Goal: Task Accomplishment & Management: Use online tool/utility

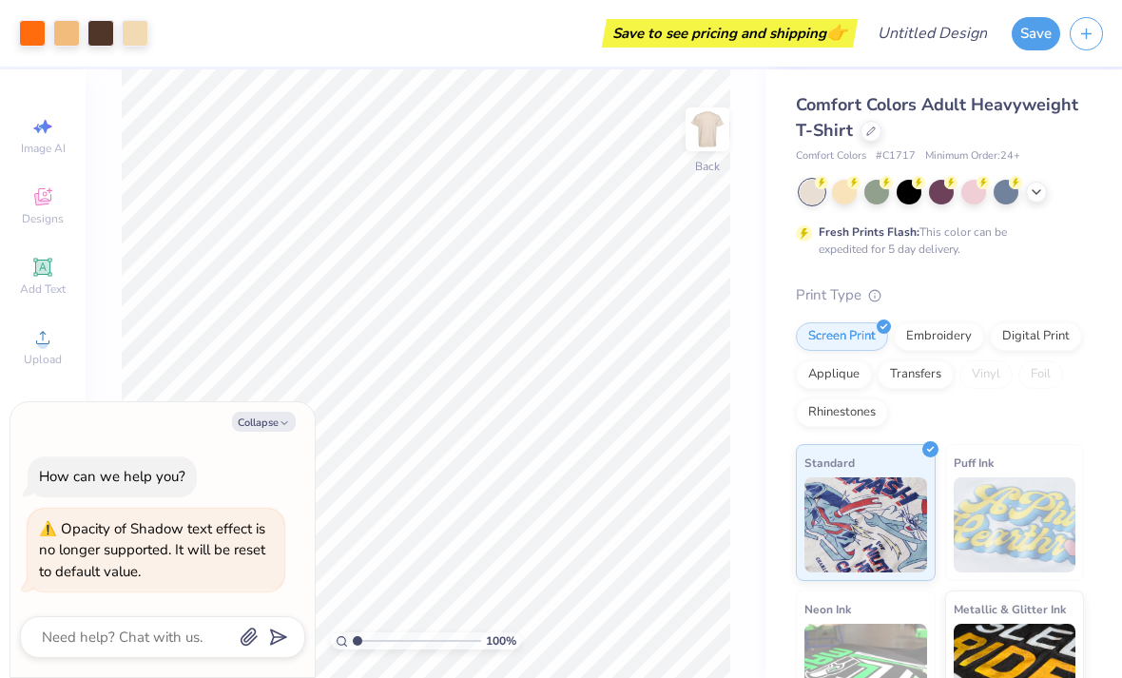
click at [1083, 35] on icon "button" at bounding box center [1086, 34] width 16 height 16
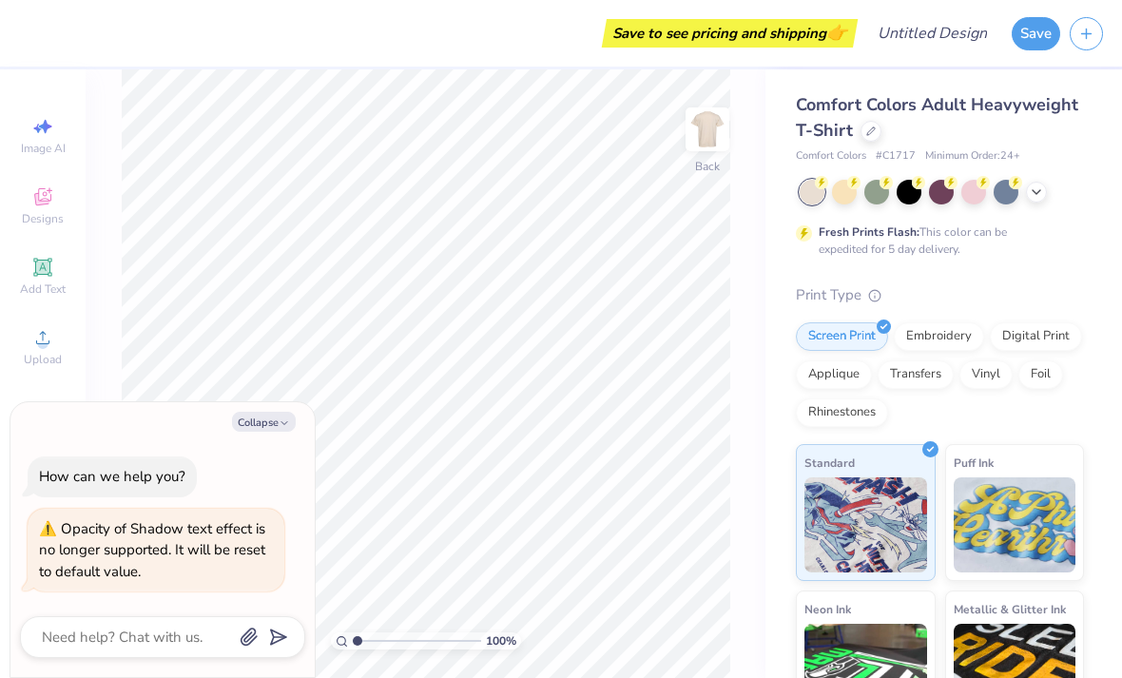
click at [41, 205] on icon at bounding box center [42, 199] width 15 height 12
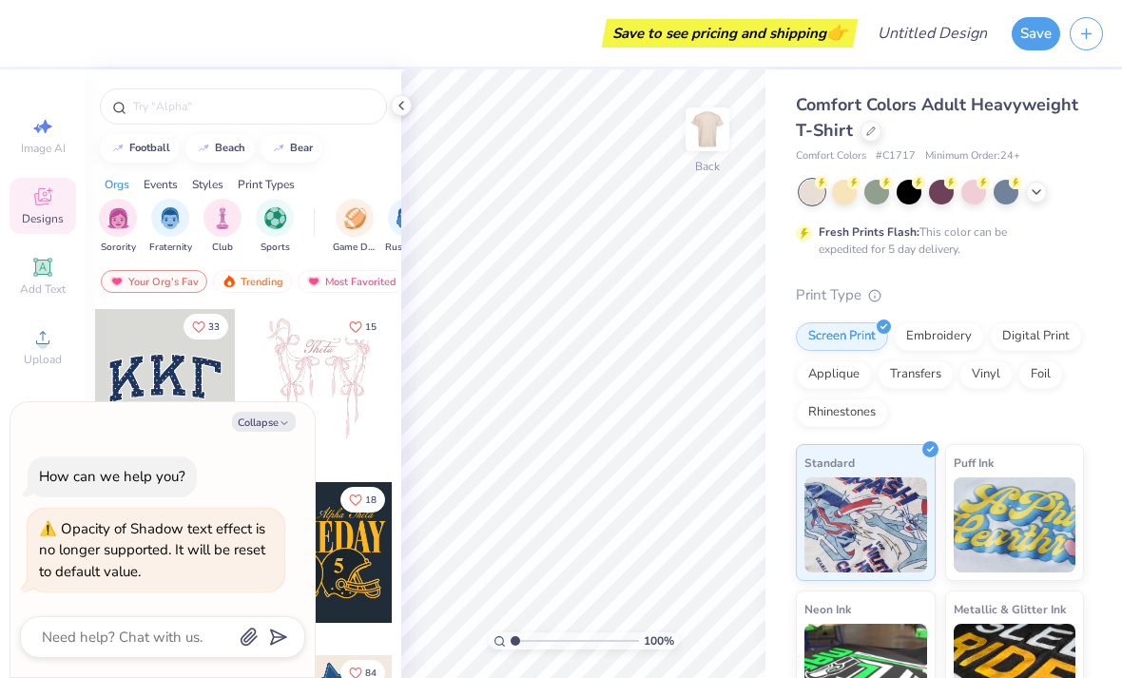
click at [240, 425] on button "Collapse" at bounding box center [264, 422] width 64 height 20
type textarea "x"
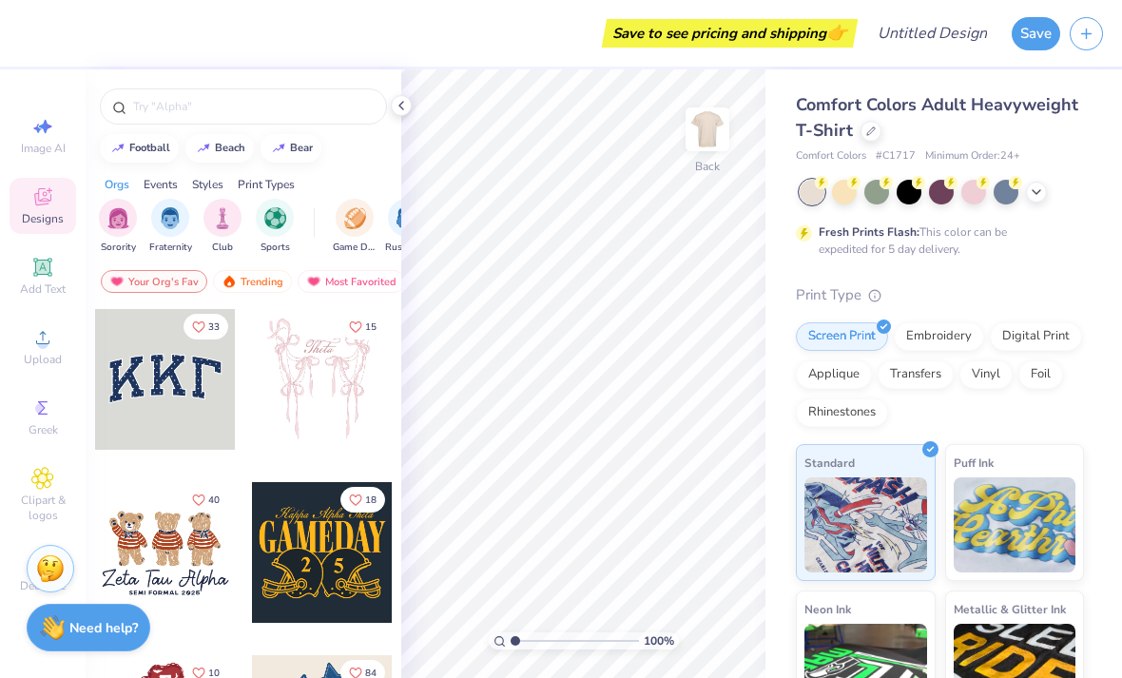
click at [974, 194] on div at bounding box center [973, 192] width 25 height 25
click at [184, 93] on div at bounding box center [243, 106] width 287 height 36
click at [155, 104] on input "text" at bounding box center [252, 106] width 243 height 19
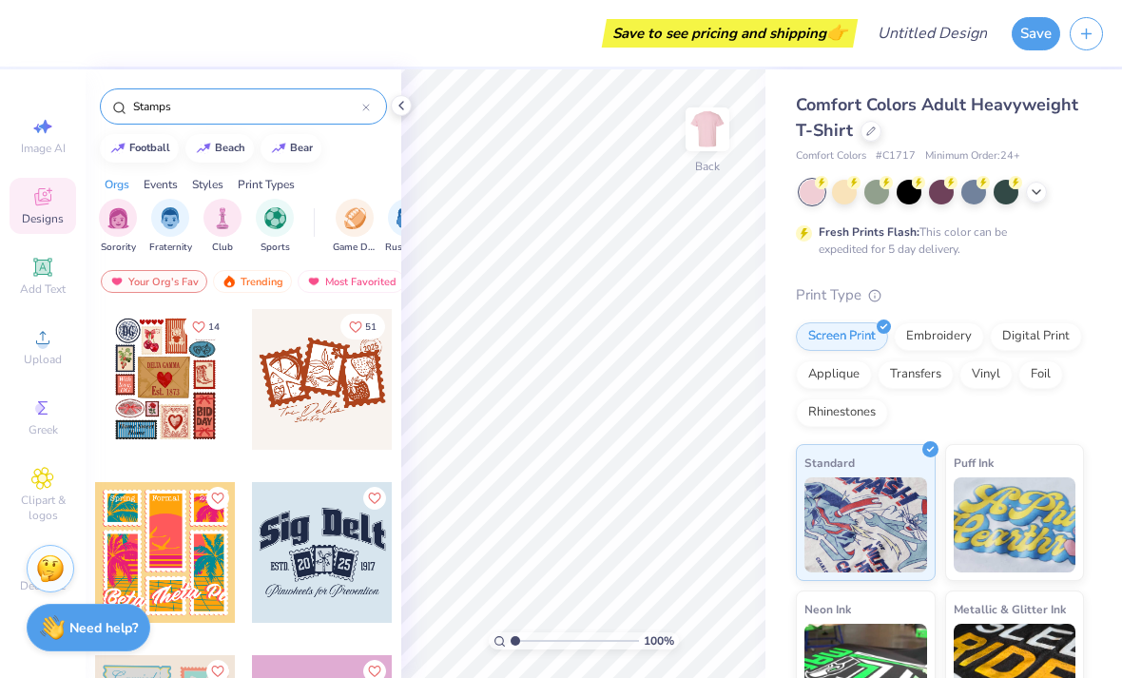
type input "Stamps"
click at [138, 377] on div at bounding box center [165, 379] width 141 height 141
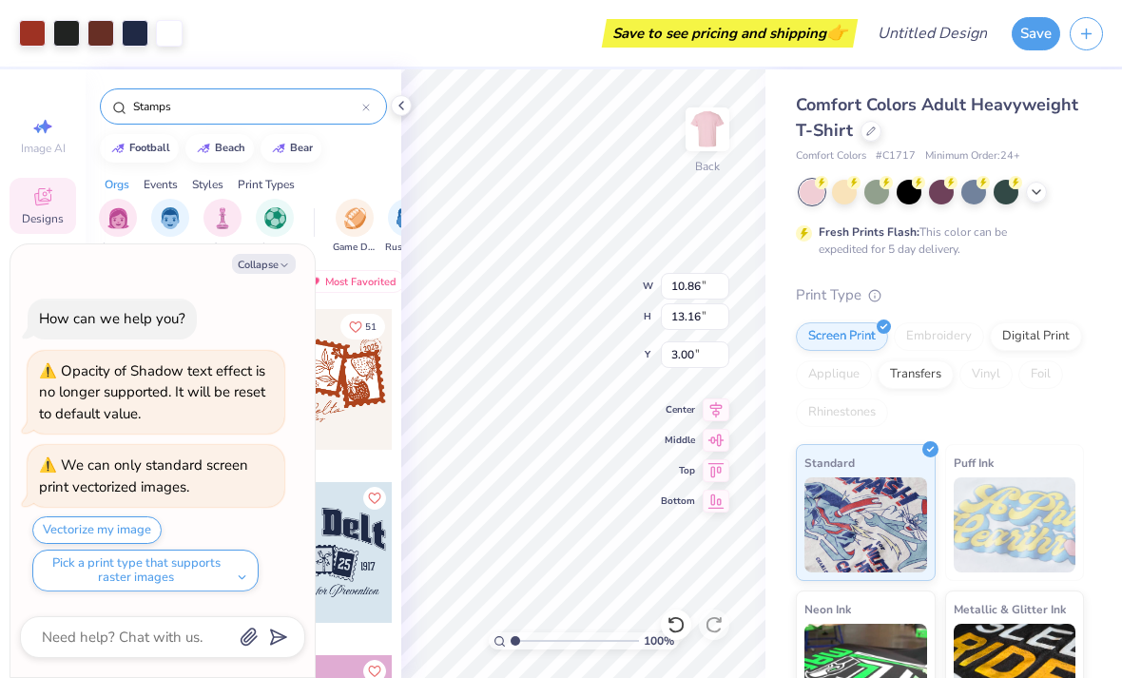
type textarea "x"
type input "3.95"
click at [718, 141] on img at bounding box center [707, 129] width 38 height 38
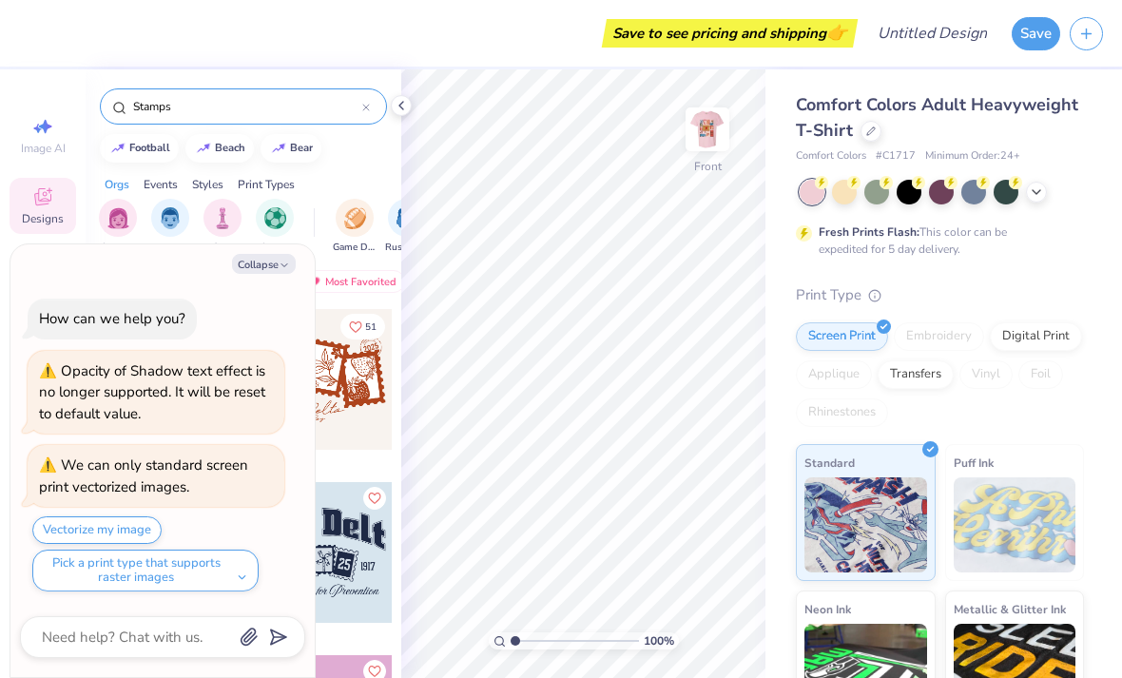
click at [719, 129] on img at bounding box center [707, 129] width 38 height 38
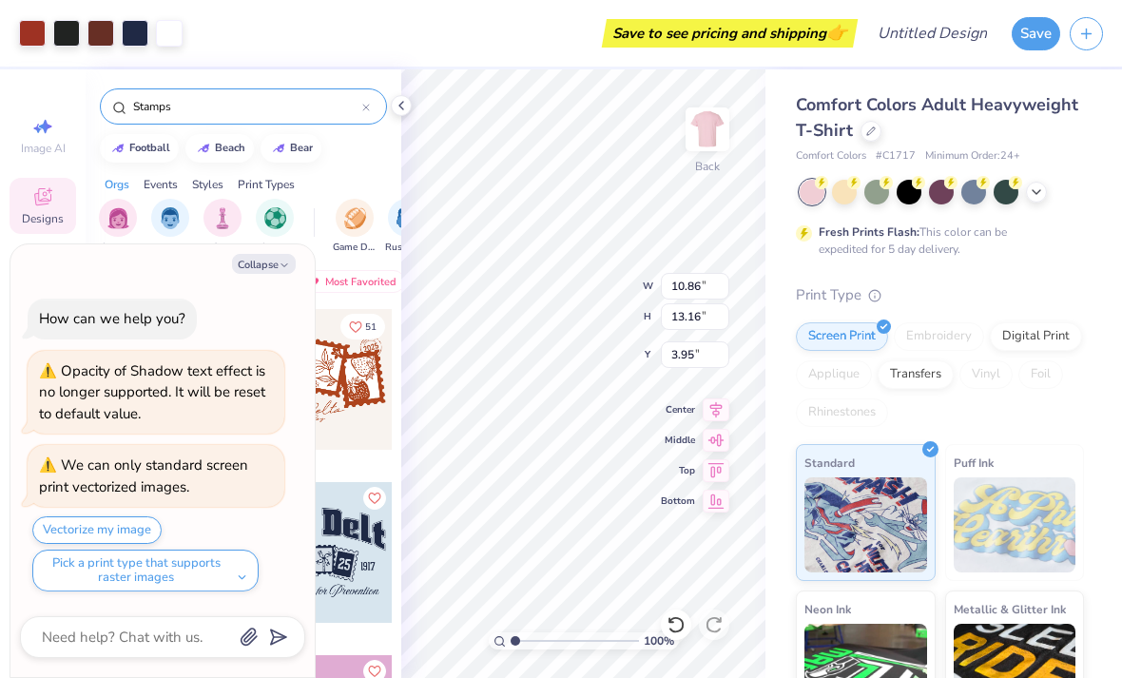
click at [408, 101] on icon at bounding box center [401, 105] width 15 height 15
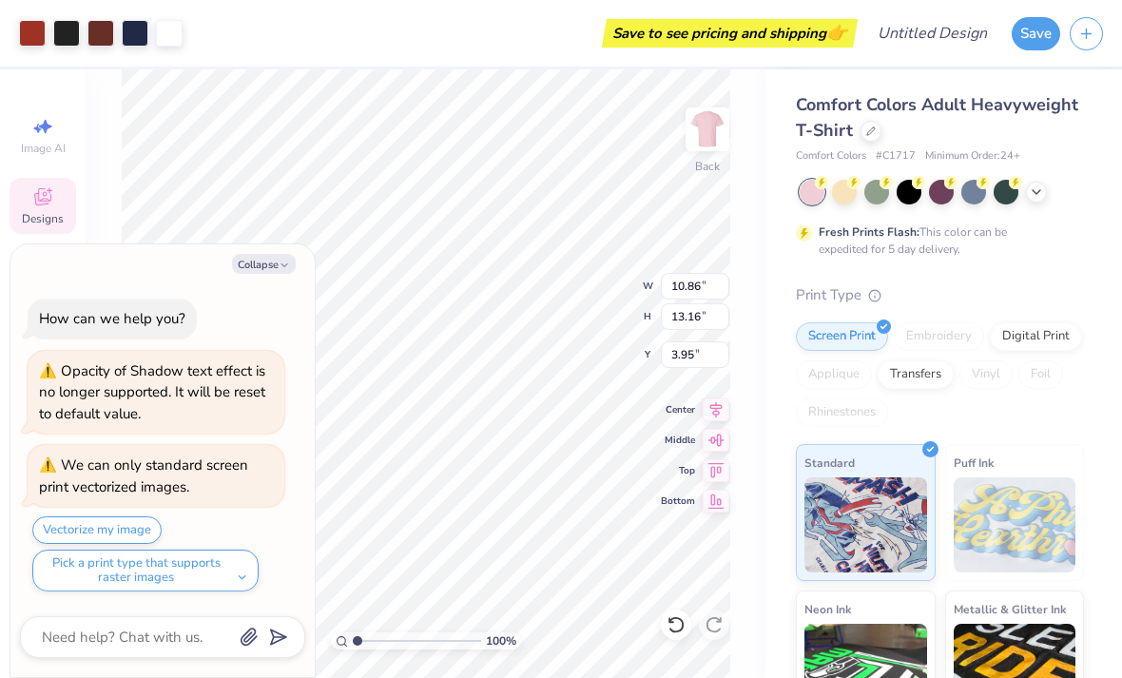
click at [260, 267] on button "Collapse" at bounding box center [264, 264] width 64 height 20
type textarea "x"
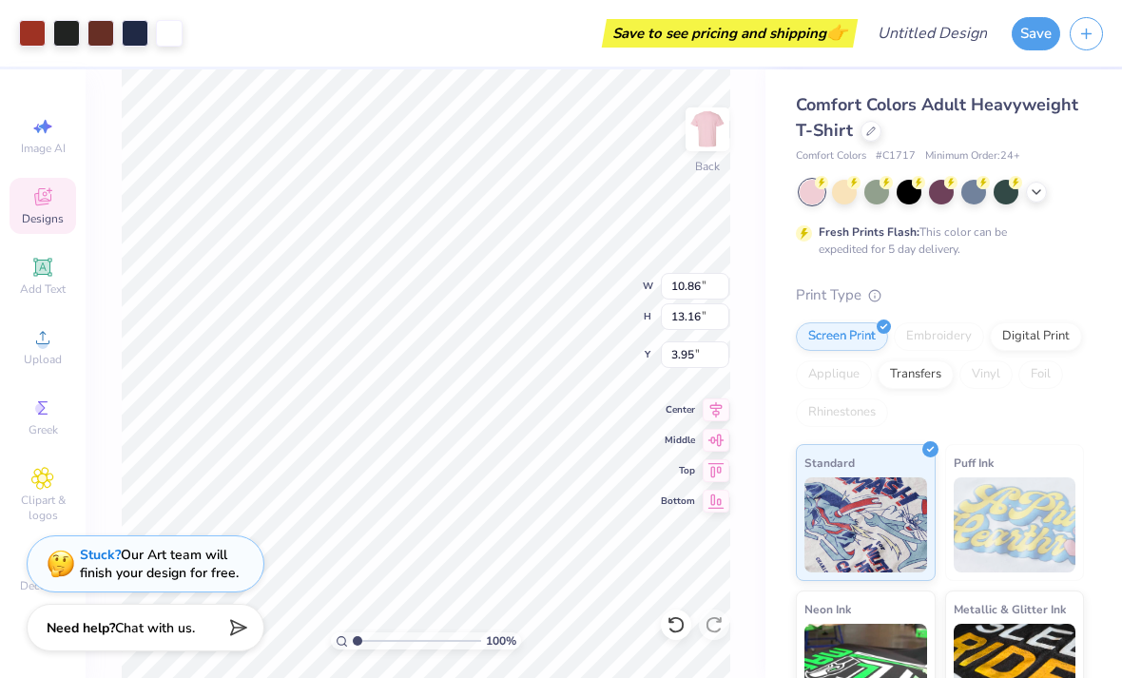
type input "3.81"
type input "2.11"
type input "2.56"
type input "14.41"
click at [678, 632] on icon at bounding box center [676, 624] width 19 height 19
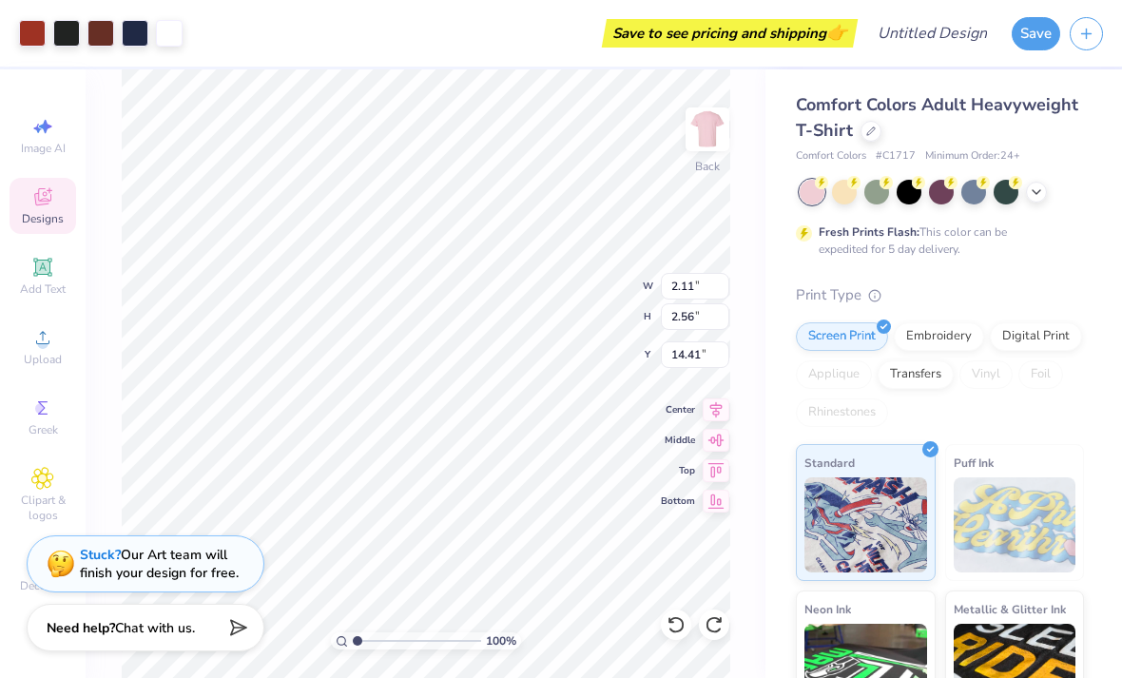
type input "10.86"
type input "13.16"
click at [671, 626] on icon at bounding box center [676, 624] width 19 height 19
click at [671, 622] on icon at bounding box center [671, 620] width 4 height 4
type input "3.00"
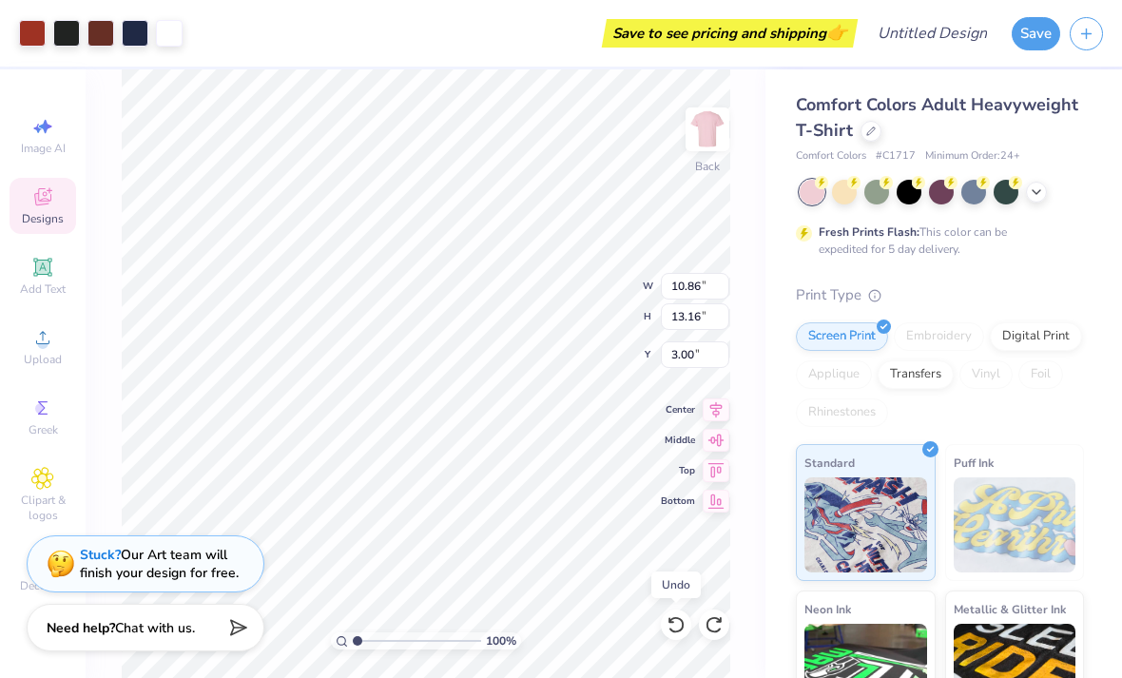
click at [670, 622] on icon at bounding box center [671, 620] width 4 height 4
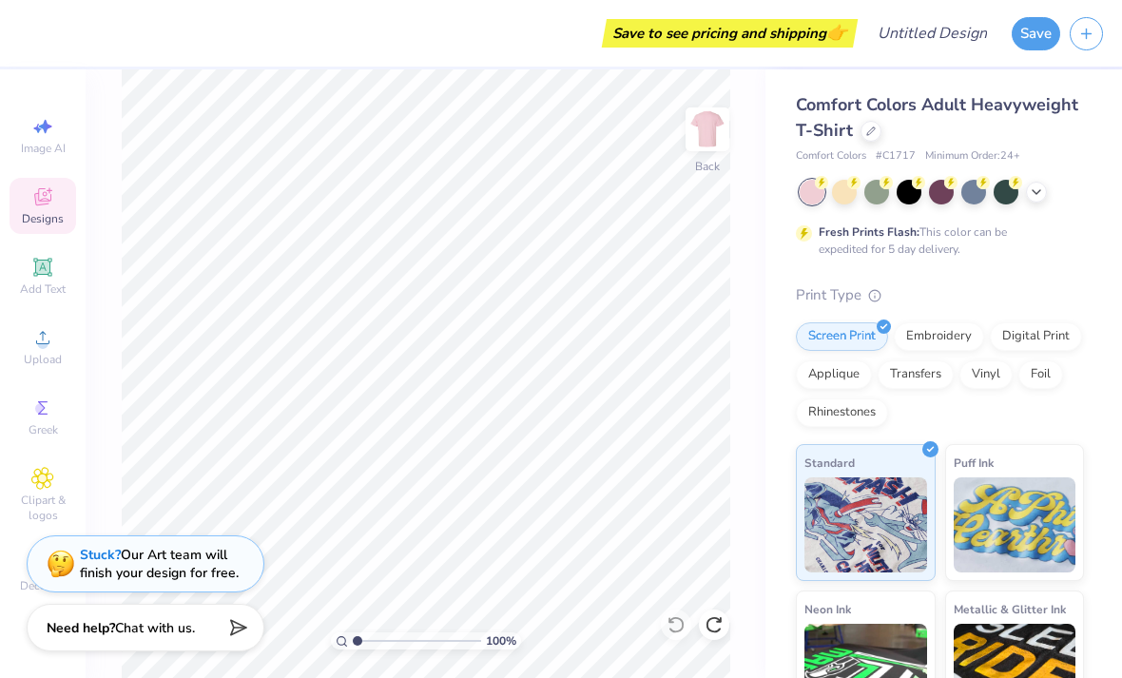
click at [726, 126] on img at bounding box center [707, 129] width 38 height 38
click at [29, 206] on div "Designs" at bounding box center [43, 206] width 67 height 56
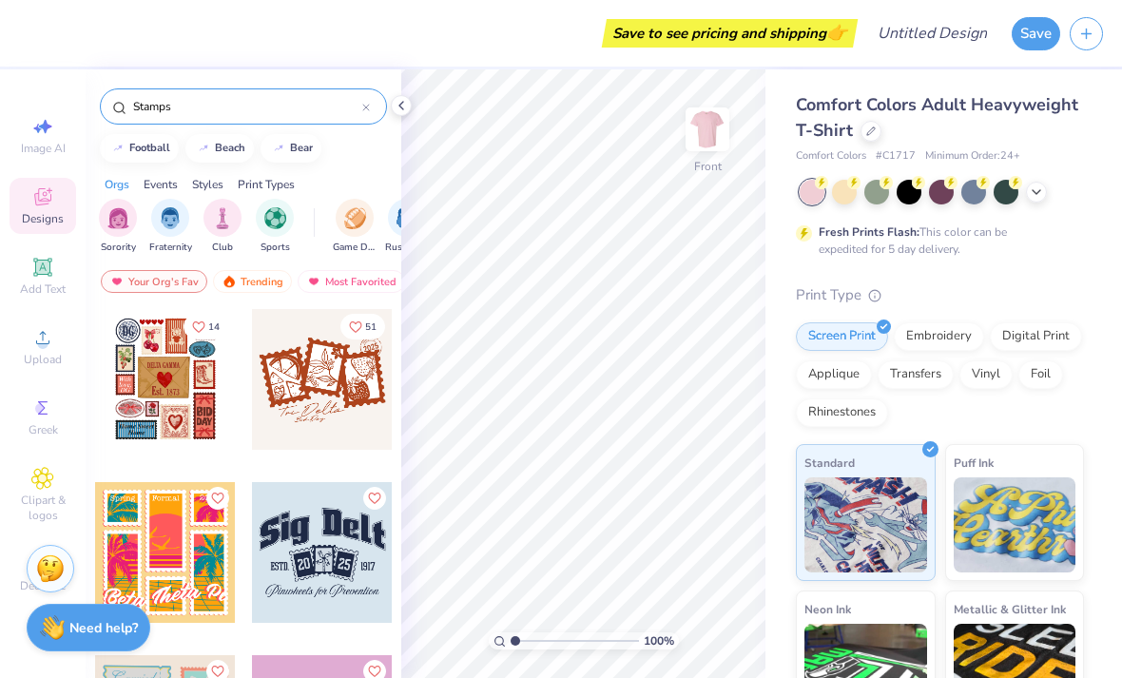
click at [155, 380] on div at bounding box center [165, 379] width 141 height 141
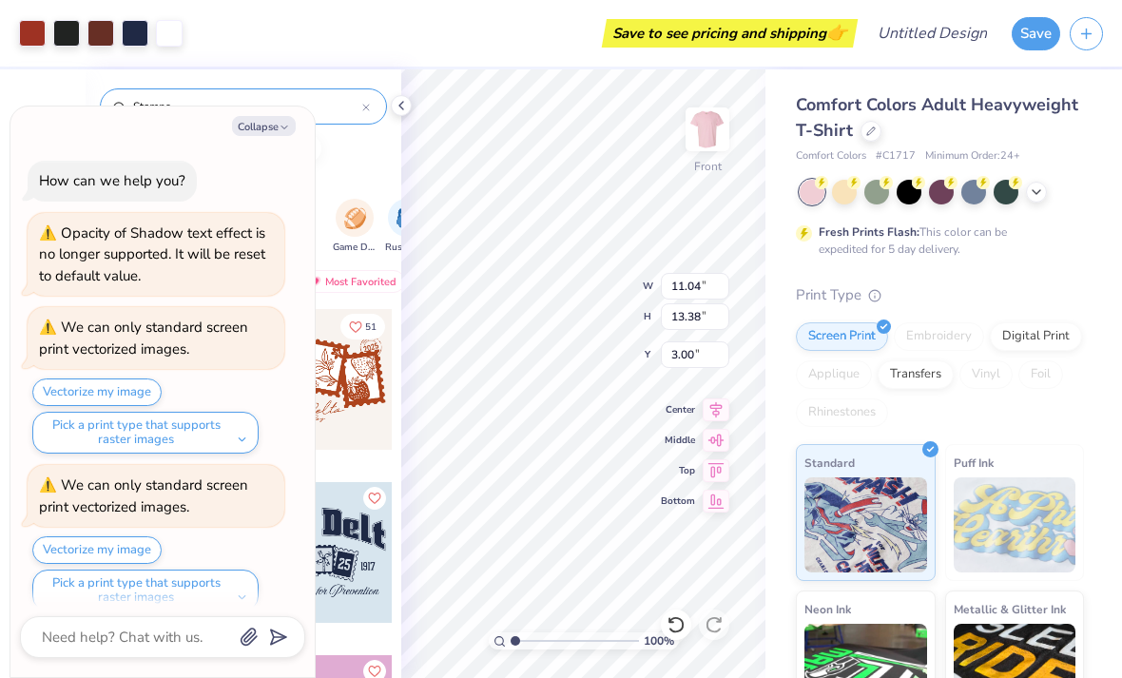
scroll to position [16, 0]
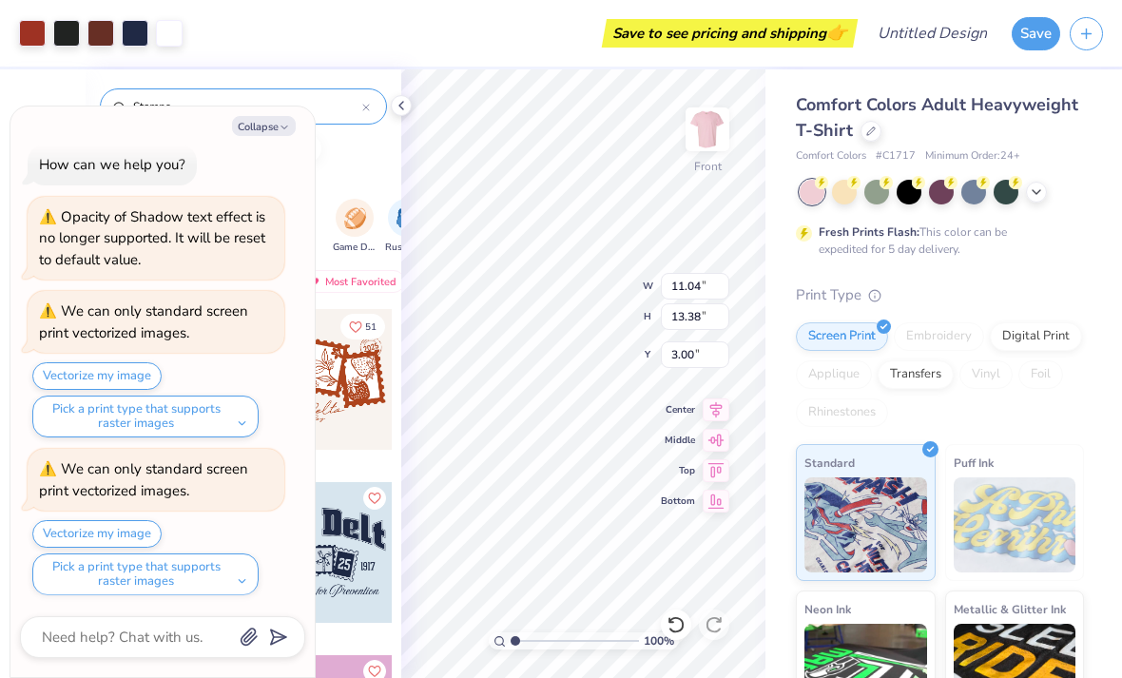
type textarea "x"
type input "4.01"
type textarea "x"
type input "4.59"
click at [274, 126] on button "Collapse" at bounding box center [264, 126] width 64 height 20
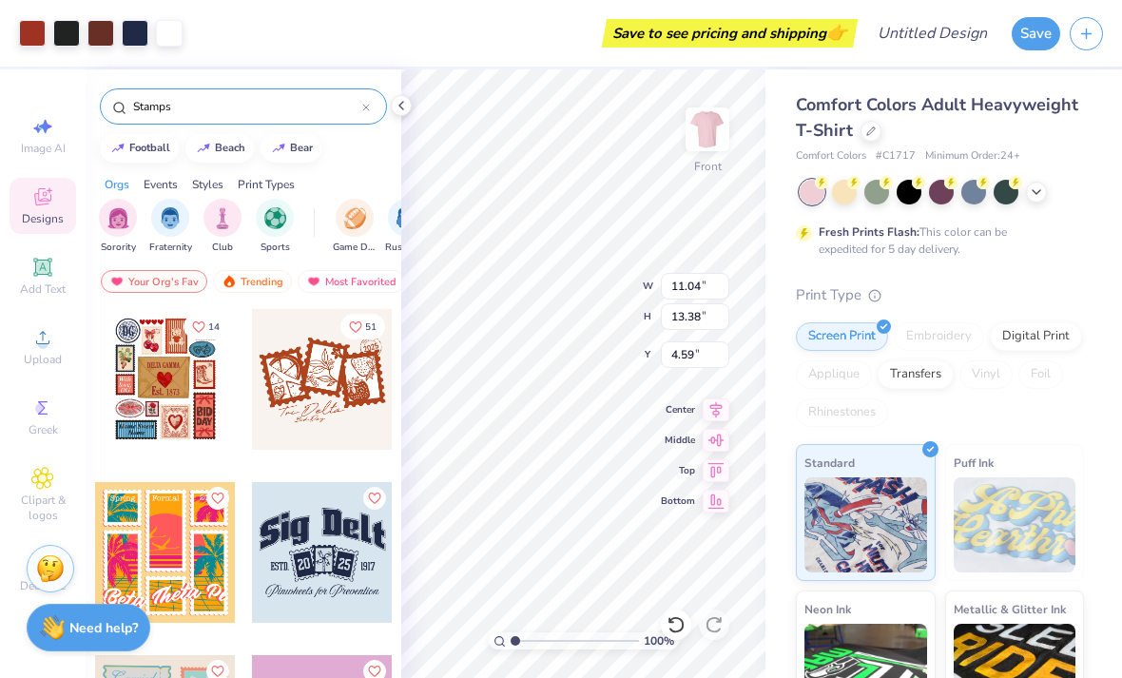
type textarea "x"
click at [715, 121] on img at bounding box center [707, 129] width 38 height 38
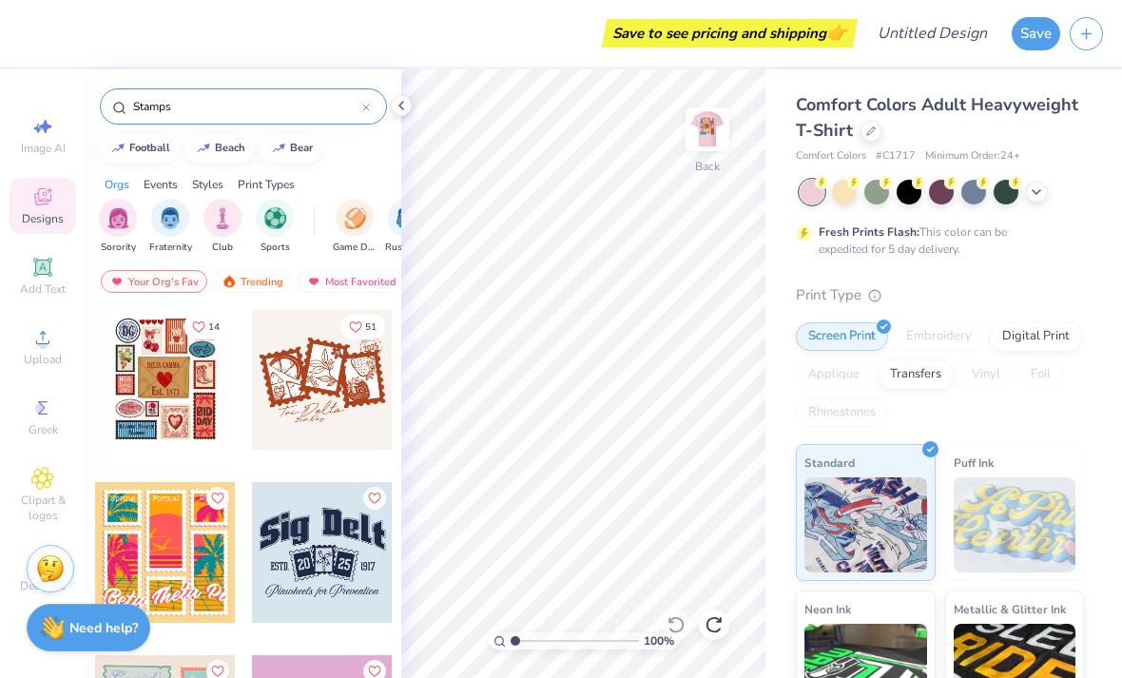
click at [27, 348] on div "Upload" at bounding box center [43, 347] width 67 height 56
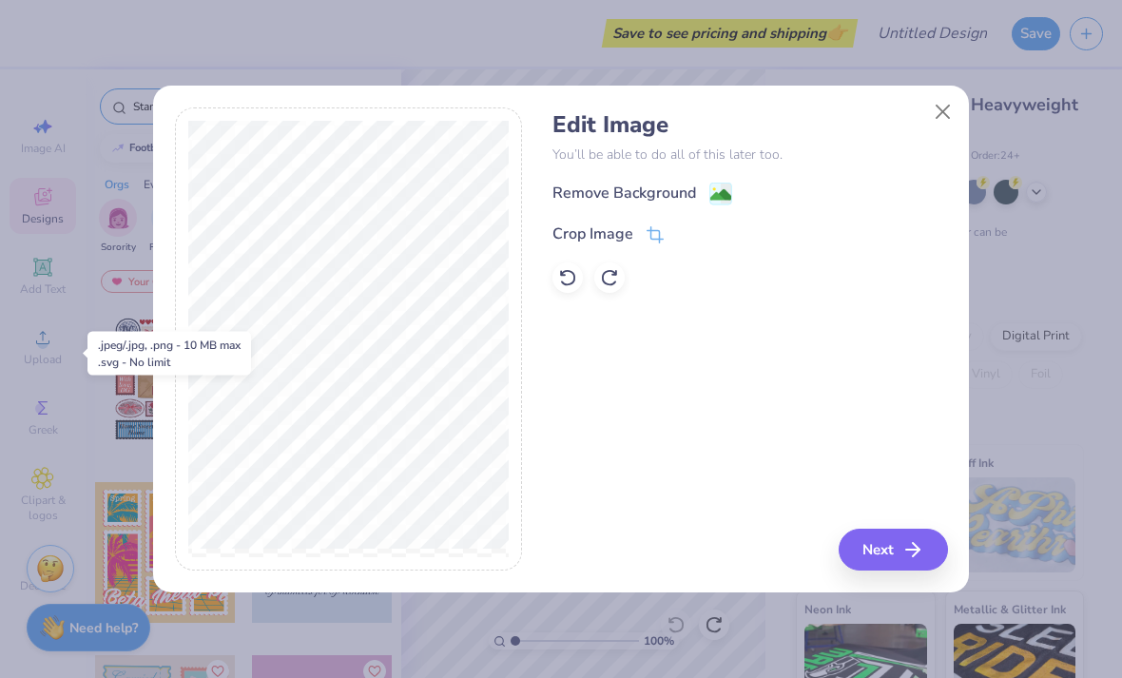
click at [929, 537] on button "Next" at bounding box center [893, 550] width 109 height 42
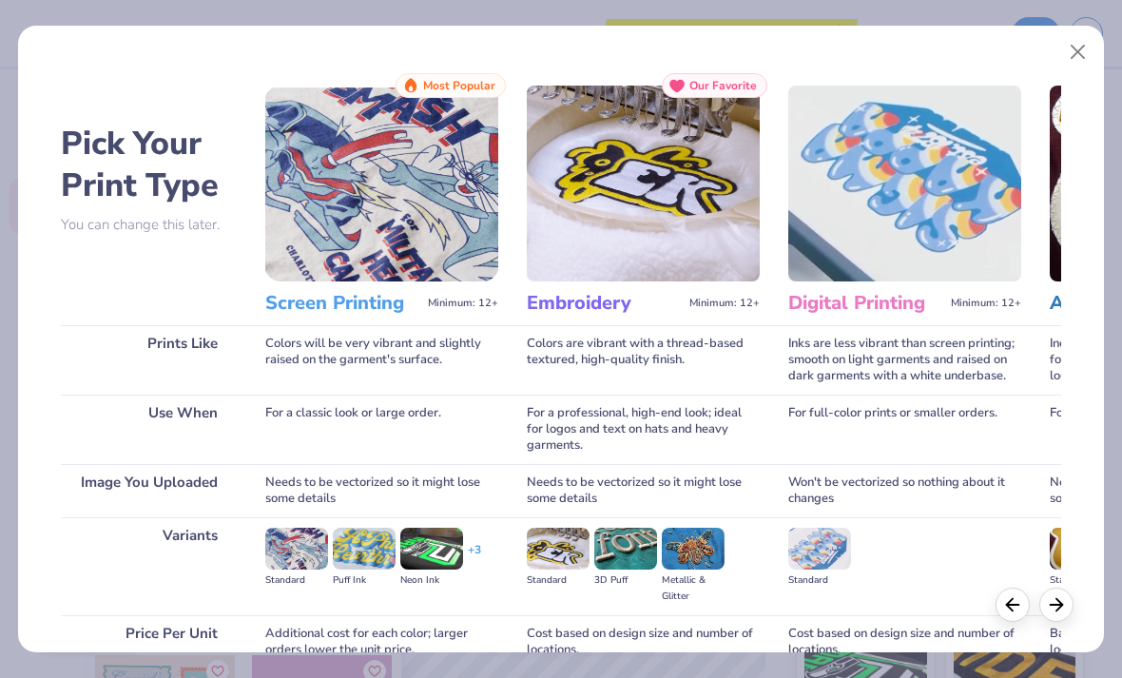
click at [326, 249] on img at bounding box center [381, 184] width 233 height 196
click at [375, 192] on img at bounding box center [381, 184] width 233 height 196
click at [335, 229] on img at bounding box center [381, 184] width 233 height 196
click at [322, 301] on h3 "Screen Printing" at bounding box center [342, 303] width 155 height 25
click at [300, 311] on h3 "Screen Printing" at bounding box center [342, 303] width 155 height 25
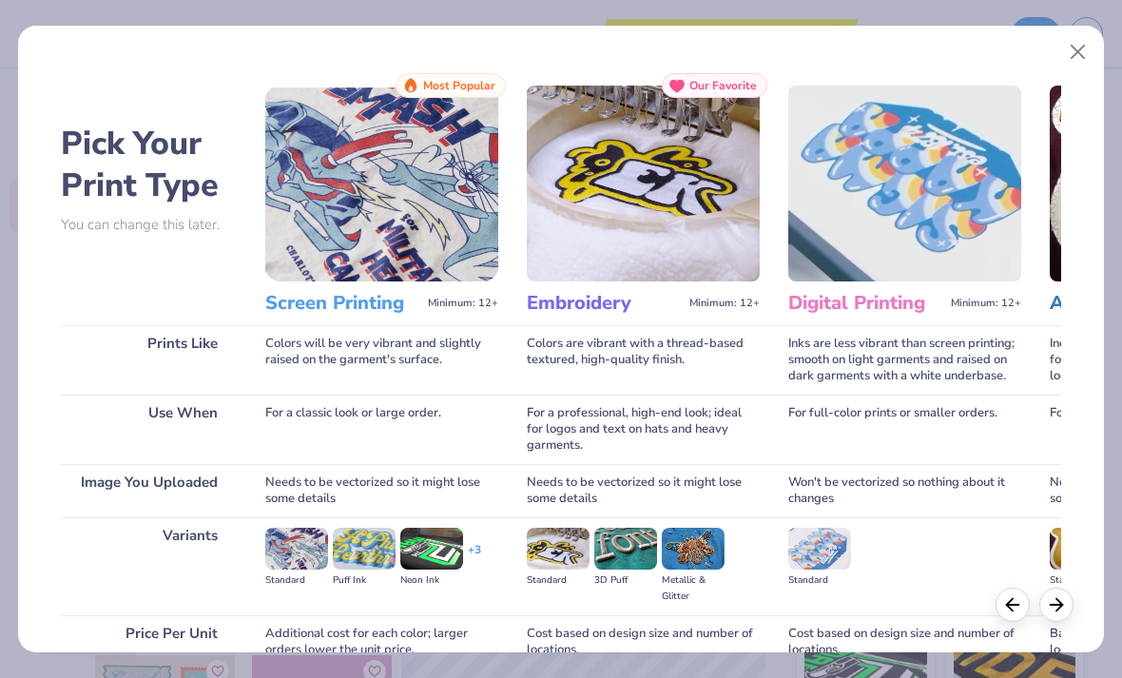
click at [1063, 590] on div at bounding box center [1056, 605] width 34 height 34
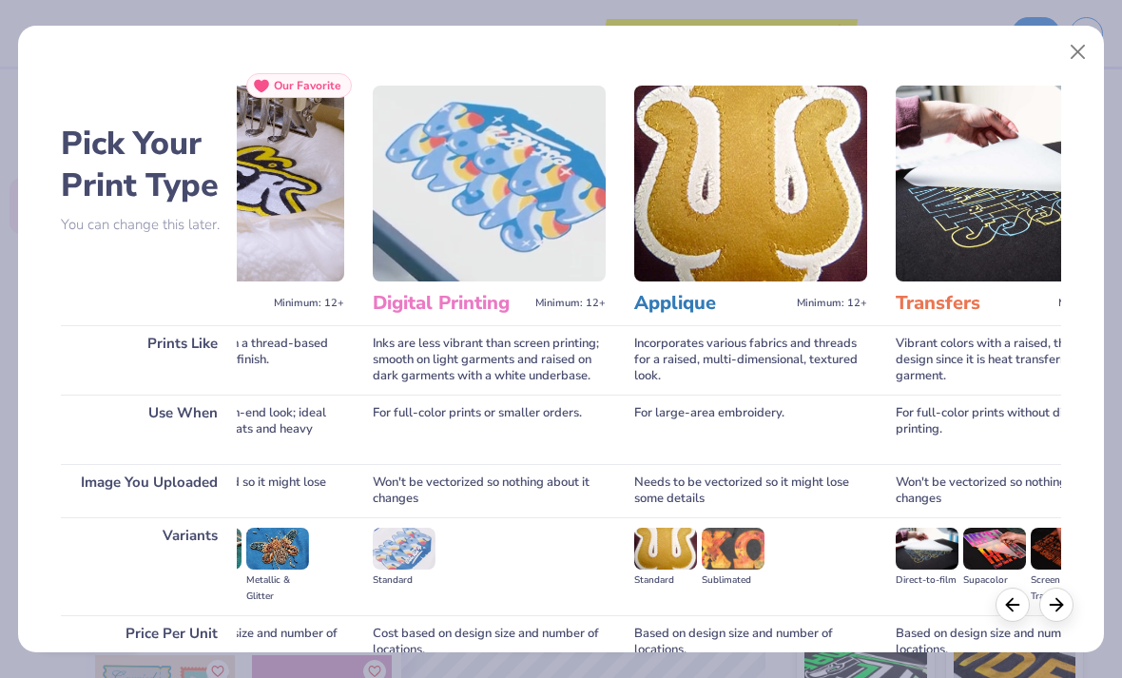
scroll to position [0, 501]
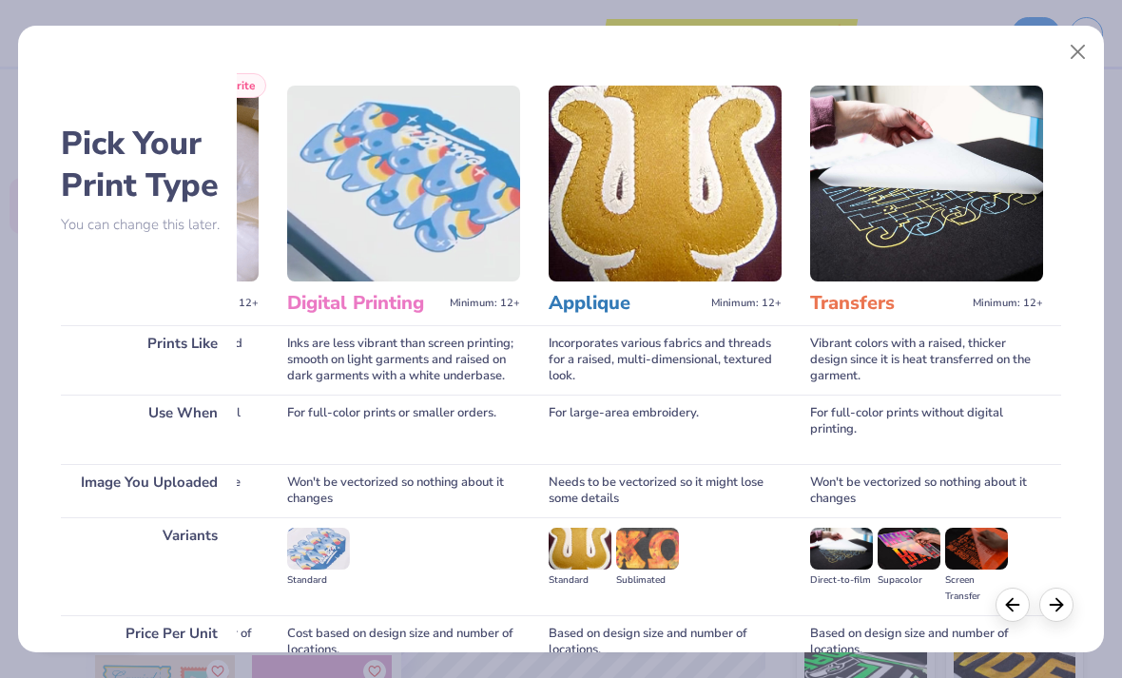
click at [1010, 603] on icon at bounding box center [1012, 604] width 21 height 21
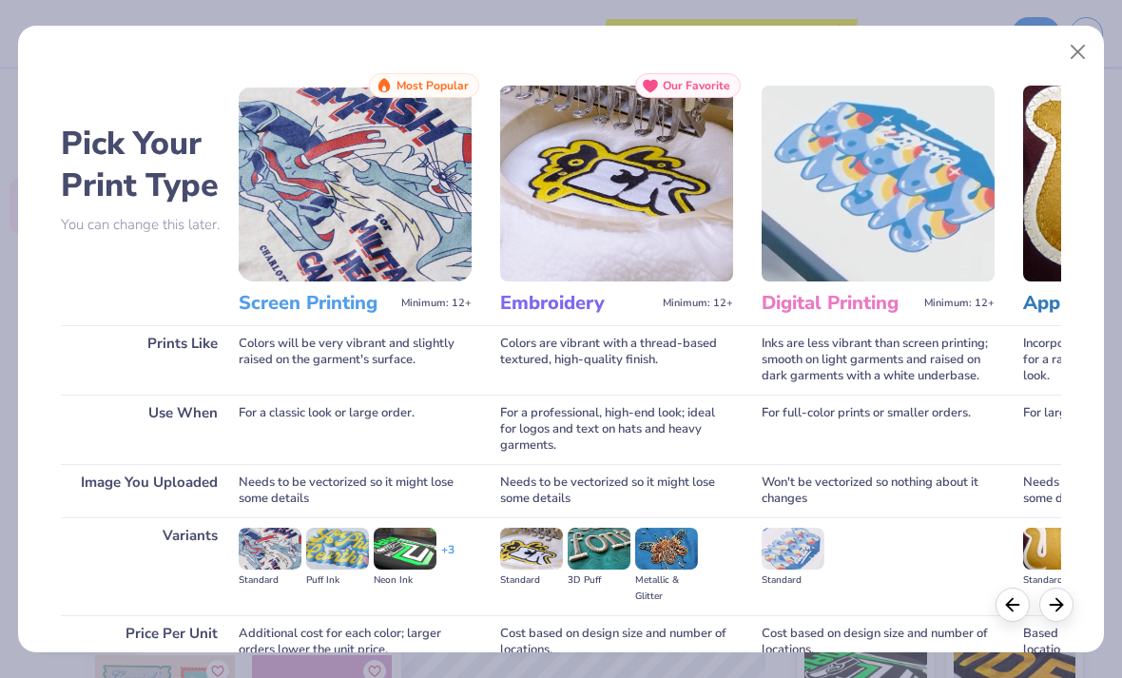
scroll to position [0, 0]
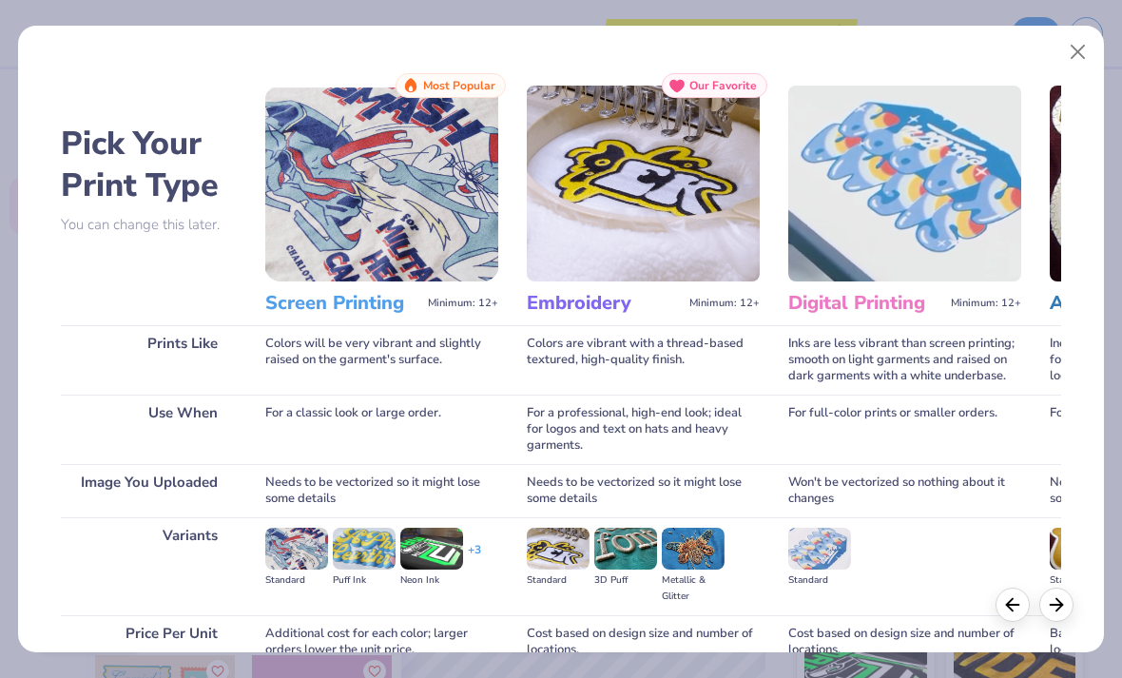
click at [338, 271] on img at bounding box center [381, 184] width 233 height 196
click at [296, 300] on h3 "Screen Printing" at bounding box center [342, 303] width 155 height 25
click at [1074, 54] on button "Close" at bounding box center [1078, 52] width 36 height 36
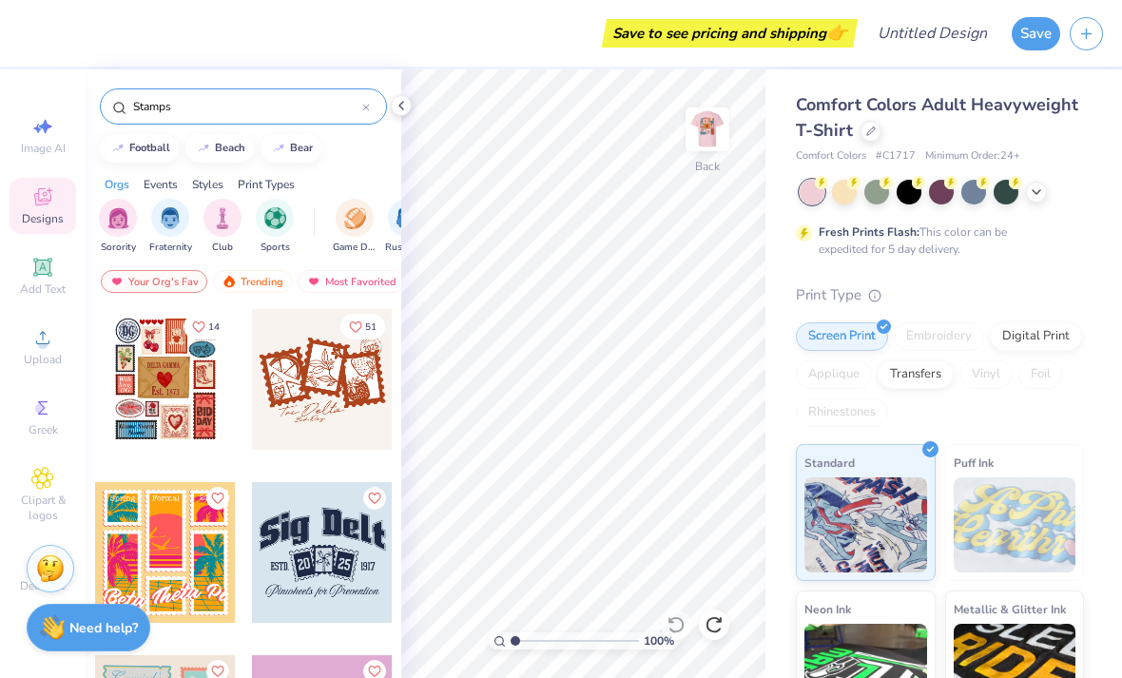
click at [31, 361] on span "Upload" at bounding box center [43, 359] width 38 height 15
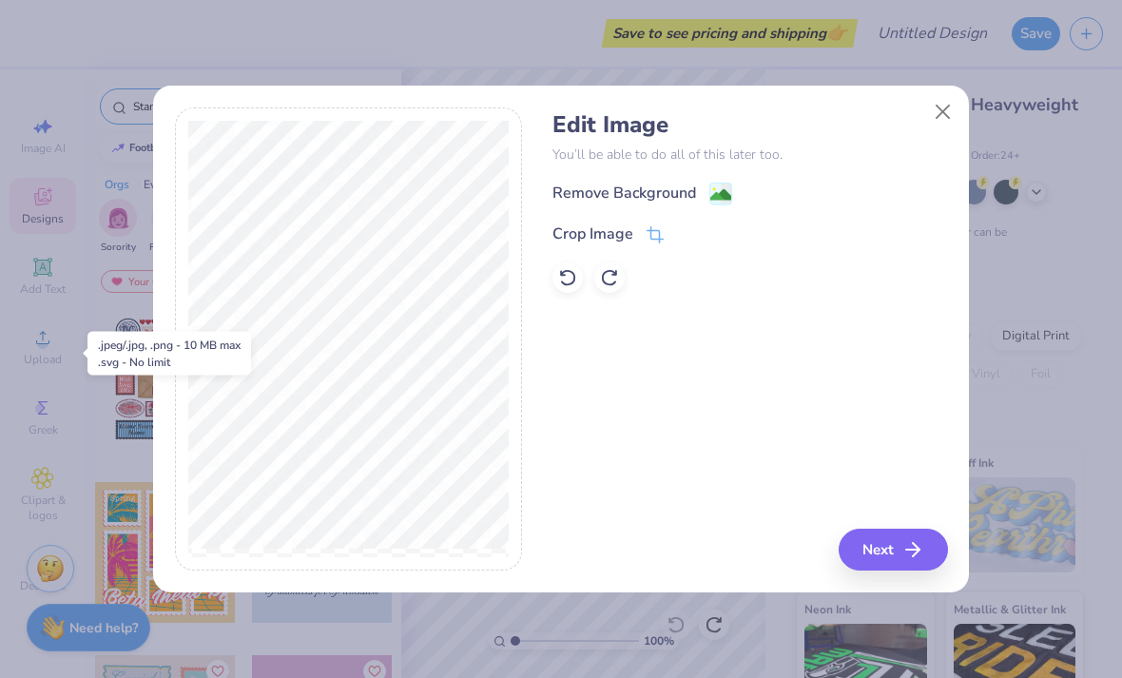
click at [613, 240] on div "Crop Image" at bounding box center [592, 234] width 81 height 23
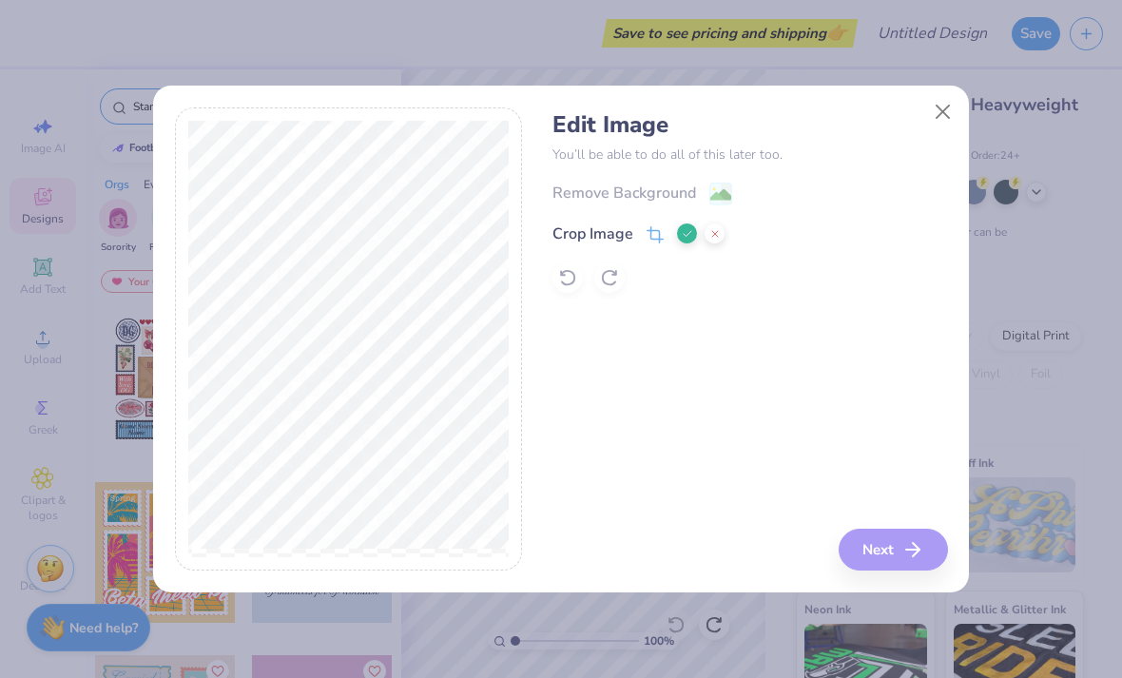
click at [752, 280] on div "Remove Background Crop Image" at bounding box center [749, 237] width 395 height 111
click at [682, 235] on icon at bounding box center [687, 233] width 11 height 11
click at [616, 188] on div "Remove Background" at bounding box center [624, 193] width 144 height 23
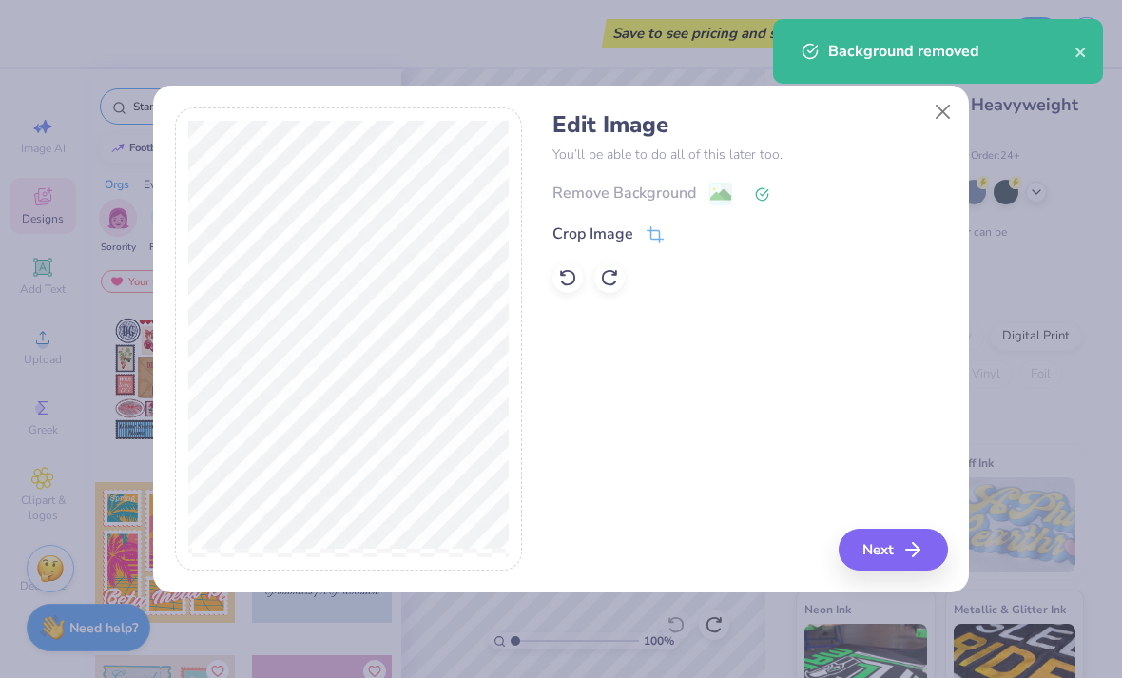
click at [913, 538] on button "Next" at bounding box center [893, 550] width 109 height 42
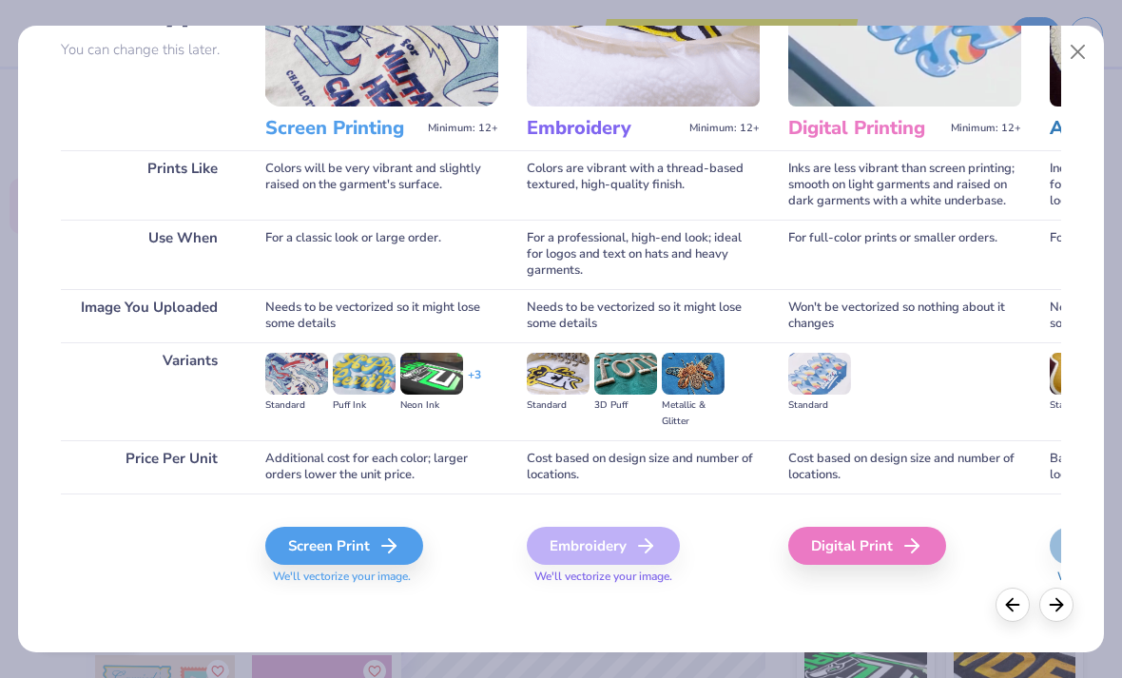
scroll to position [175, 0]
click at [300, 556] on div "Screen Print" at bounding box center [344, 546] width 158 height 38
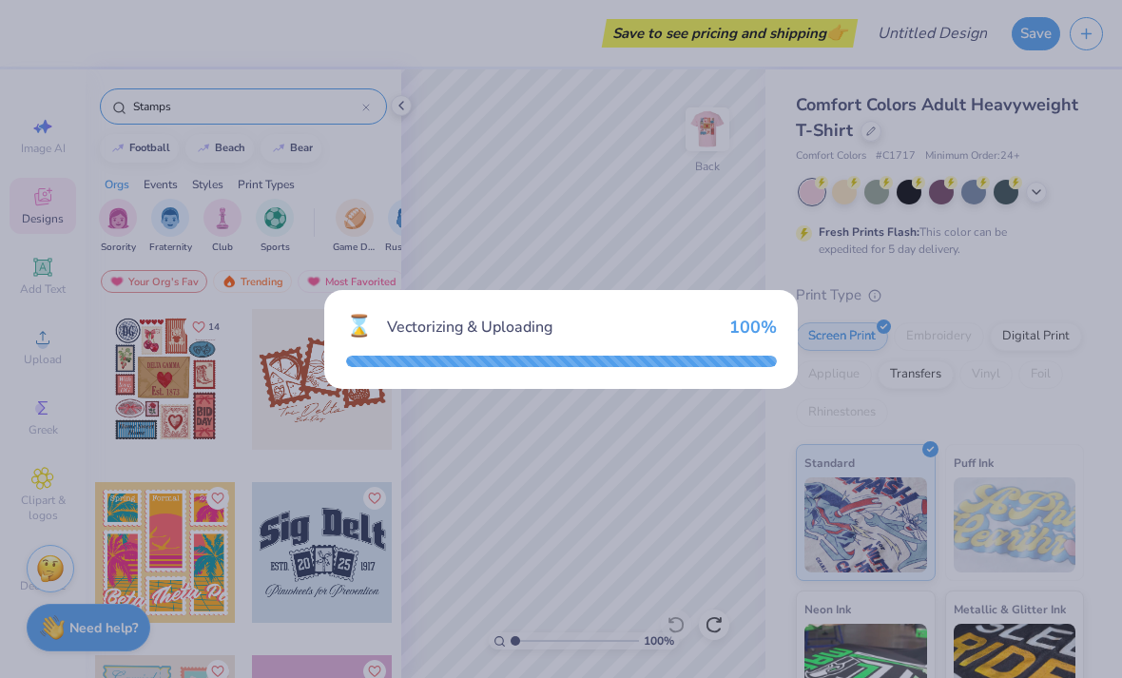
click at [629, 476] on div "⌛ Vectorizing & Uploading 100 %" at bounding box center [561, 339] width 1122 height 678
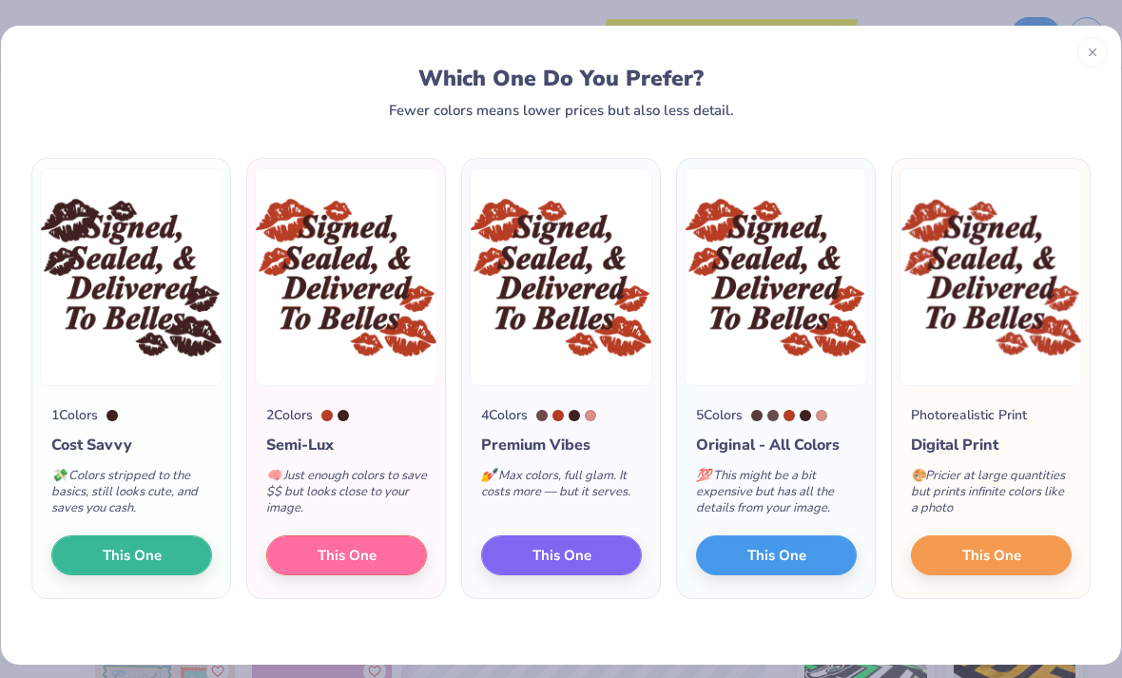
click at [383, 558] on button "This One" at bounding box center [346, 555] width 161 height 40
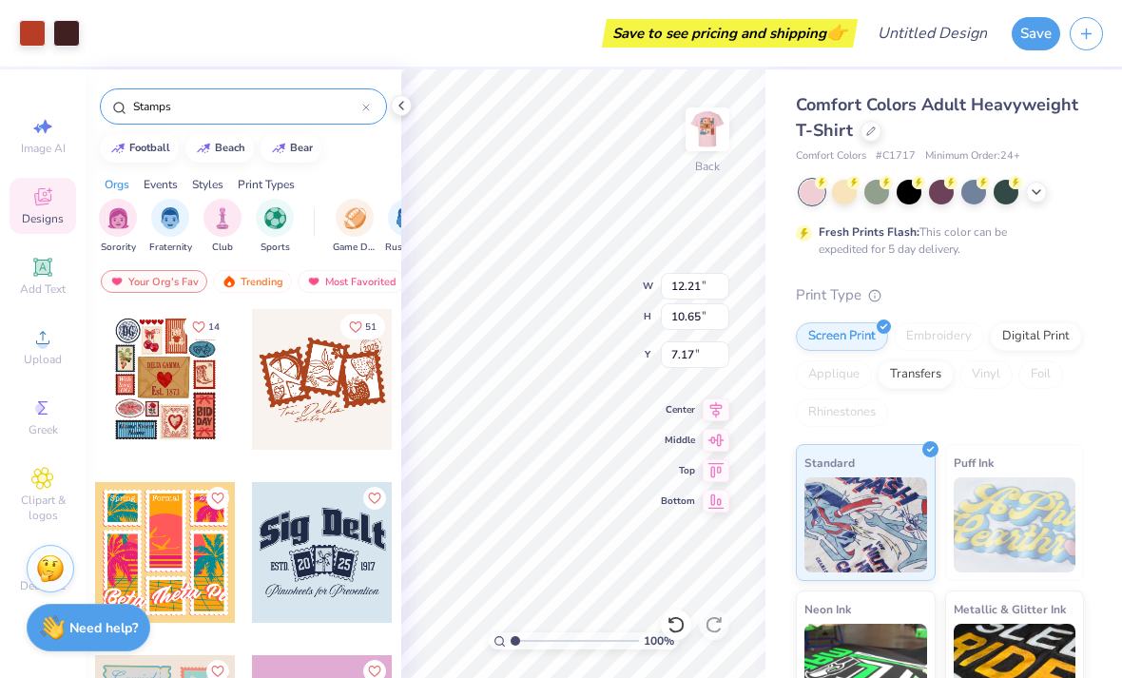
type input "5.99"
type input "5.34"
type input "4.66"
type input "1.85"
type input "1.97492642141595"
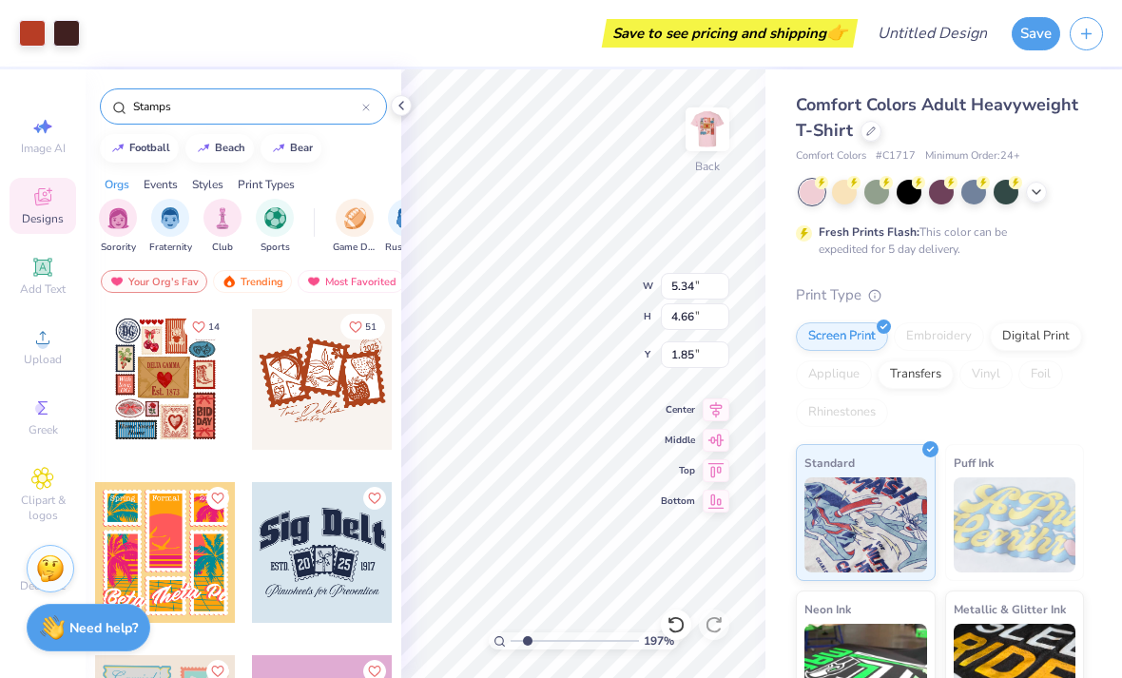
type input "4.23"
type input "3.69"
type input "1.97492642141595"
type input "2.21"
type input "1.97492642141595"
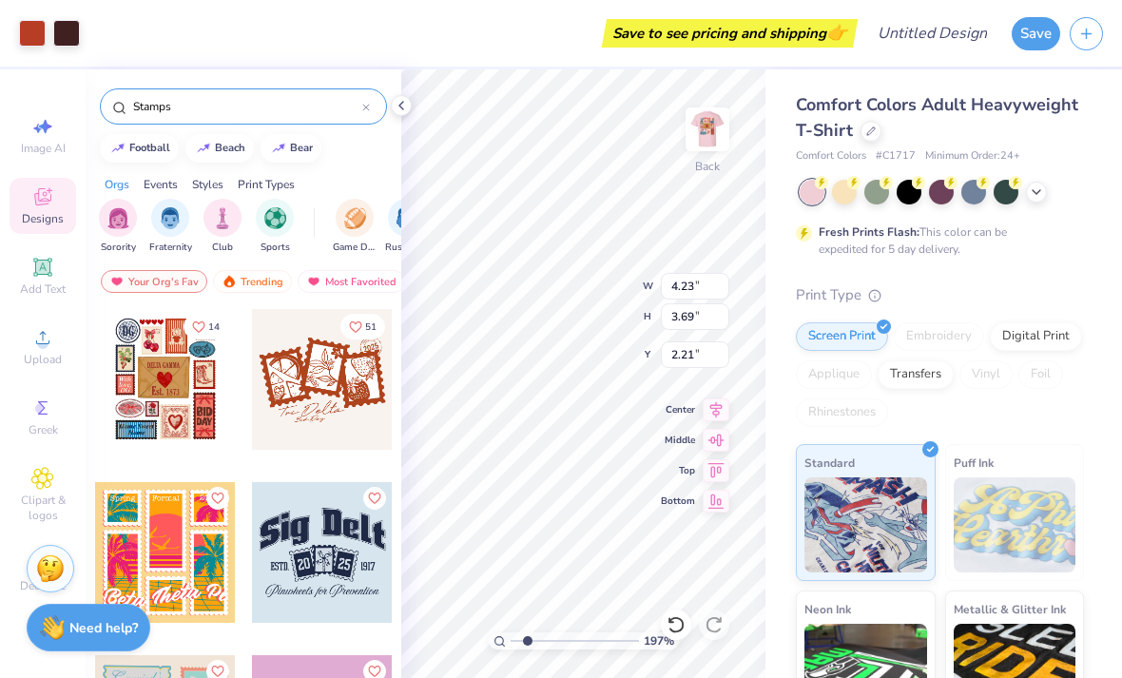
type input "1.76"
type input "1.97492642141595"
type input "3.66"
type input "3.19"
type input "1.97492642141595"
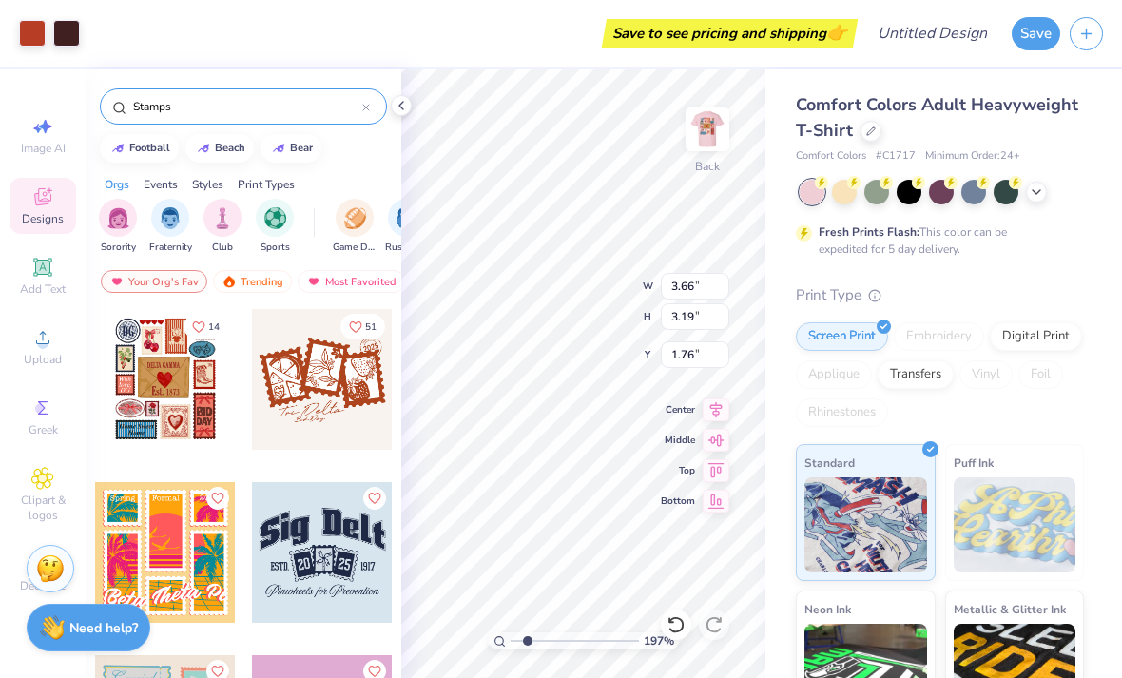
type input "1.85"
type input "1"
type input "2.23"
click at [1035, 41] on button "Save" at bounding box center [1036, 33] width 48 height 33
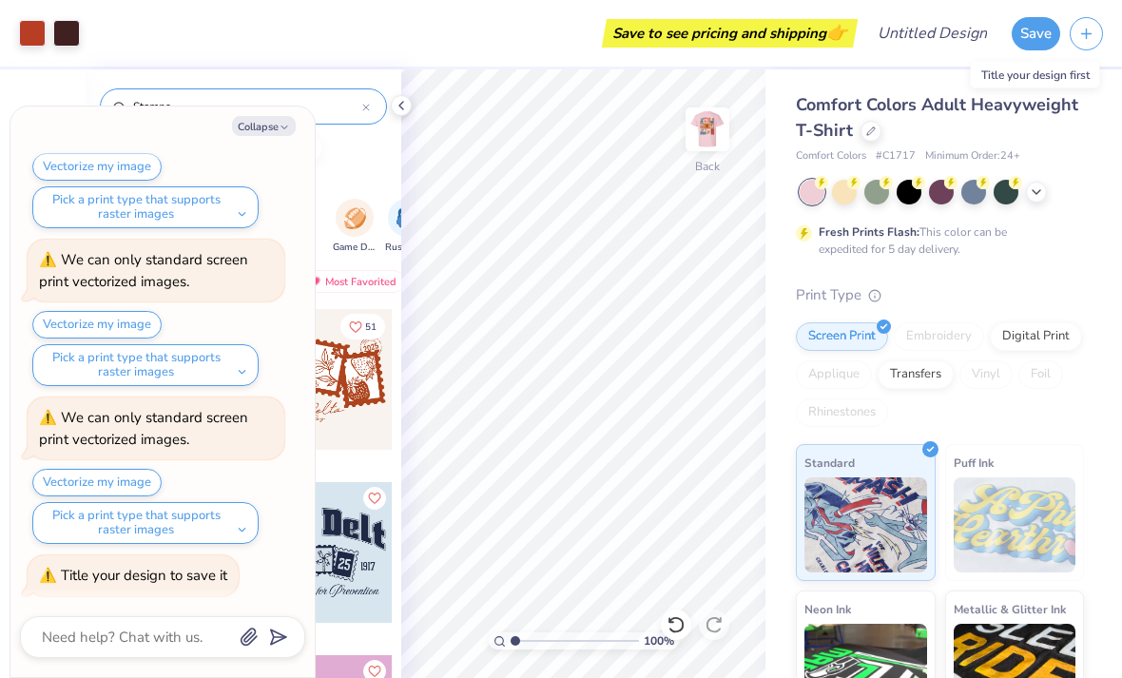
scroll to position [224, 0]
click at [944, 39] on input "Design Title" at bounding box center [955, 33] width 93 height 38
type textarea "x"
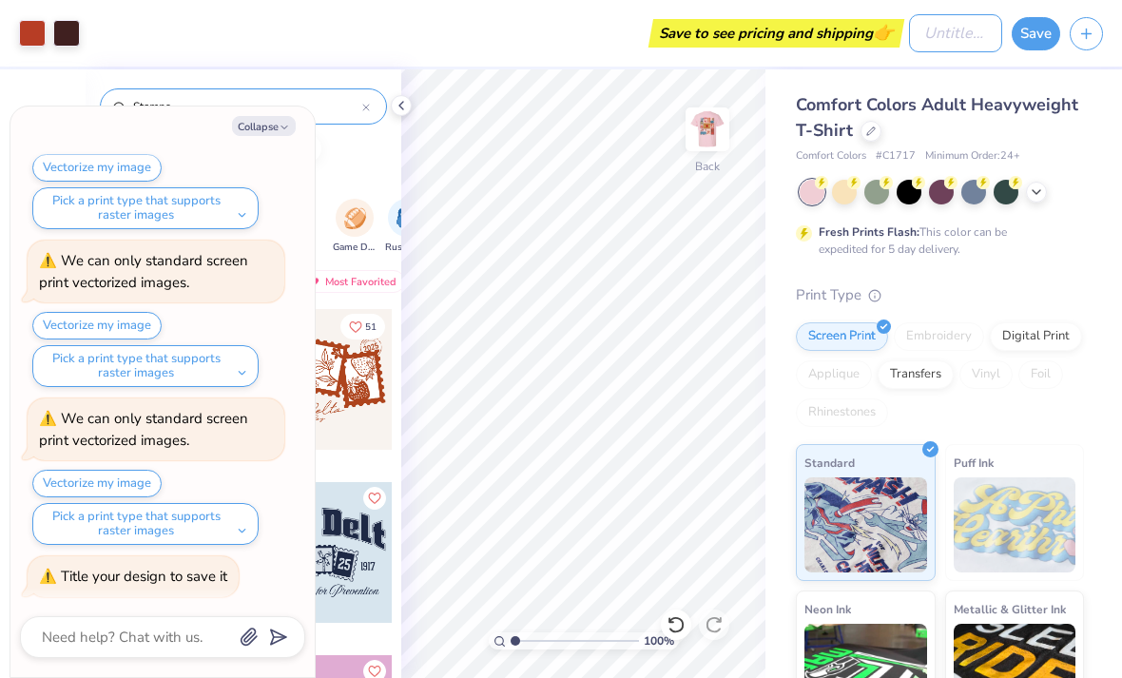
type input "S"
type textarea "x"
type input "St"
type textarea "x"
type input "Sta"
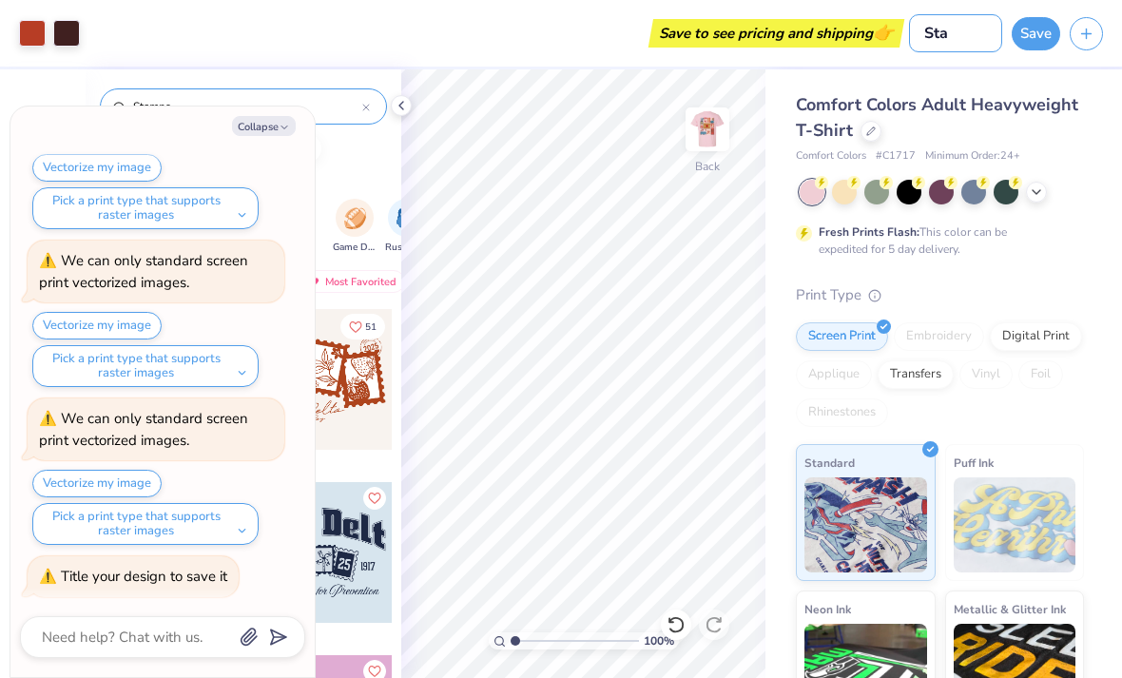
type textarea "x"
type input "Stam"
type textarea "x"
type input "Stamp"
type textarea "x"
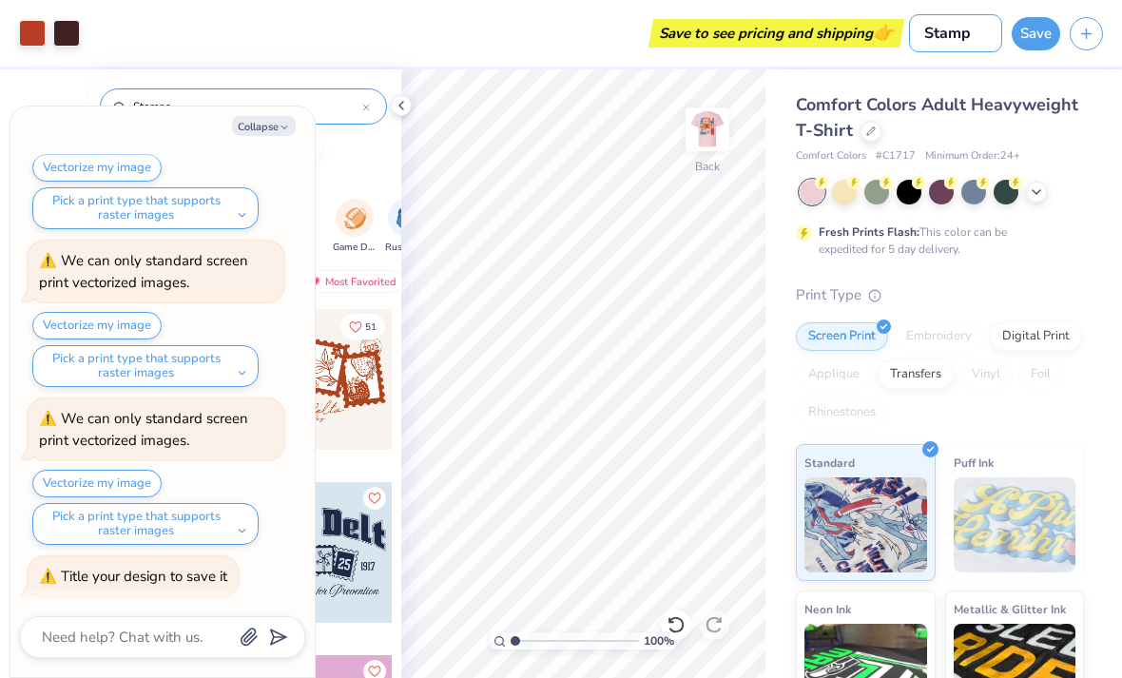
type input "Stamp"
click at [1035, 36] on button "Save" at bounding box center [1036, 33] width 48 height 33
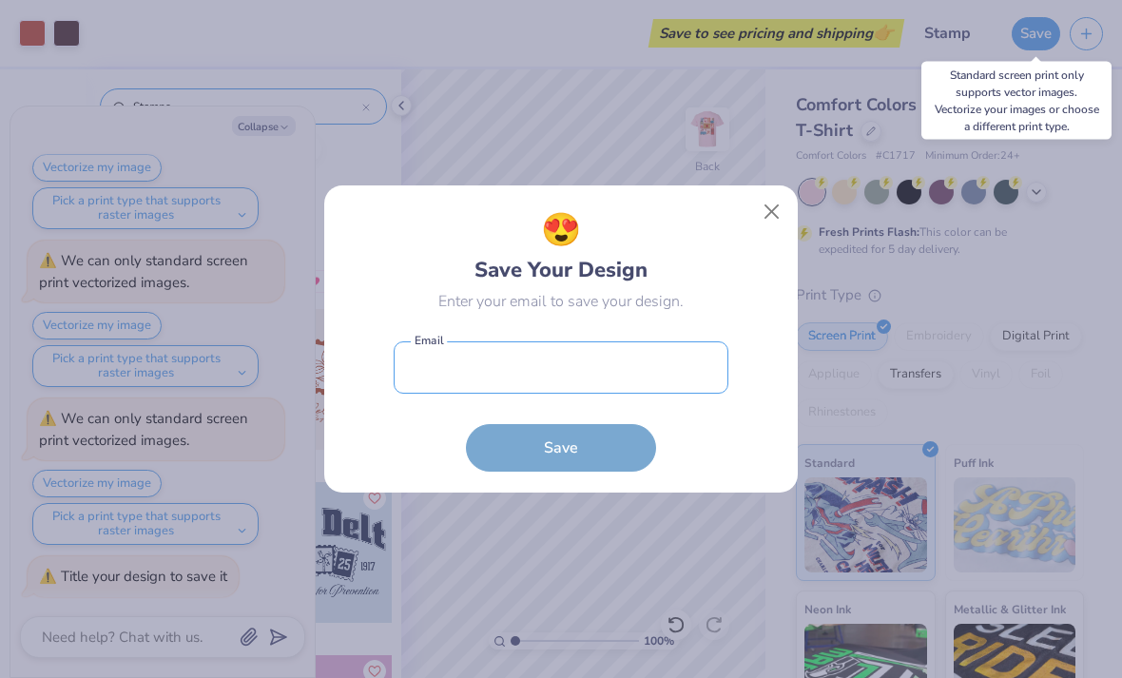
click at [655, 385] on input "email" at bounding box center [561, 367] width 335 height 52
type textarea "x"
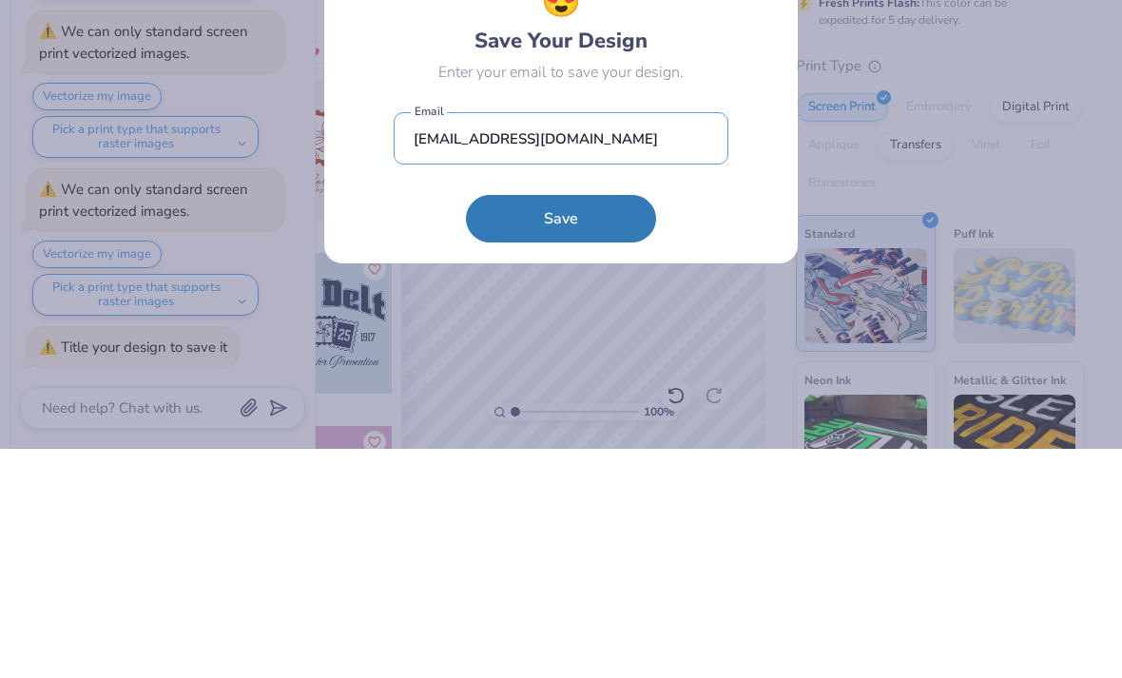
type input "garbuttjenine@gmail.com"
click at [606, 424] on button "Save" at bounding box center [561, 448] width 190 height 48
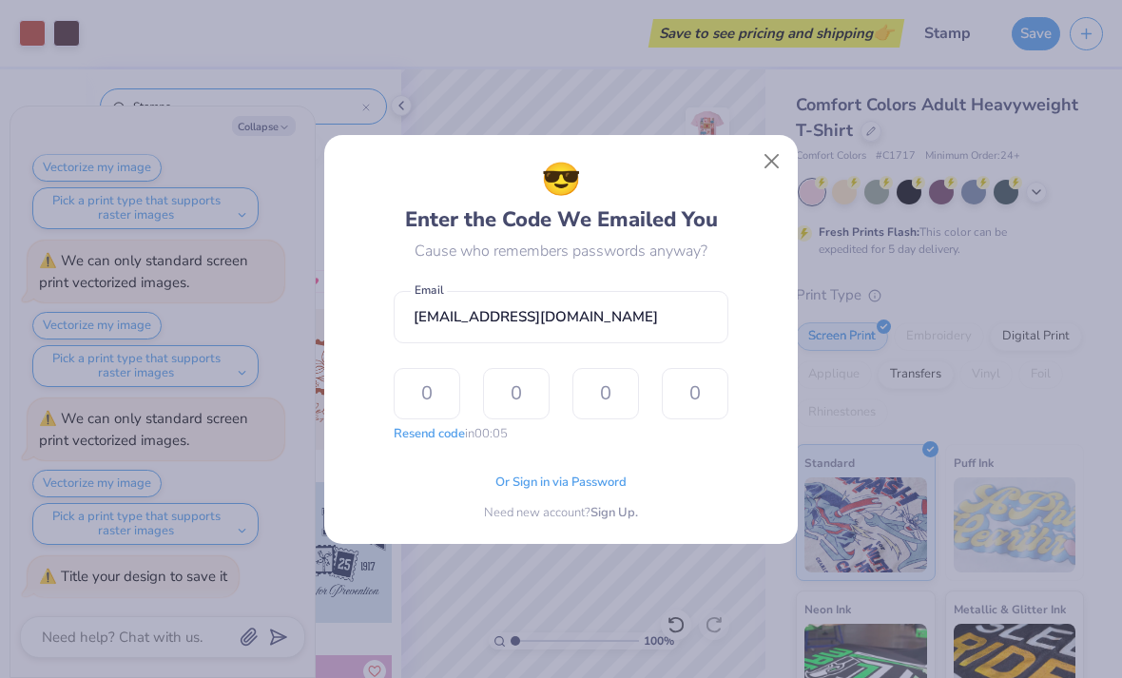
click at [441, 376] on input "text" at bounding box center [427, 393] width 67 height 51
type textarea "x"
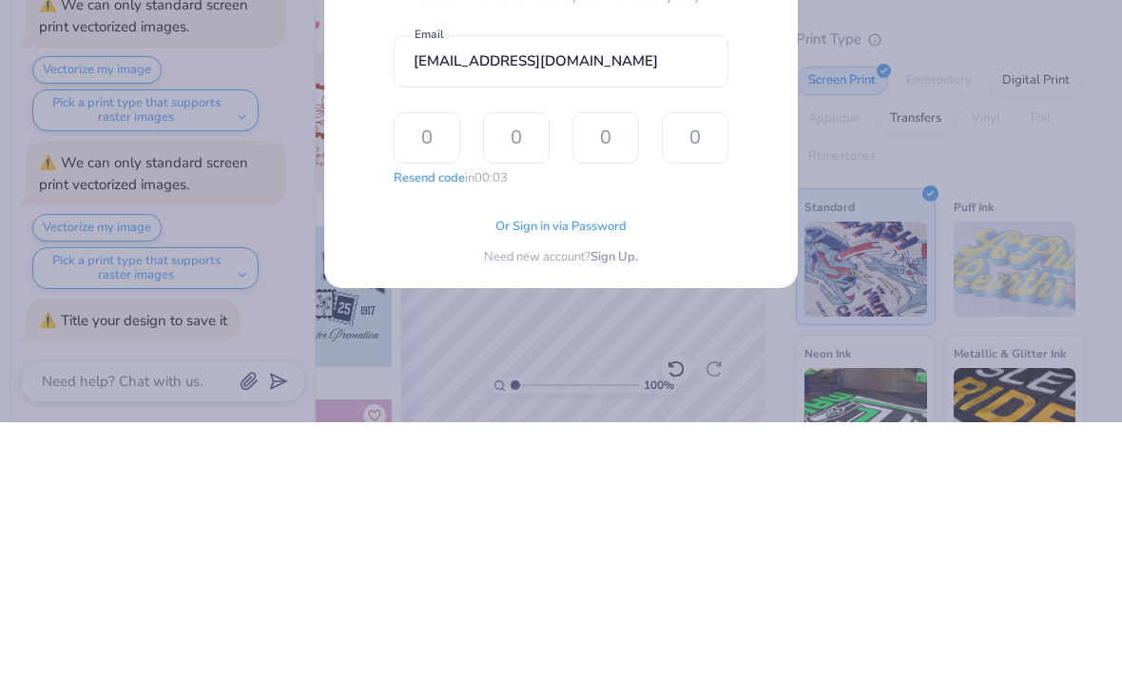
type input "7"
type input "2"
type input "7"
type input "6"
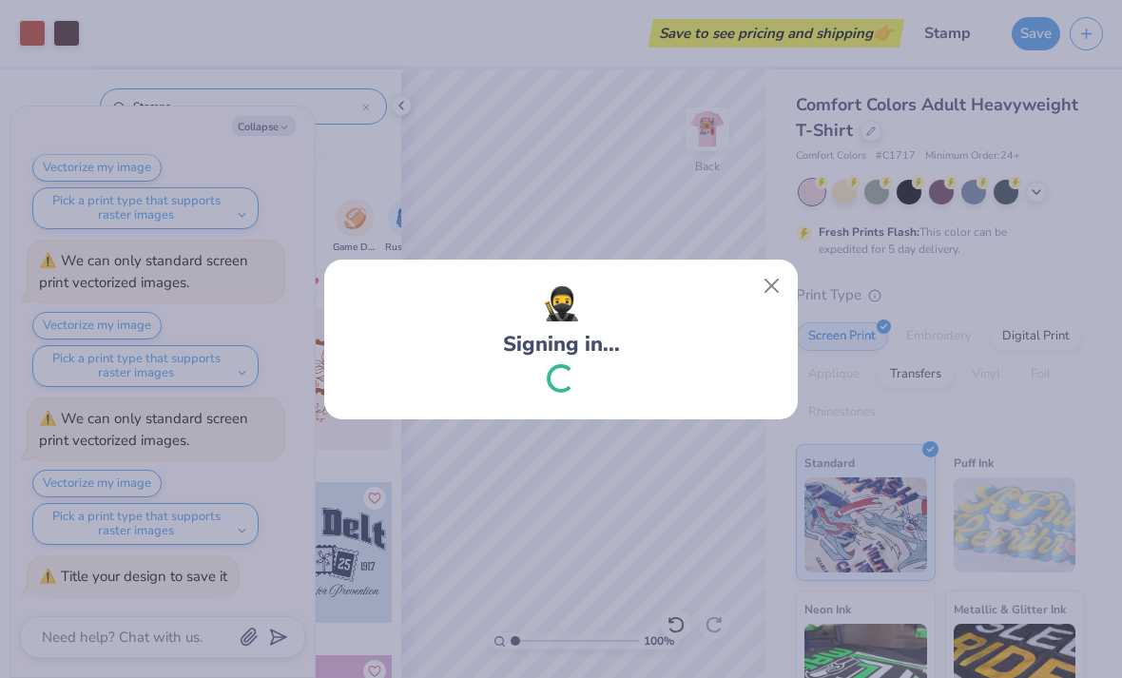
scroll to position [359, 0]
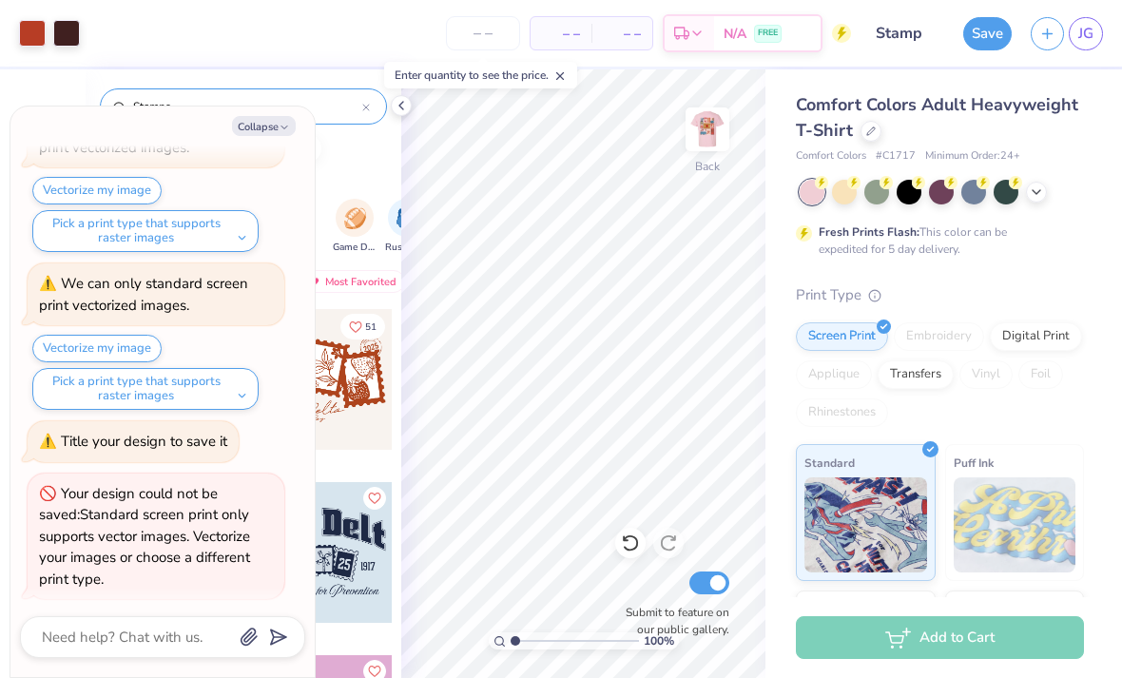
click at [403, 114] on div at bounding box center [401, 105] width 21 height 21
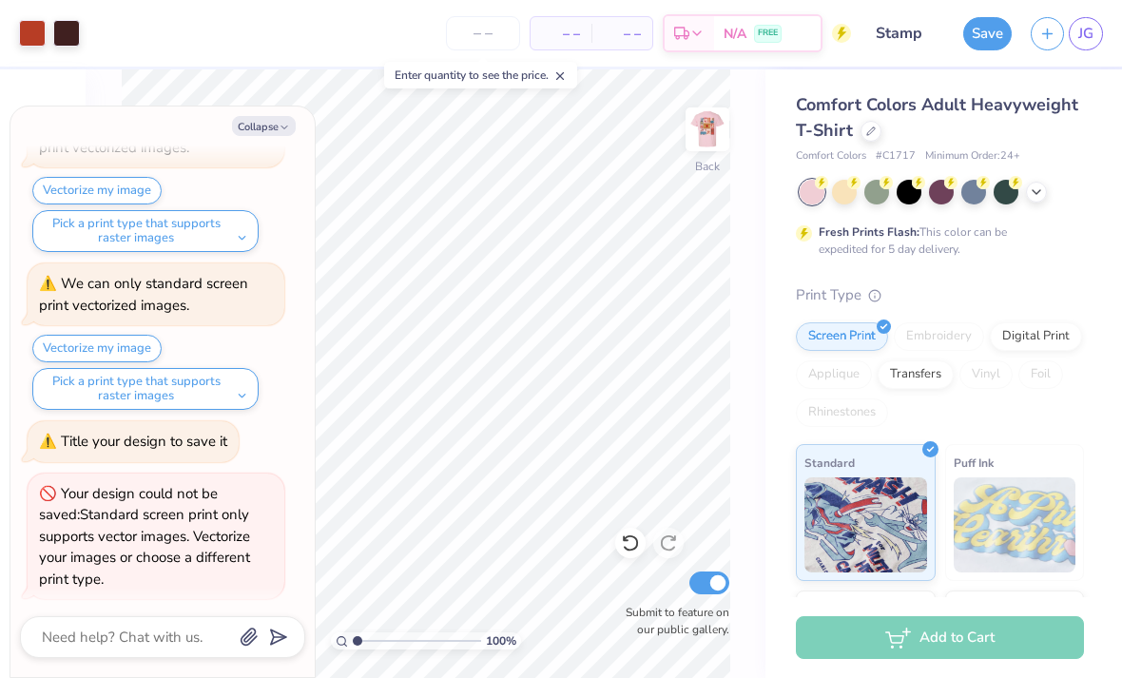
click at [266, 132] on button "Collapse" at bounding box center [264, 126] width 64 height 20
type textarea "x"
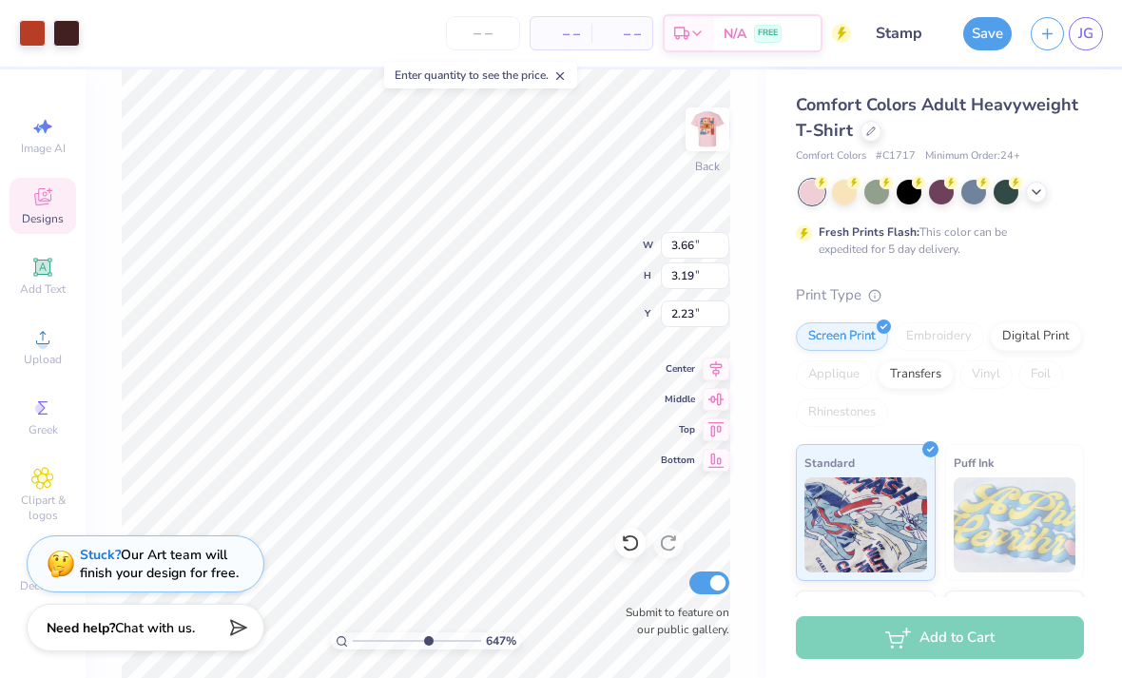
type input "6.47143796596862"
type input "2.85"
type input "6.47143796596862"
type input "1.88"
click at [711, 138] on img at bounding box center [707, 129] width 38 height 38
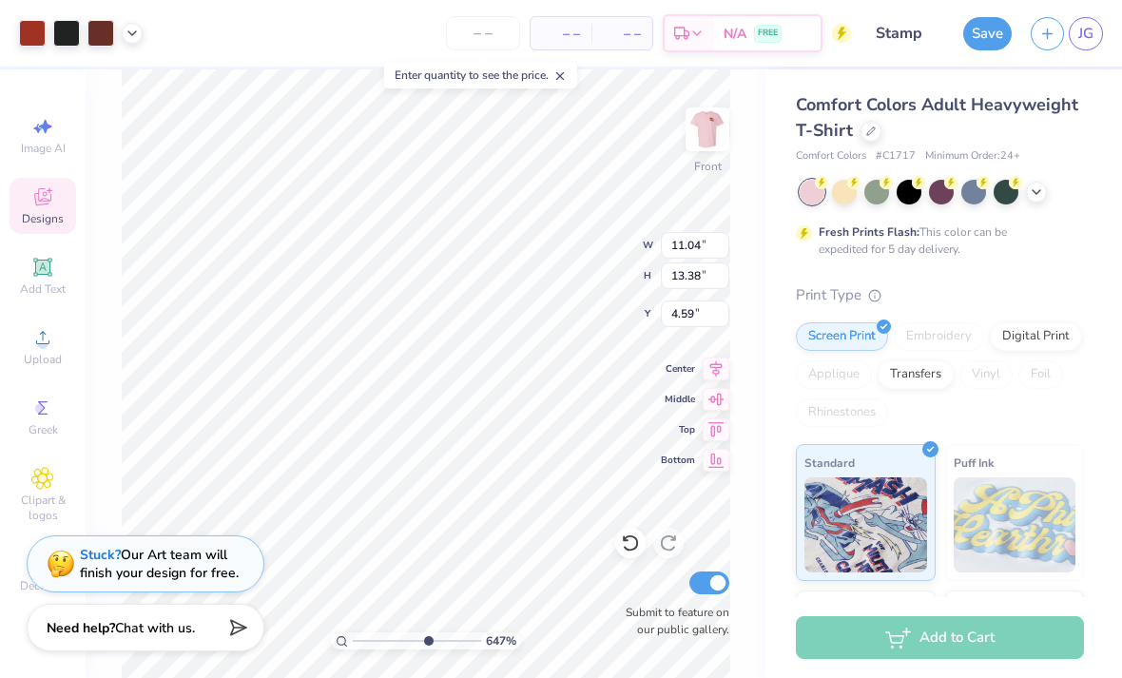
type input "6.47143796596862"
type input "5.12"
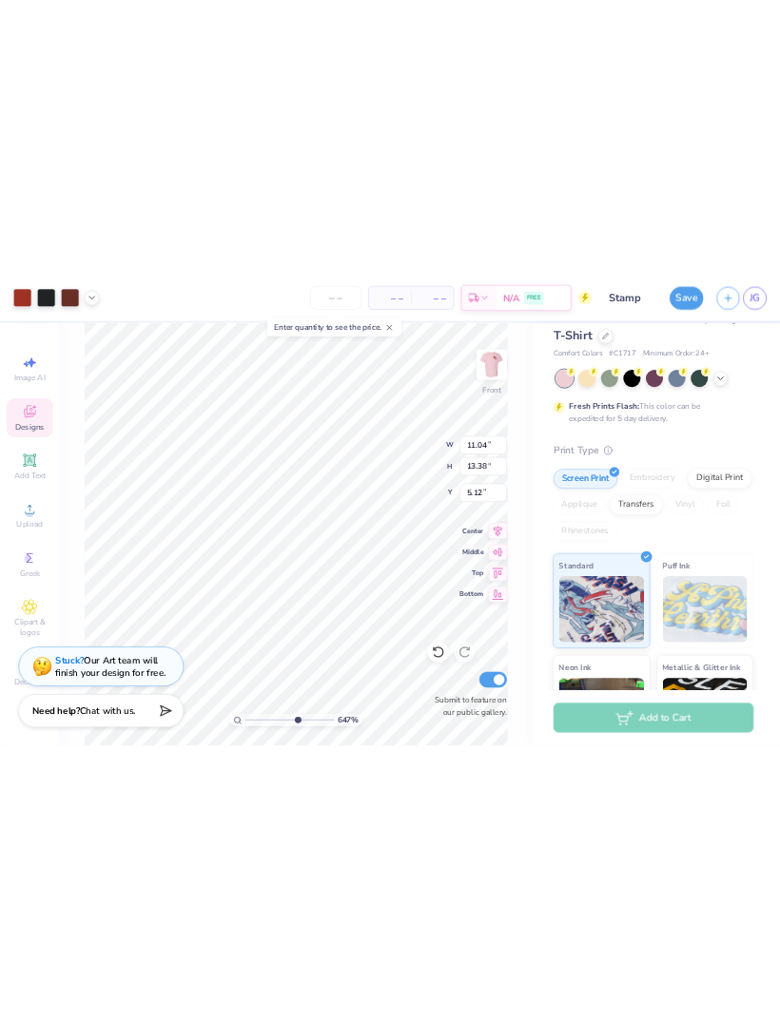
scroll to position [50, 0]
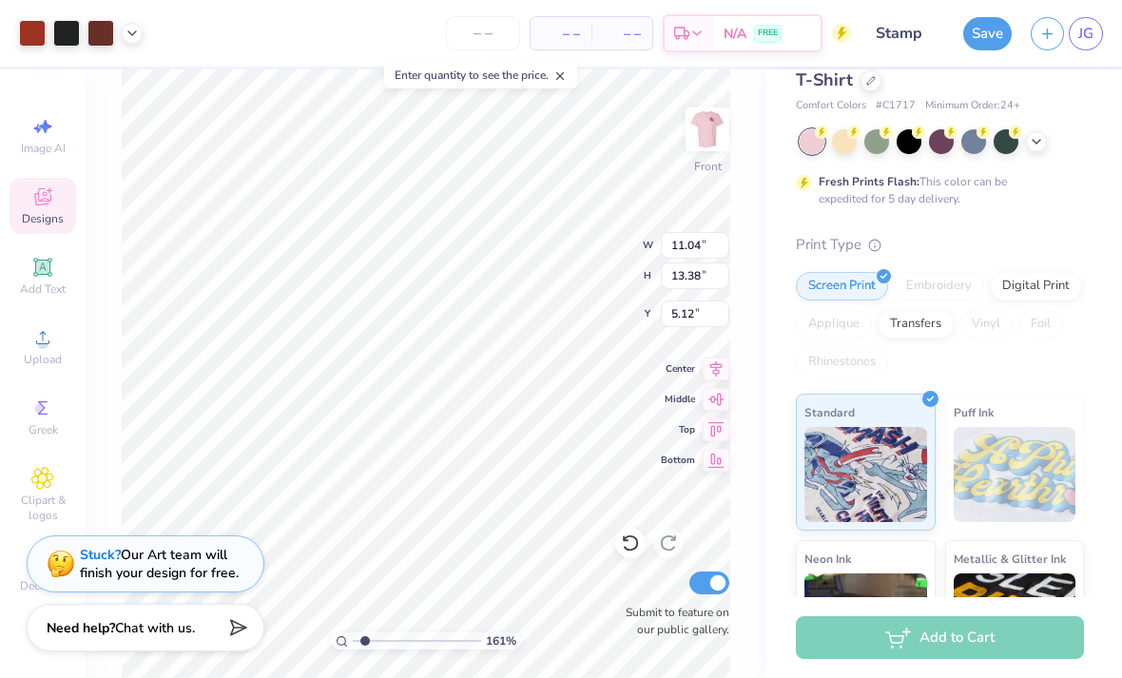
type input "1.60760361820173"
type input "5.03"
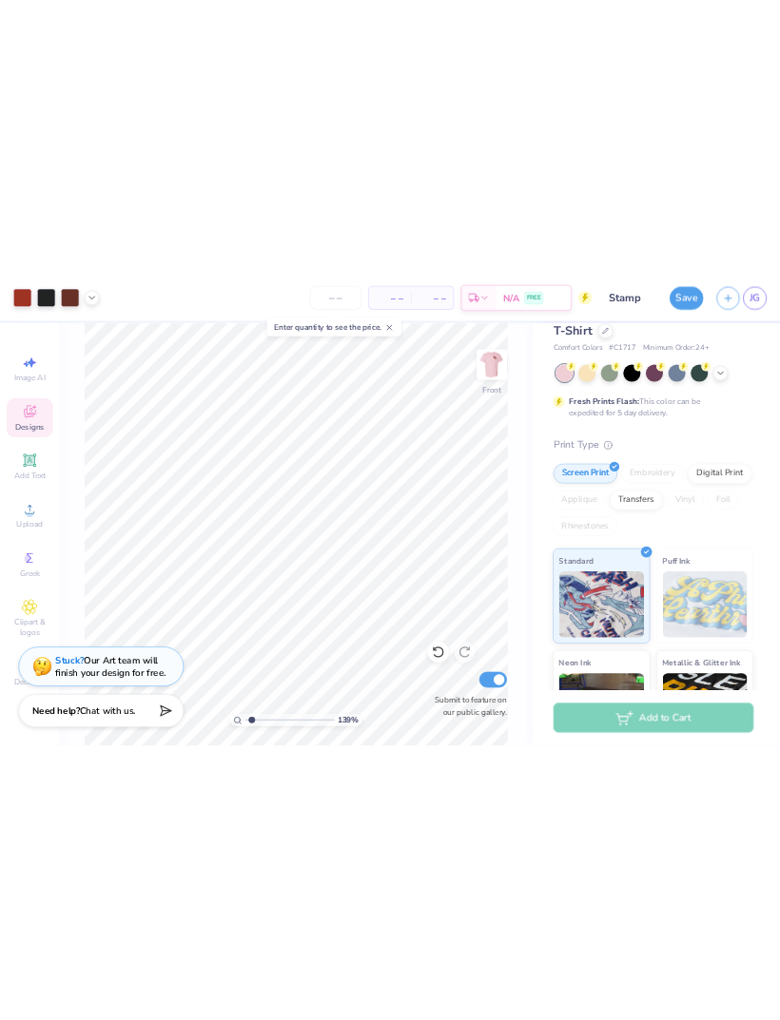
type input "1"
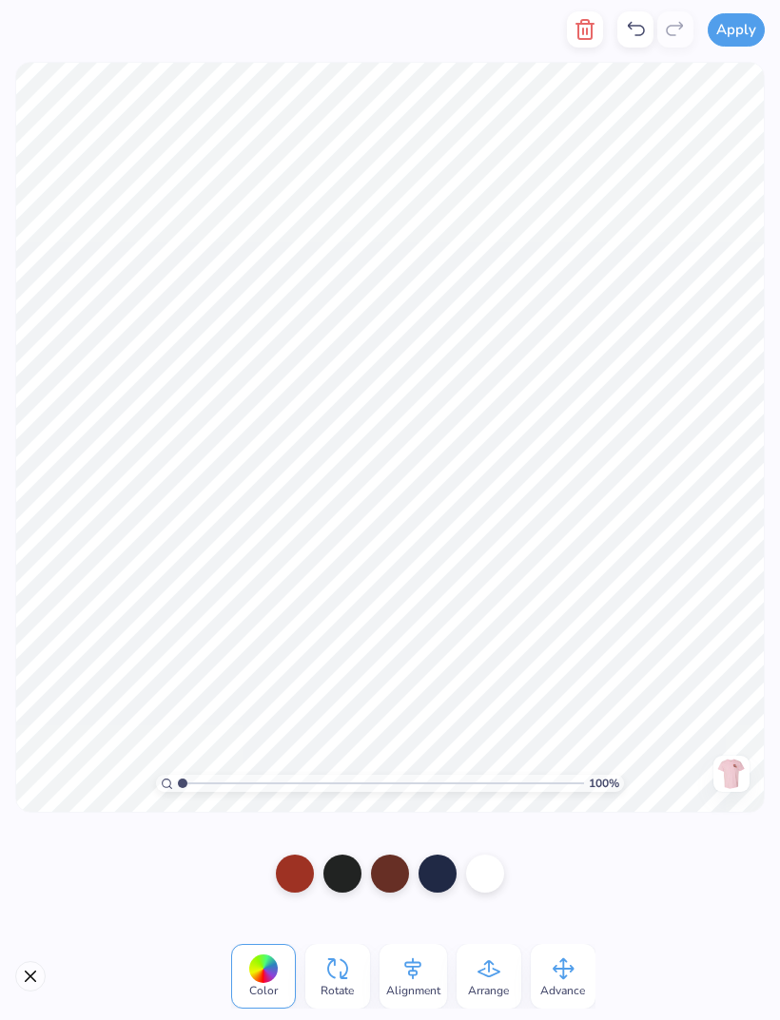
click at [450, 677] on div at bounding box center [437, 874] width 38 height 38
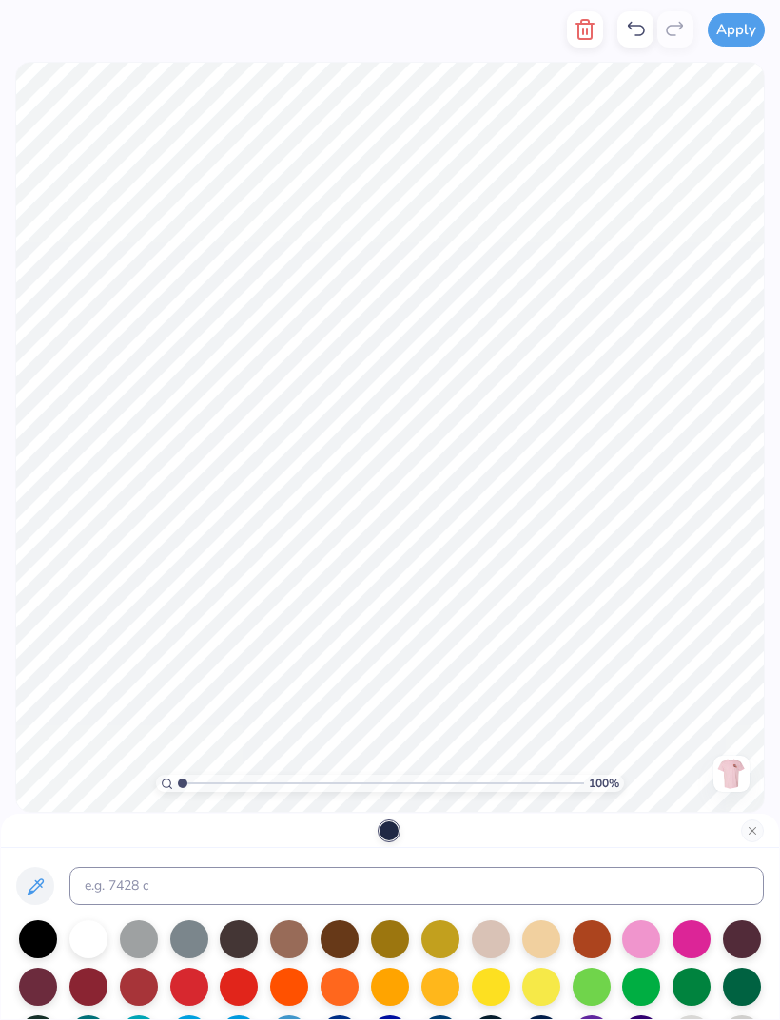
click at [89, 677] on div at bounding box center [88, 987] width 38 height 38
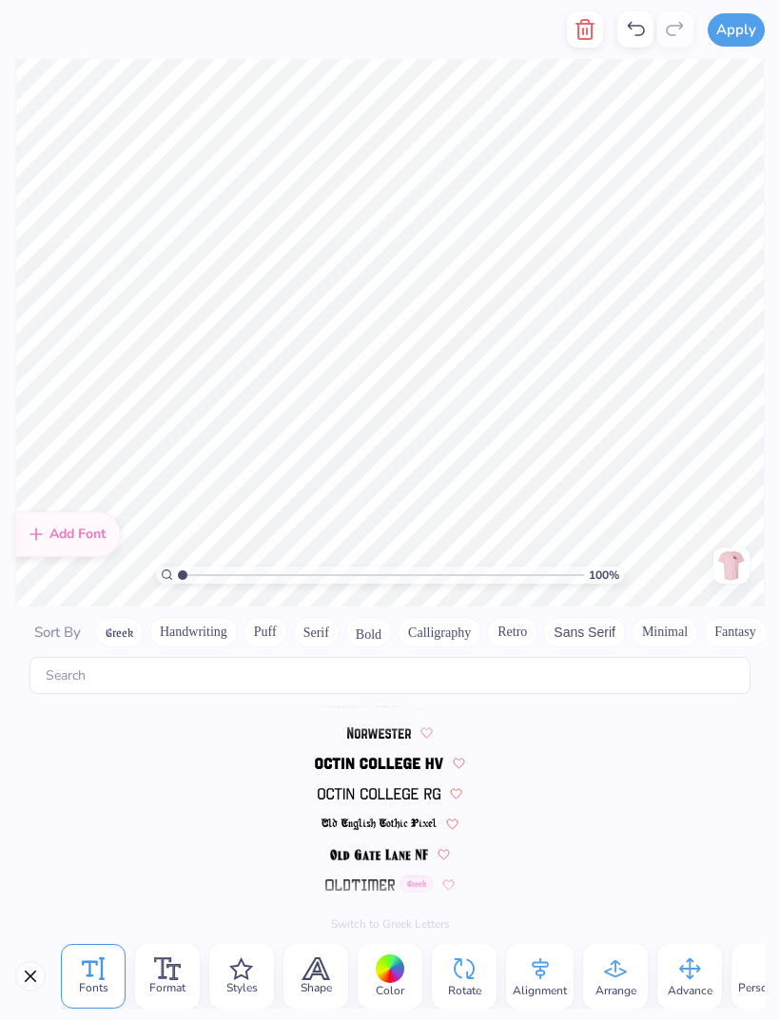
scroll to position [7044, 0]
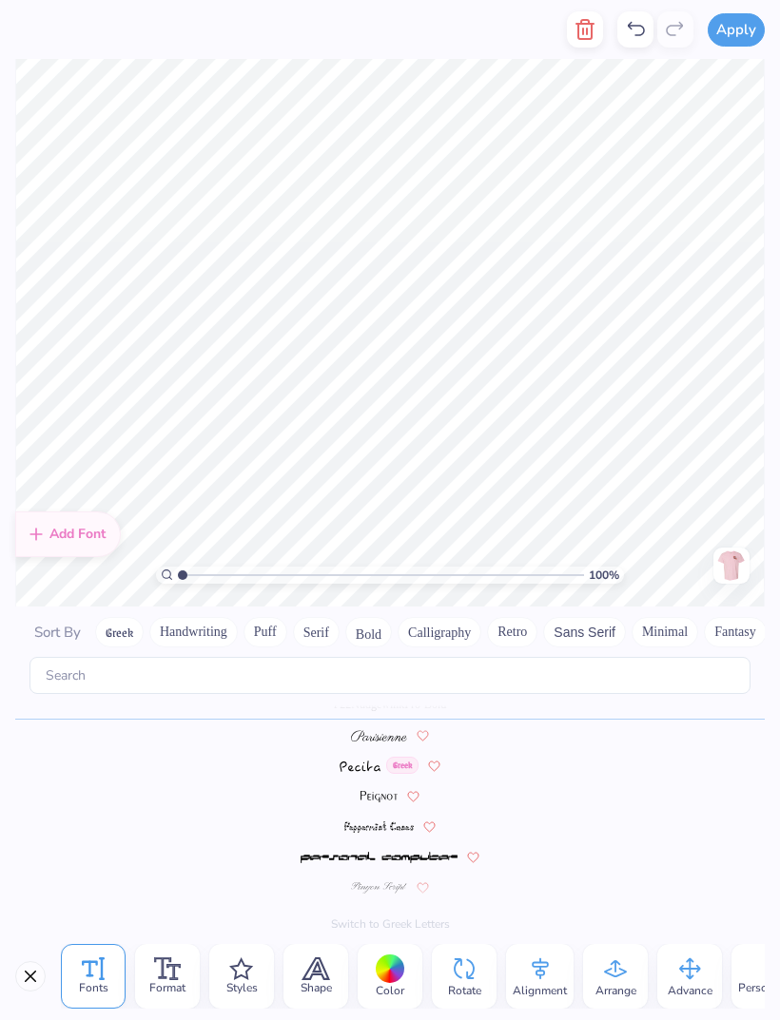
type textarea "BB"
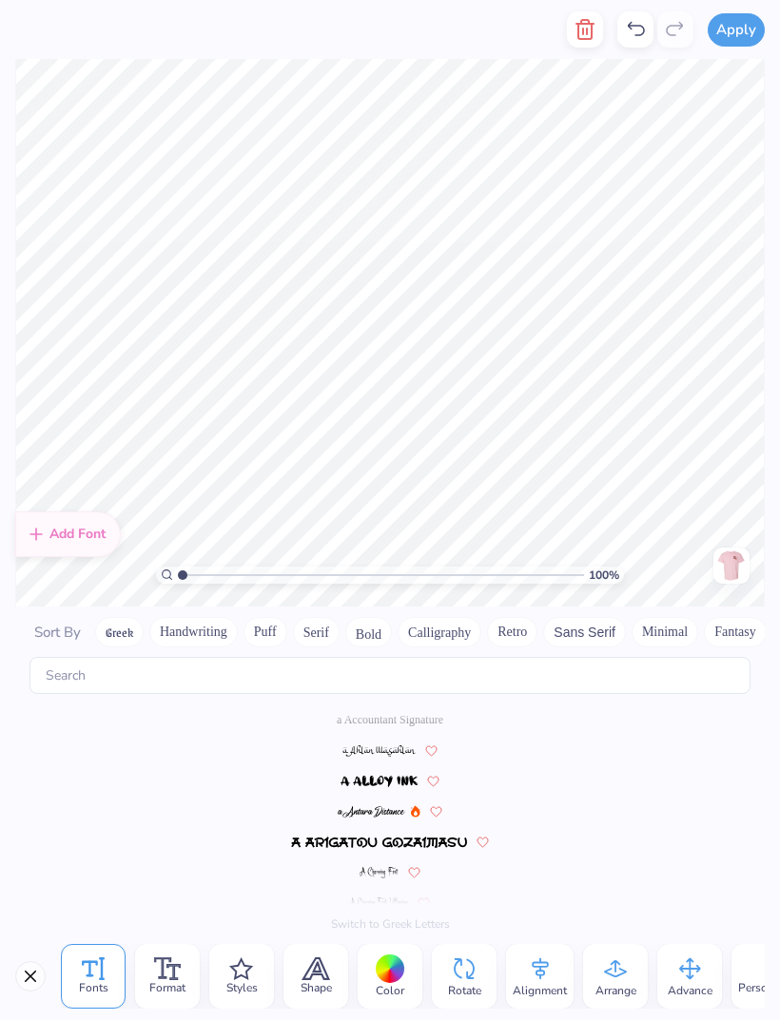
scroll to position [4092, 0]
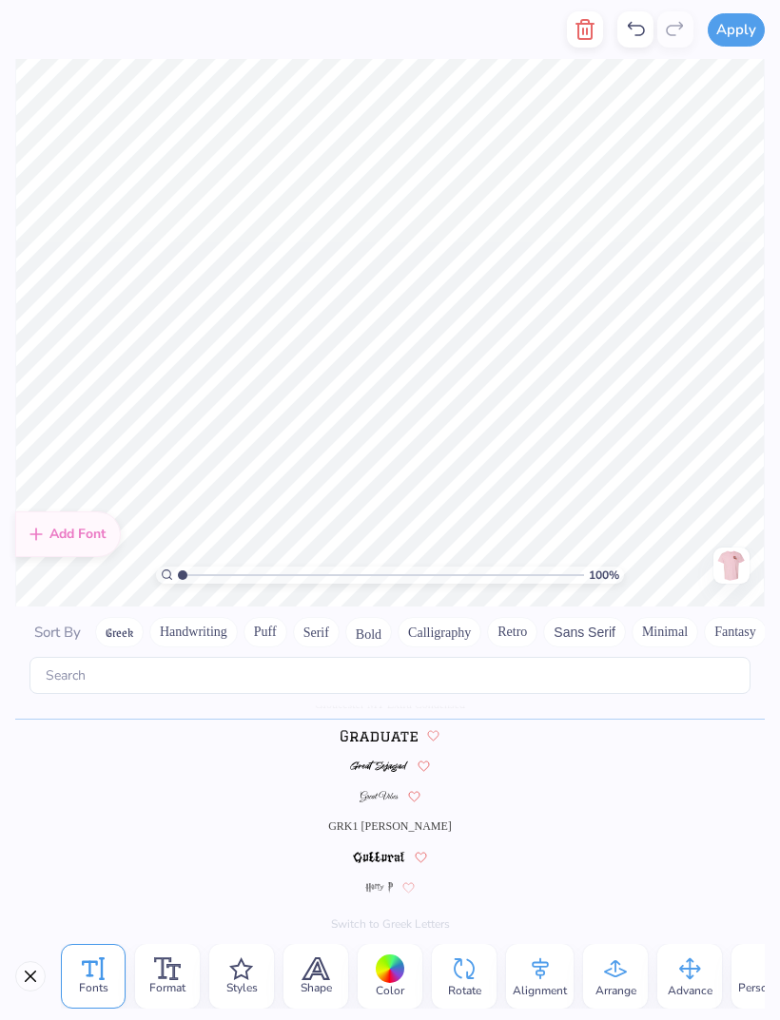
click at [171, 677] on icon at bounding box center [174, 972] width 14 height 15
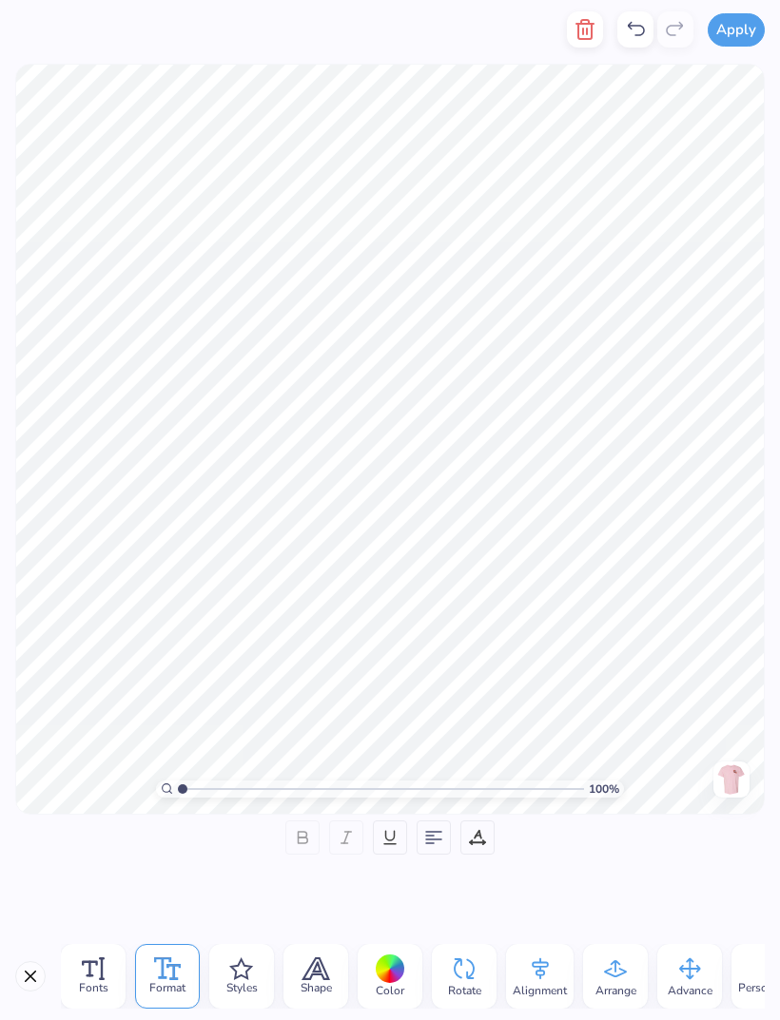
click at [101, 677] on span "Fonts" at bounding box center [93, 987] width 29 height 15
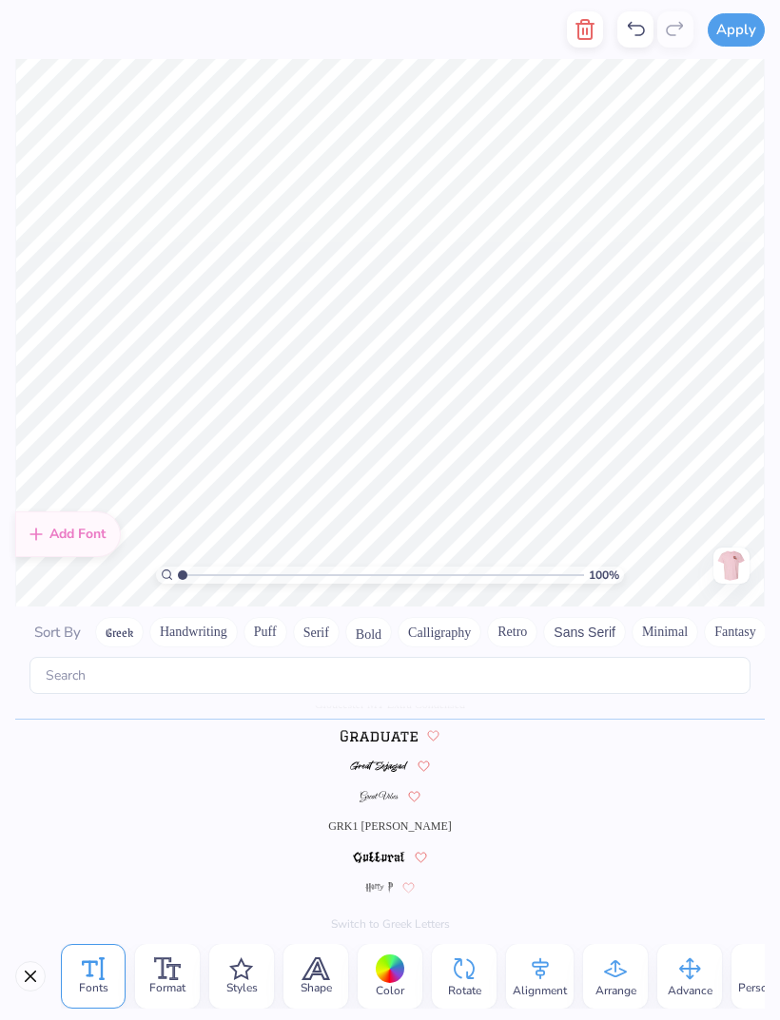
scroll to position [1, 2]
type textarea "2011"
type textarea "D"
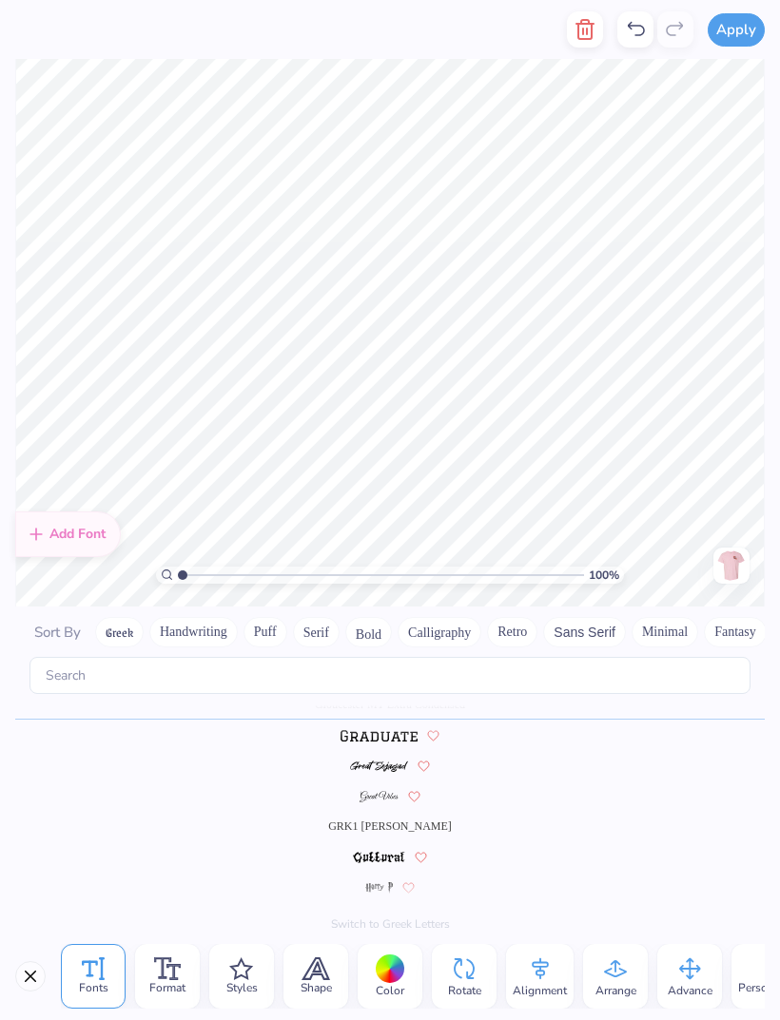
type textarea "BOBCAT BELLES"
type textarea "BB"
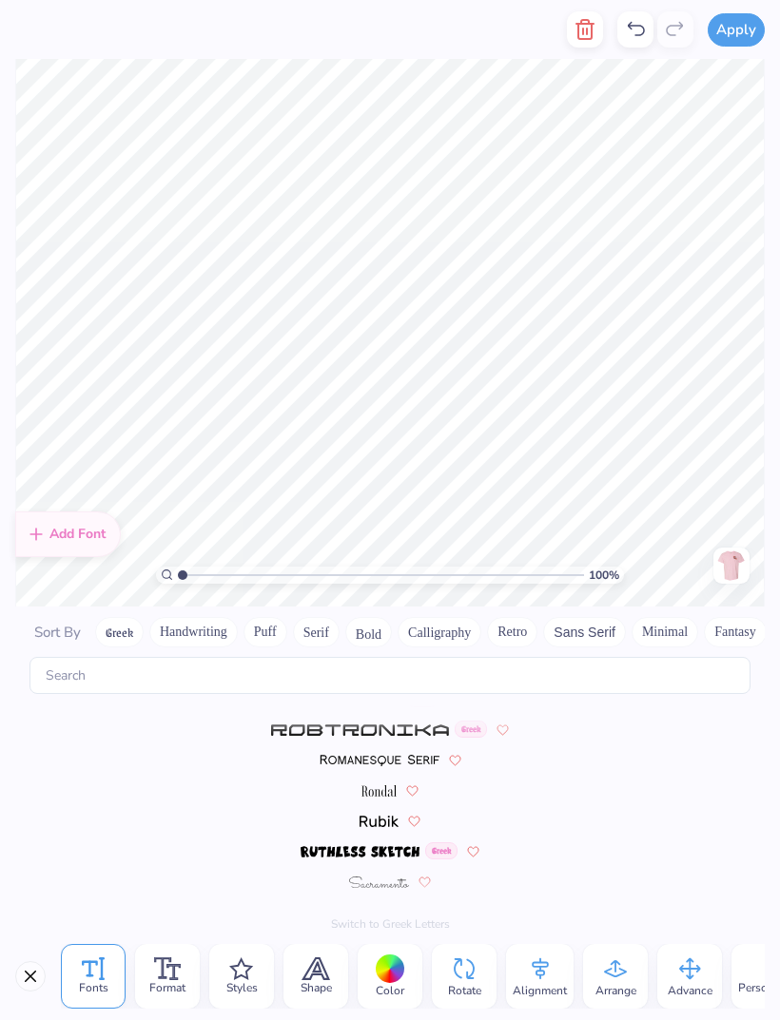
scroll to position [8991, 0]
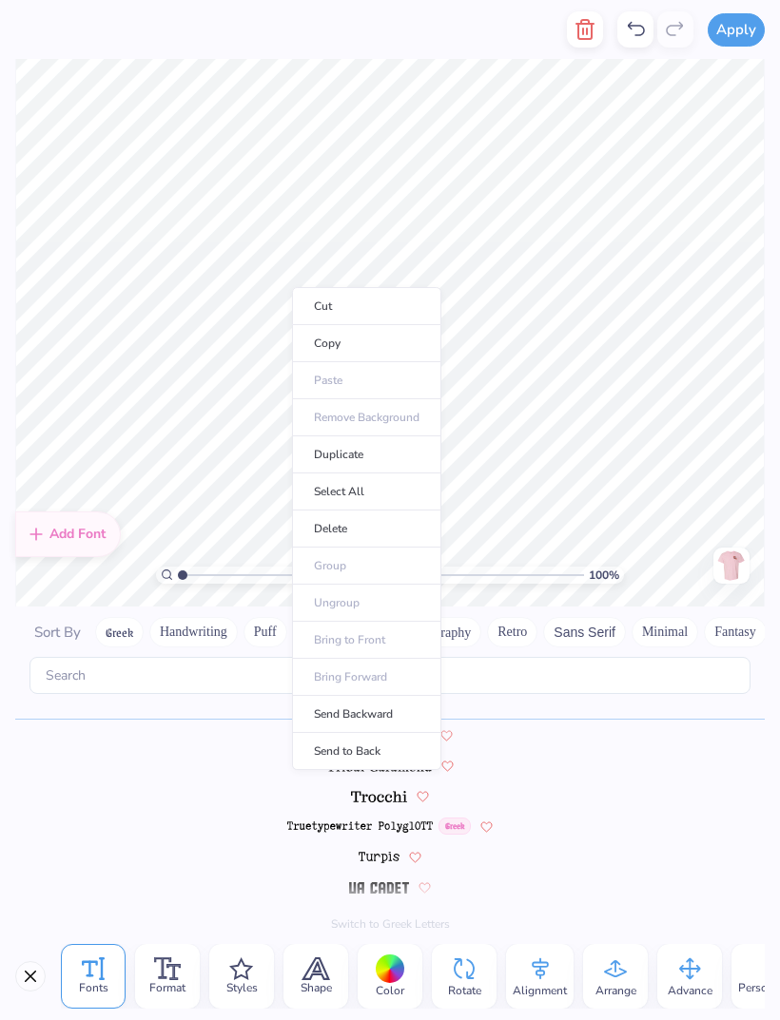
click at [394, 499] on li "Select All" at bounding box center [366, 492] width 149 height 37
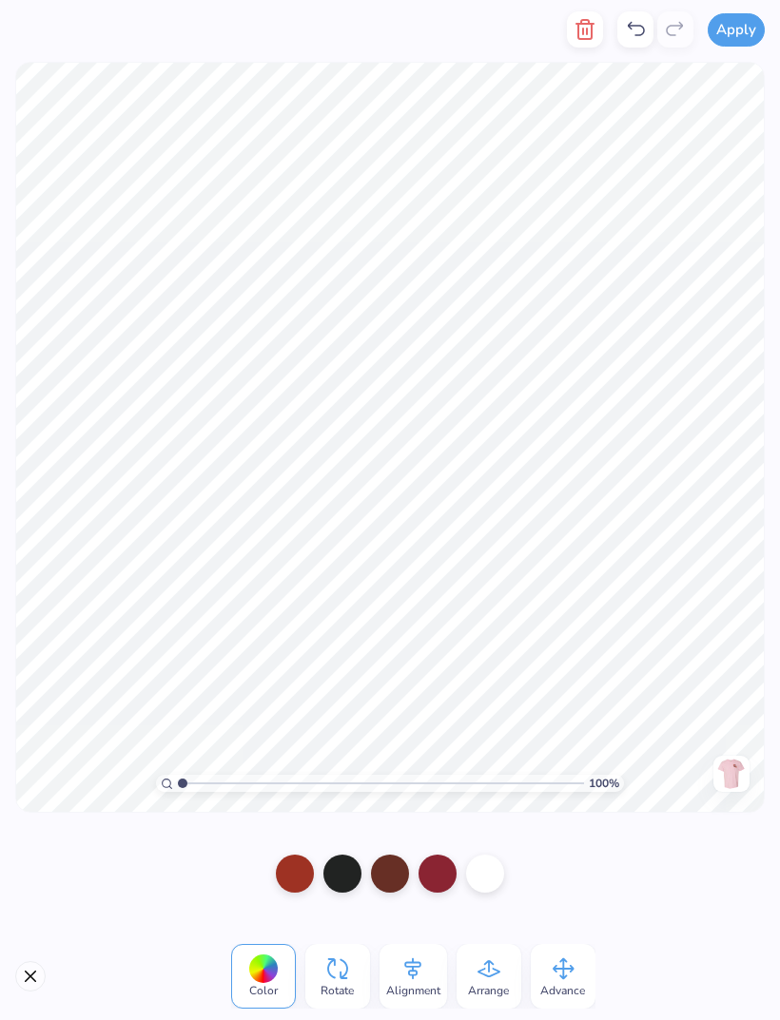
click at [441, 677] on div at bounding box center [437, 874] width 38 height 38
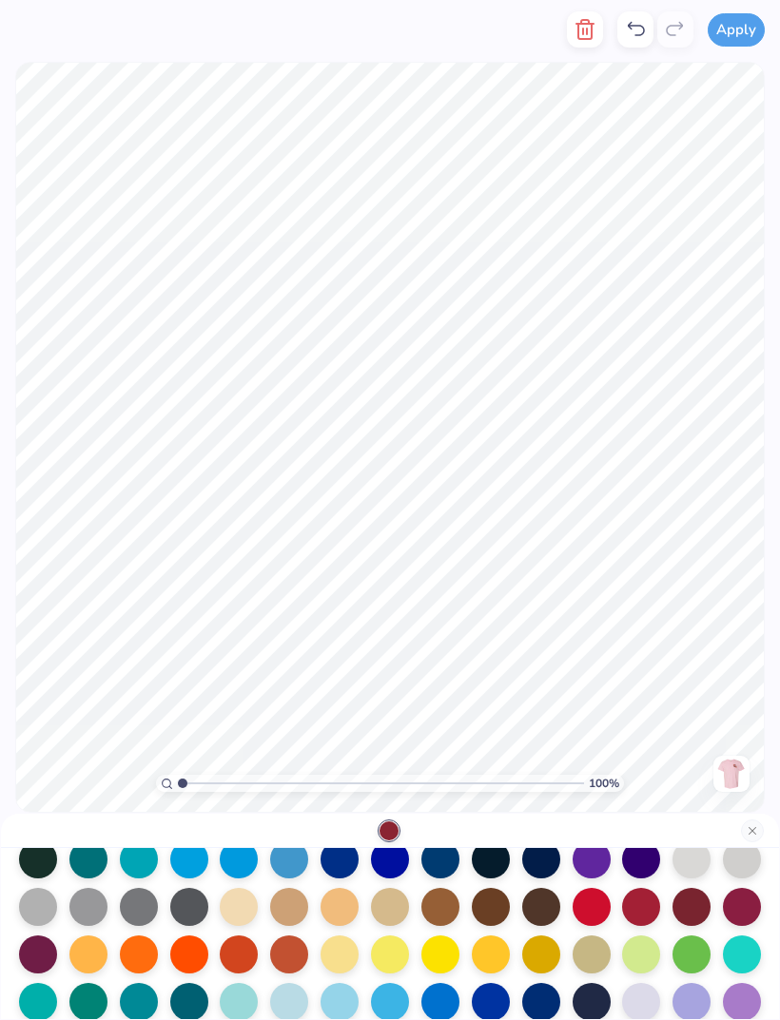
scroll to position [176, 0]
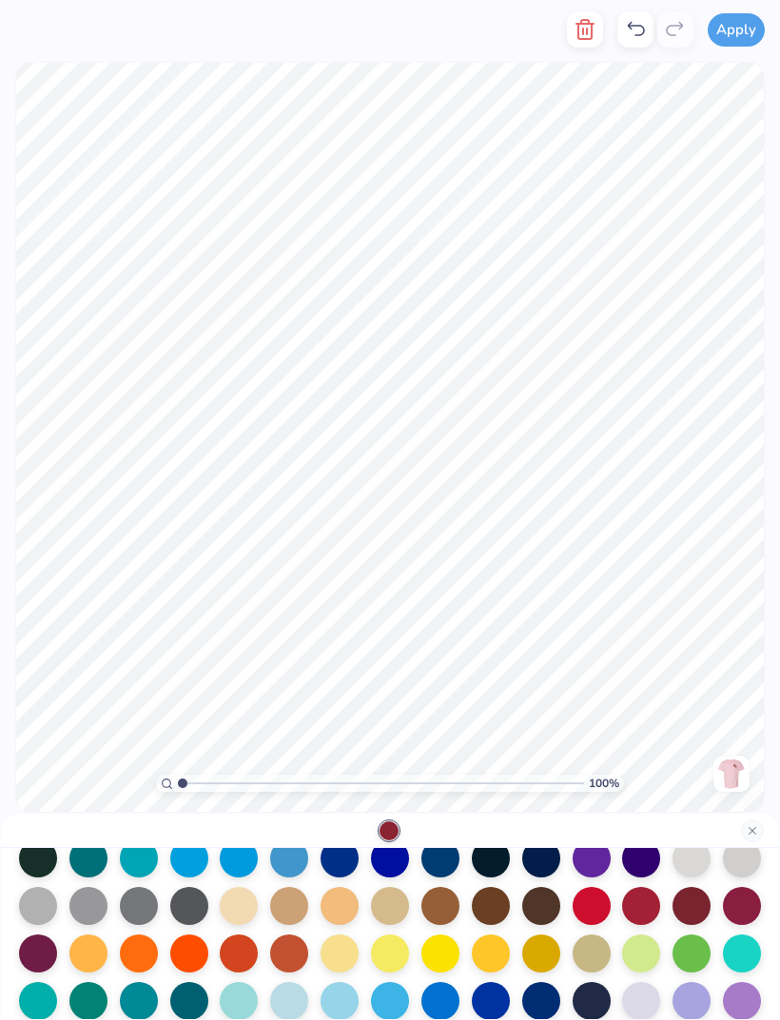
click at [700, 677] on div at bounding box center [691, 906] width 38 height 38
click at [691, 677] on div at bounding box center [691, 906] width 38 height 38
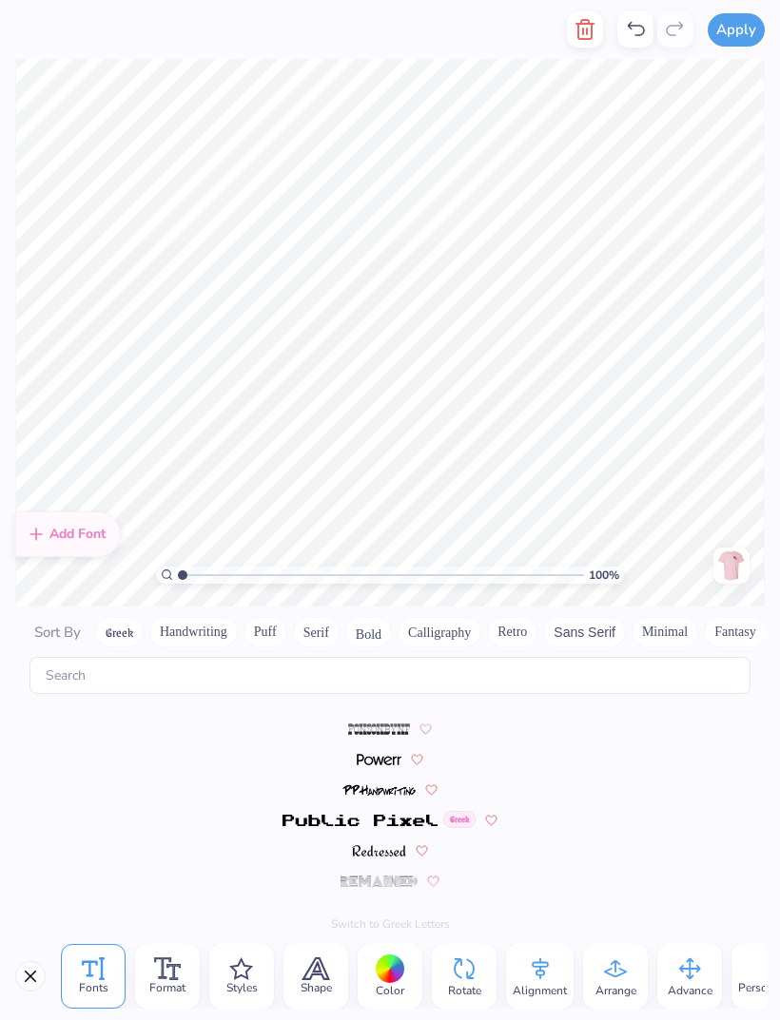
scroll to position [8991, 0]
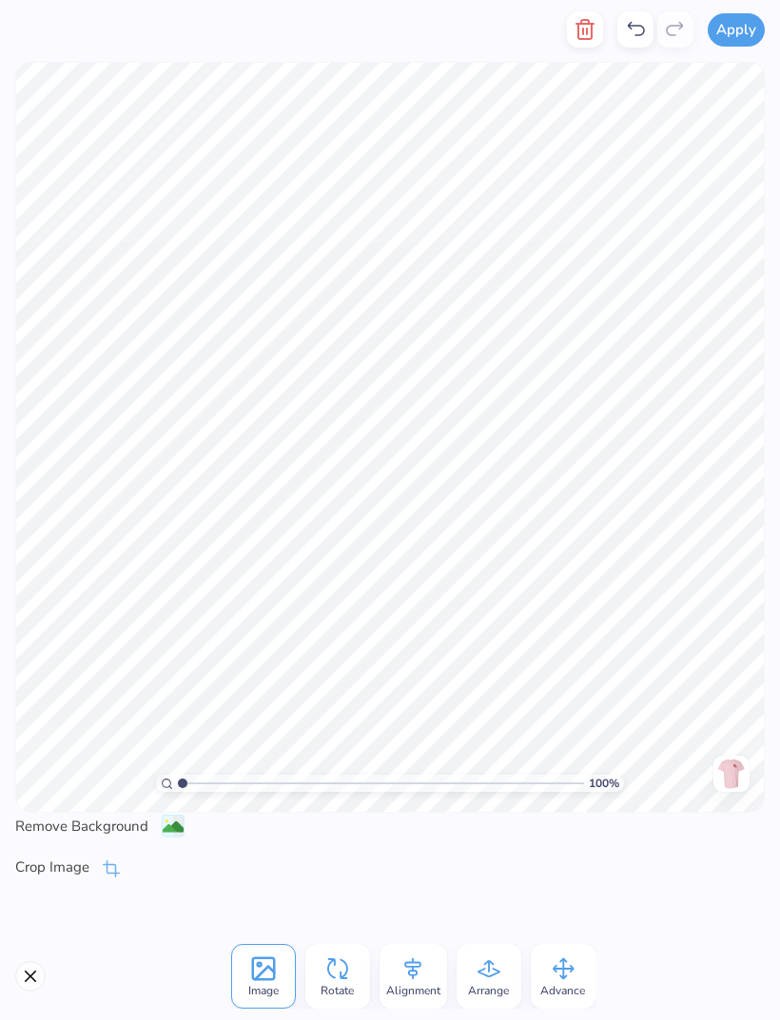
click at [634, 26] on icon at bounding box center [636, 29] width 17 height 14
click at [640, 24] on icon at bounding box center [635, 29] width 23 height 23
type input "2.98088543980361"
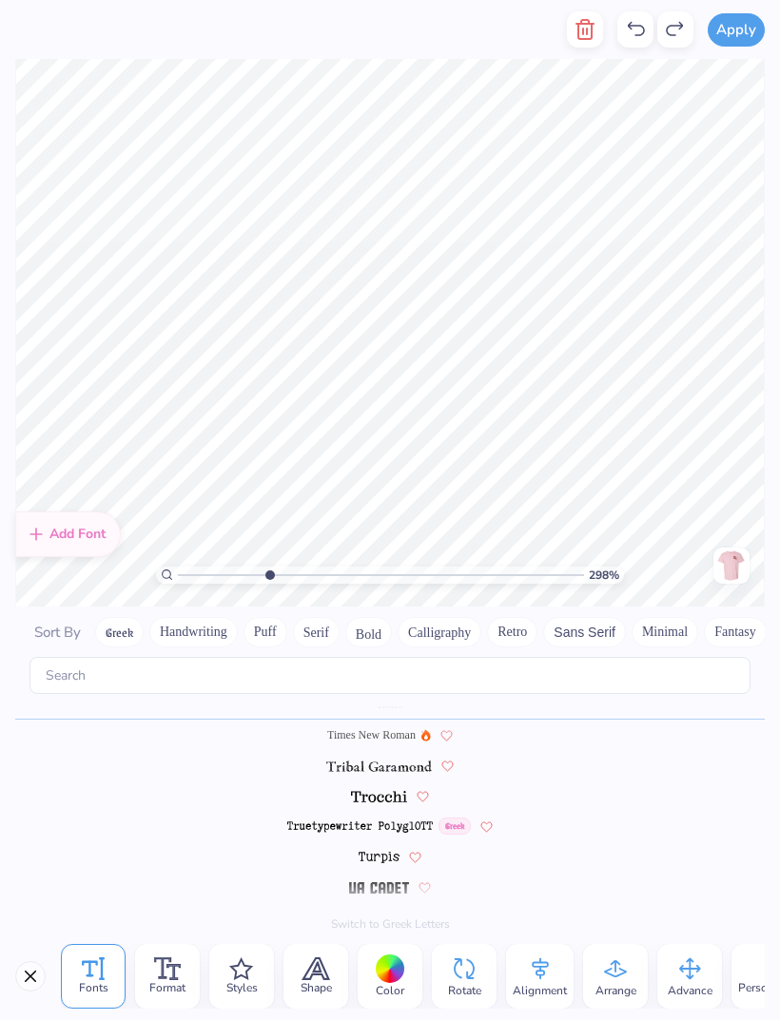
type textarea "BB"
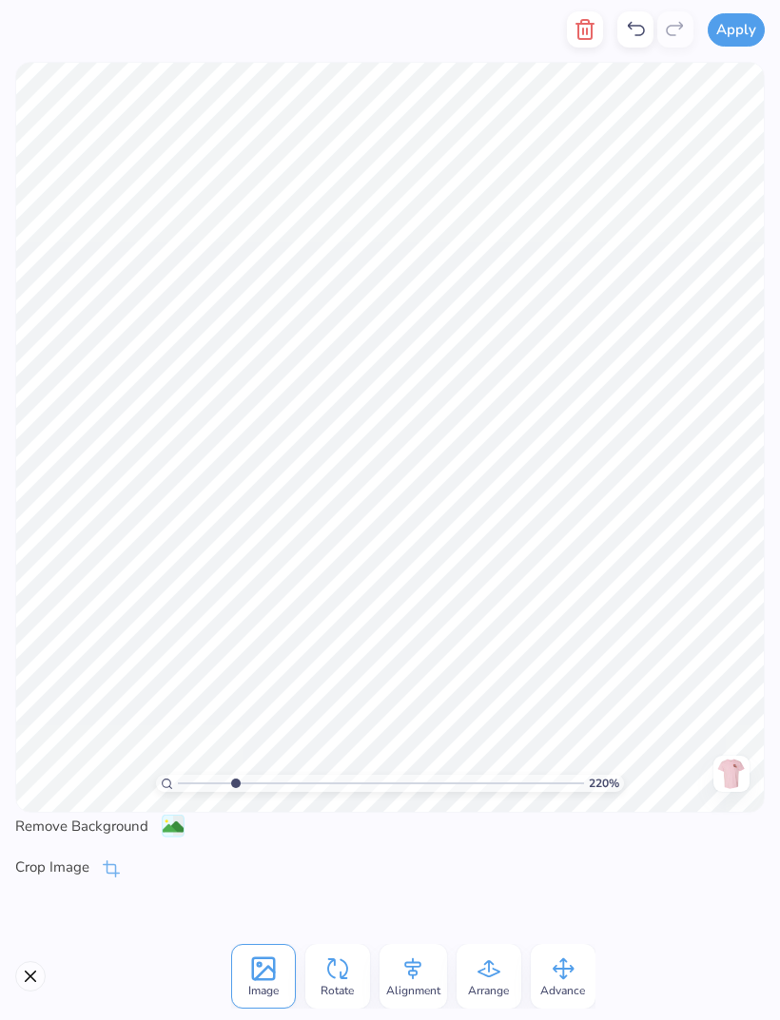
click at [29, 677] on button "Close" at bounding box center [30, 976] width 30 height 30
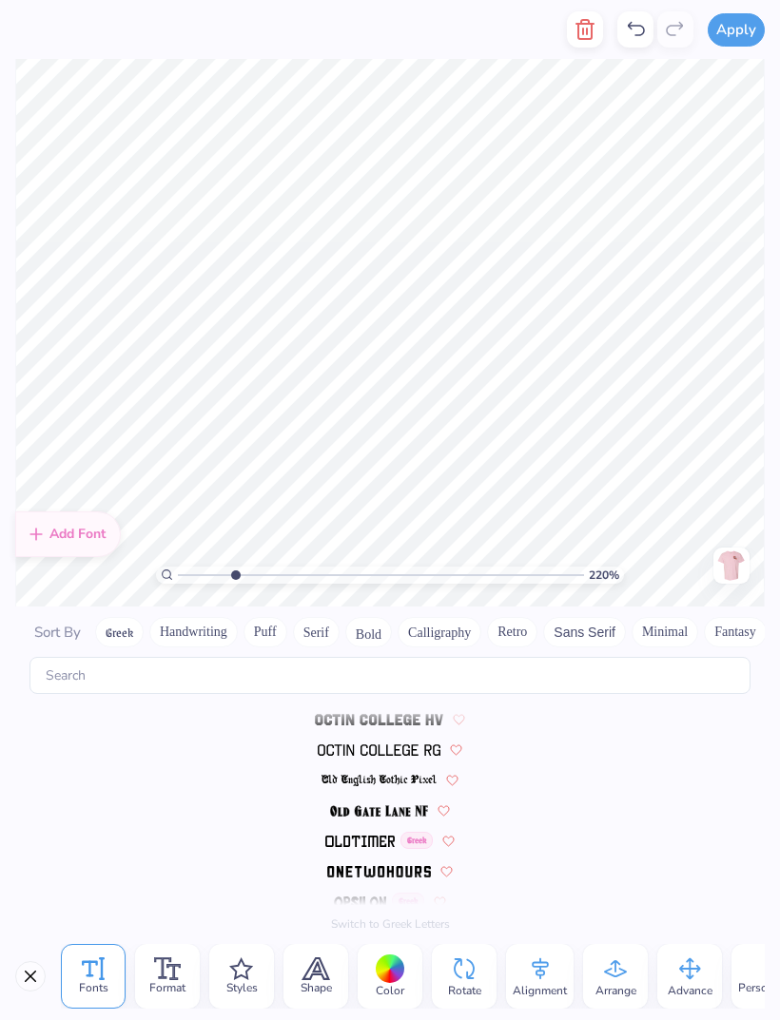
scroll to position [7044, 0]
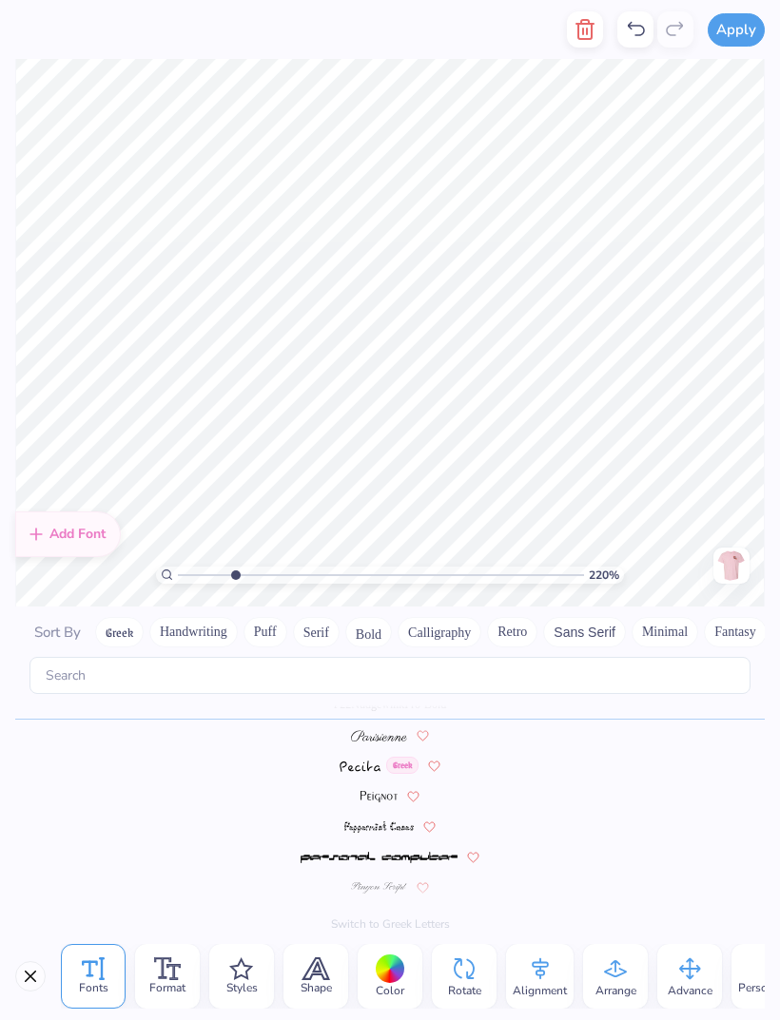
click at [402, 677] on icon at bounding box center [390, 969] width 29 height 29
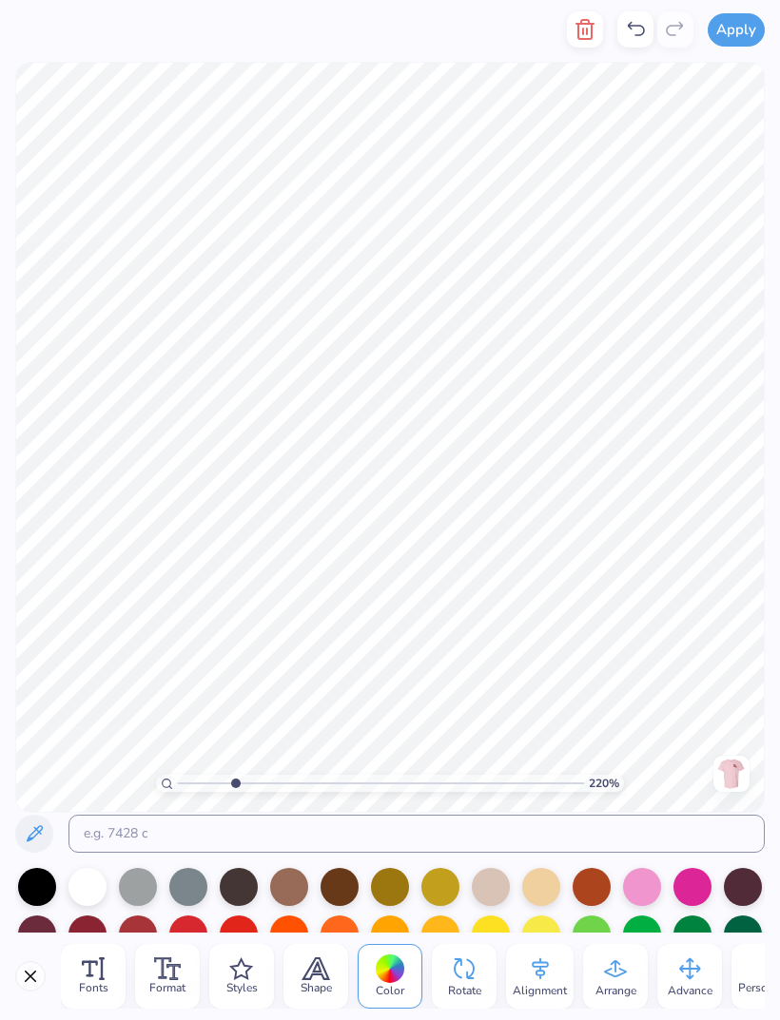
click at [774, 349] on div "220 % Need help? Chat with us. Front" at bounding box center [390, 437] width 780 height 756
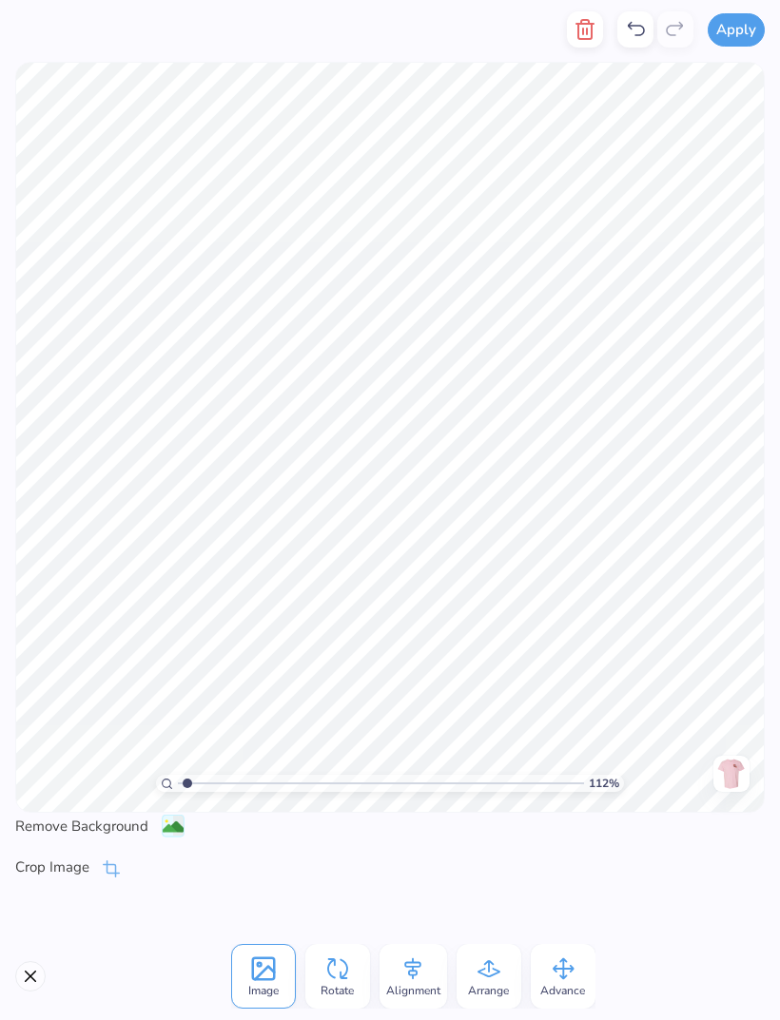
click at [643, 29] on icon at bounding box center [635, 29] width 23 height 23
click at [647, 22] on icon at bounding box center [635, 29] width 23 height 23
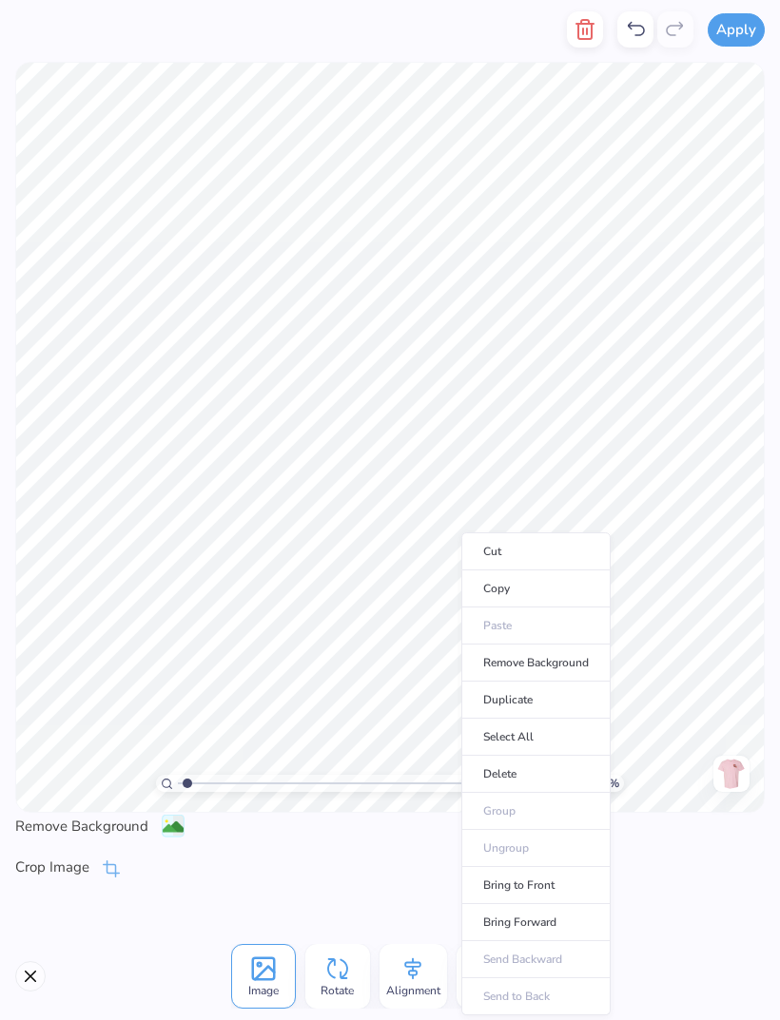
click at [620, 35] on div at bounding box center [635, 29] width 36 height 36
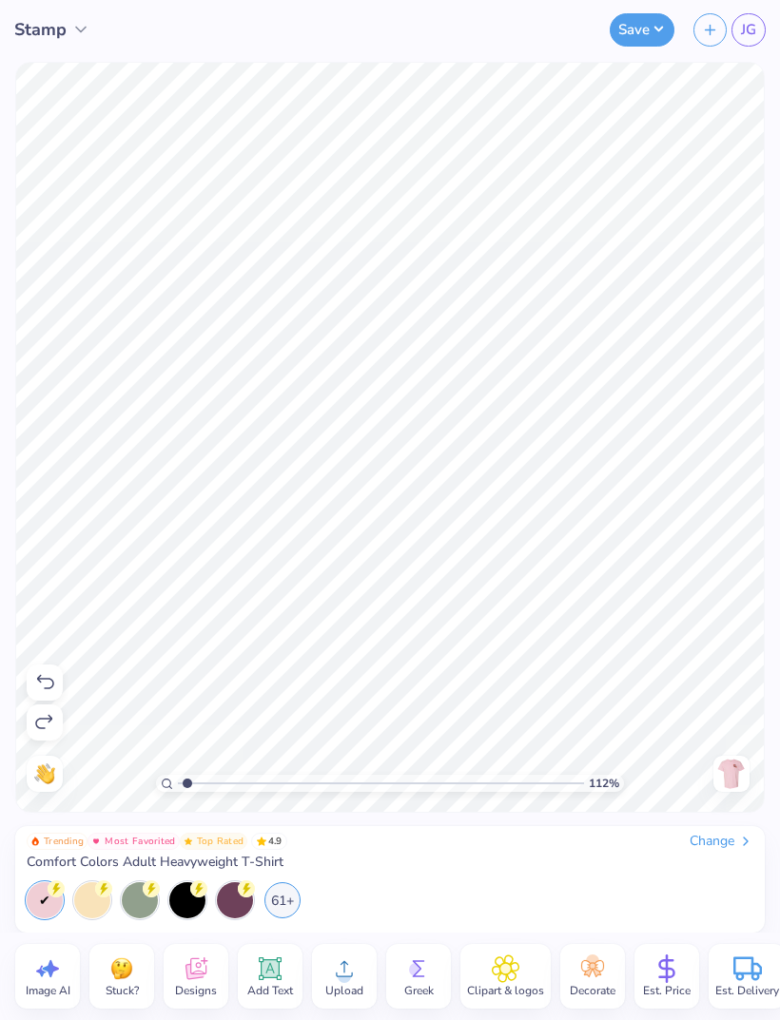
click at [736, 677] on img at bounding box center [731, 774] width 30 height 30
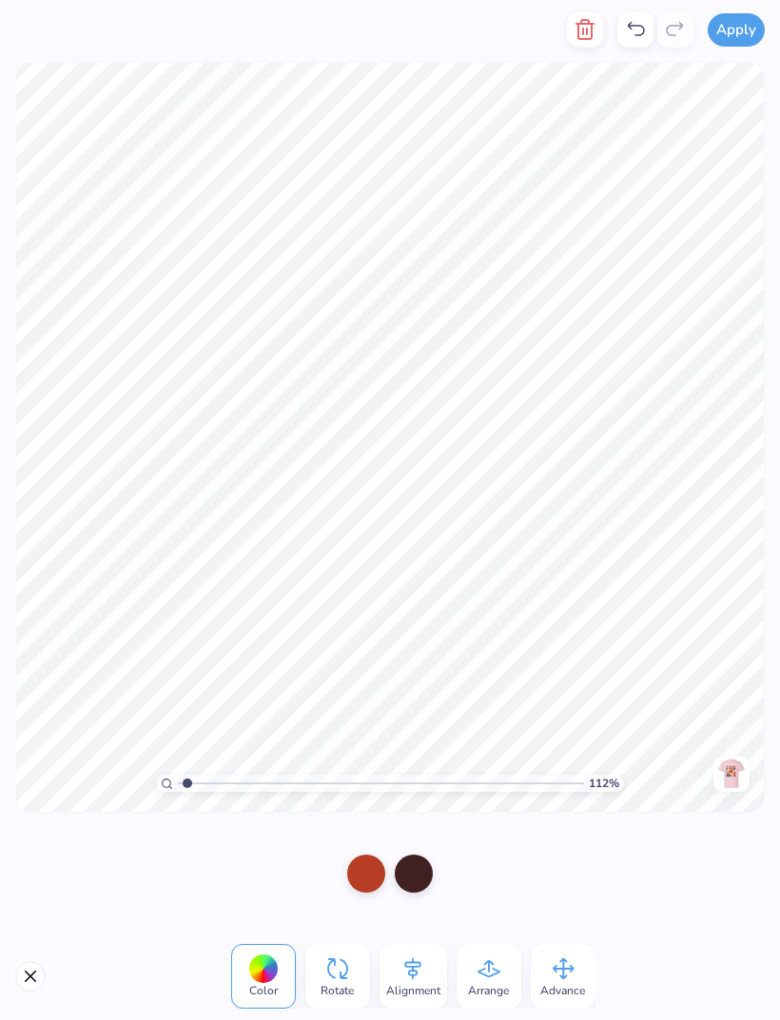
click at [728, 677] on img at bounding box center [731, 774] width 30 height 30
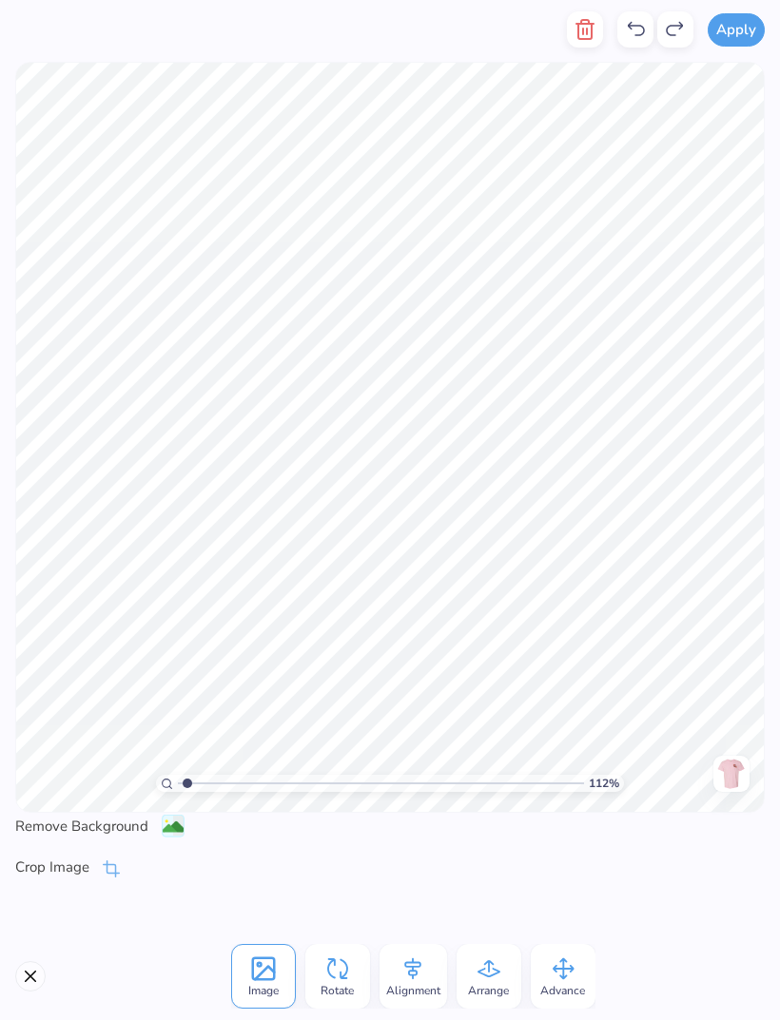
click at [430, 677] on div "Alignment" at bounding box center [413, 976] width 68 height 65
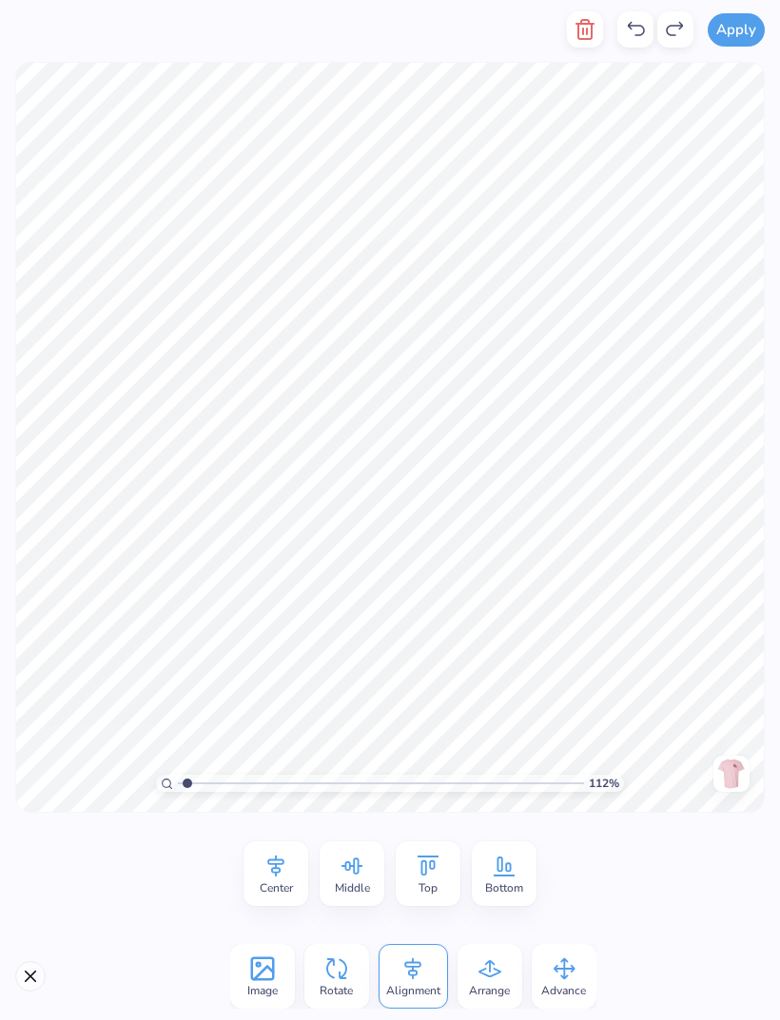
click at [271, 677] on icon at bounding box center [275, 867] width 17 height 22
click at [281, 677] on icon at bounding box center [275, 866] width 29 height 29
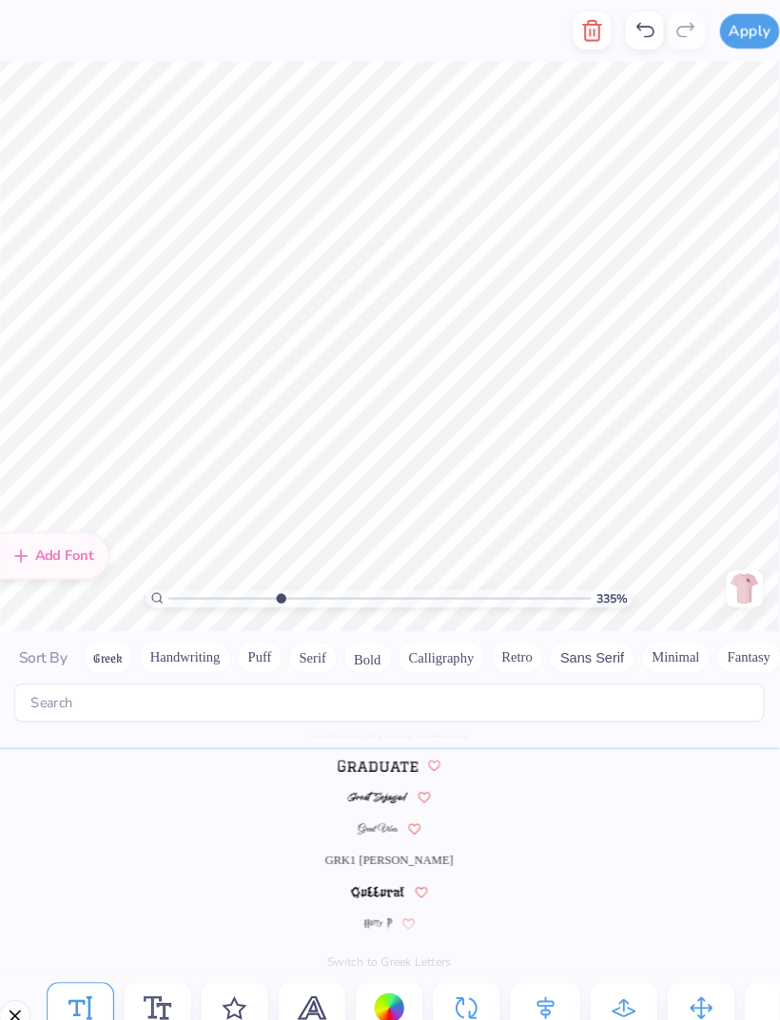
scroll to position [1, 0]
type input "3.34537914384875"
type textarea "11¢"
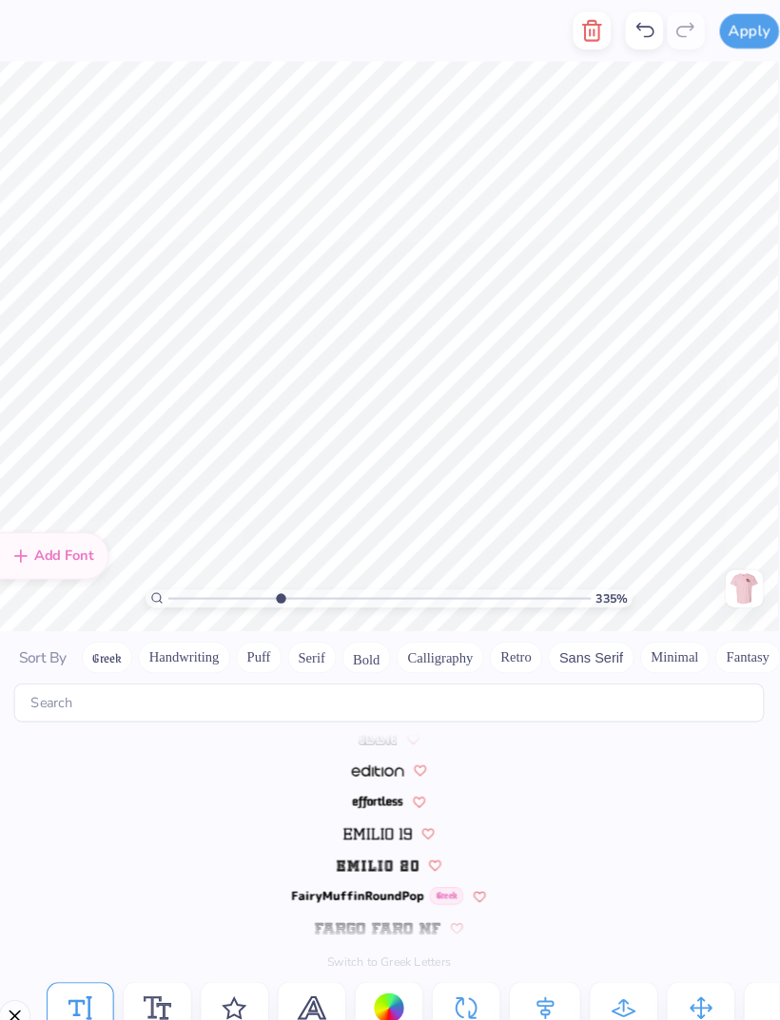
scroll to position [4092, 0]
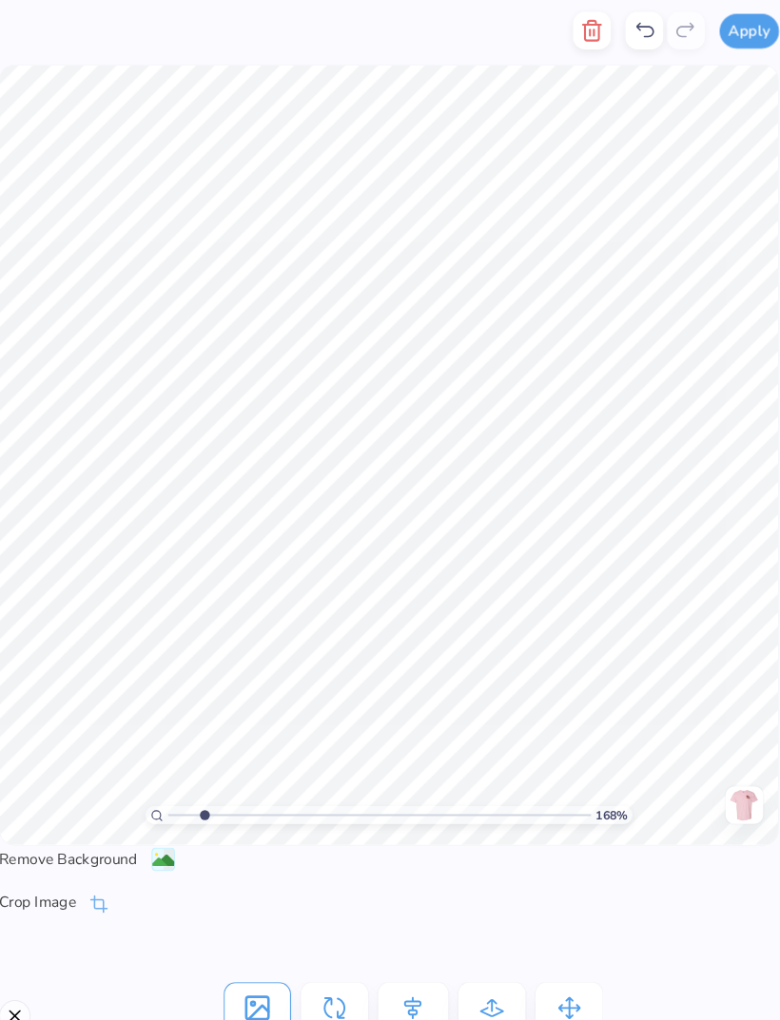
click at [624, 32] on icon at bounding box center [635, 29] width 23 height 23
click at [628, 35] on icon at bounding box center [636, 29] width 17 height 14
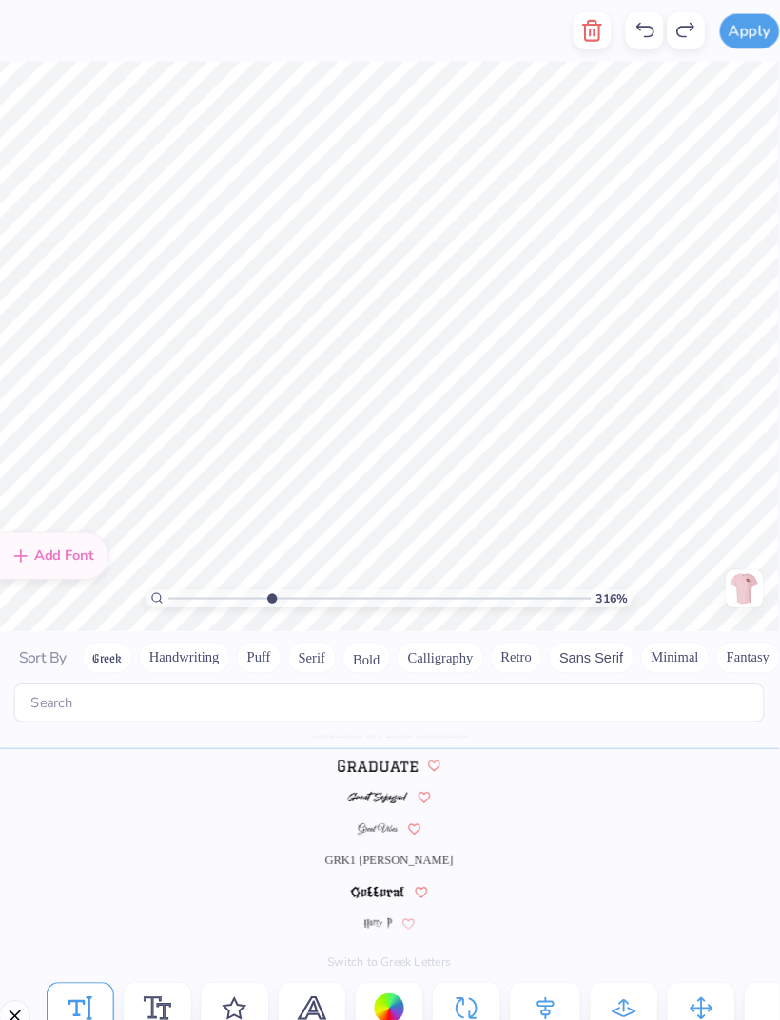
type input "3.16227808722348"
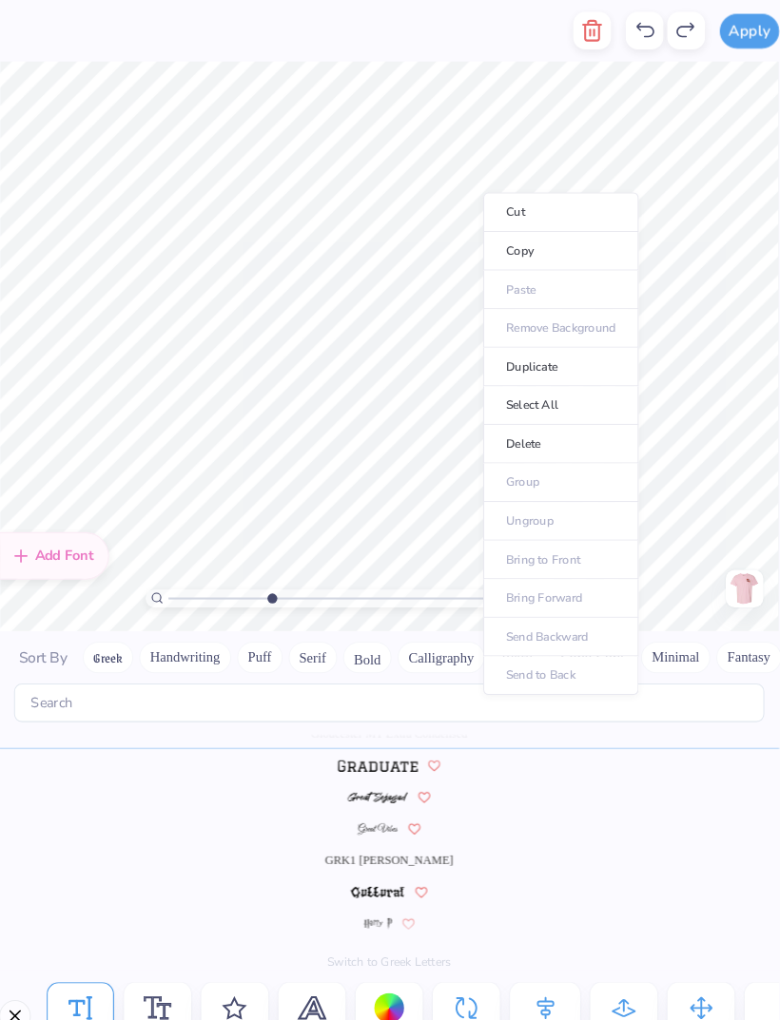
scroll to position [1, 0]
type textarea "11¢"
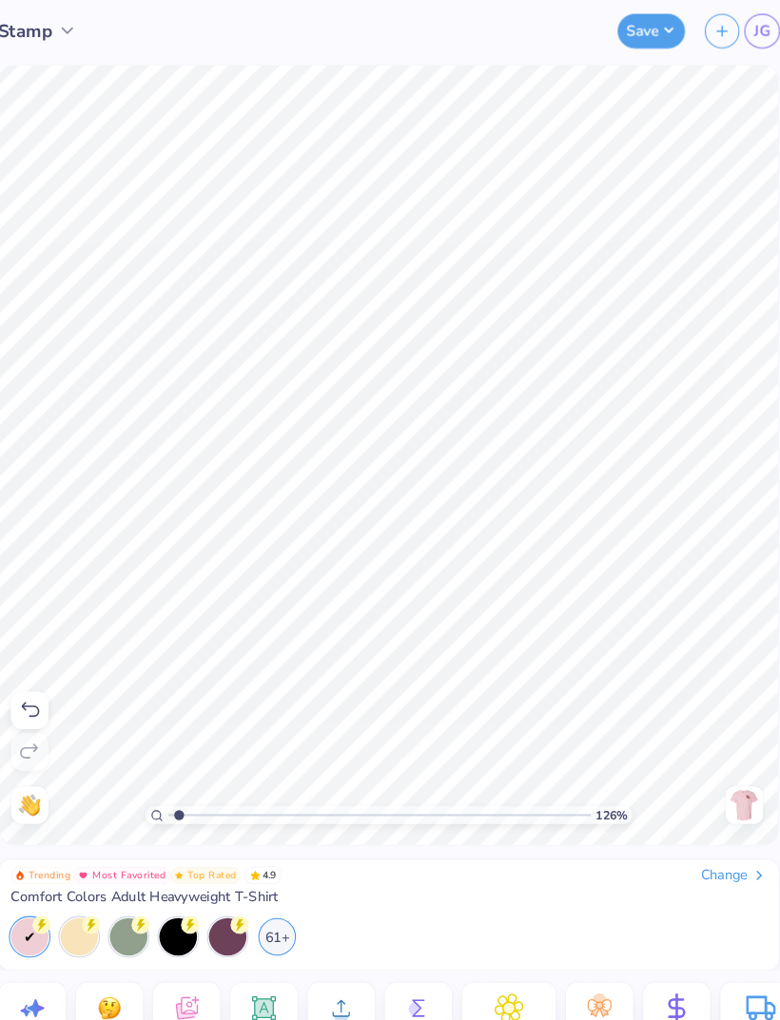
type input "1.13349924262184"
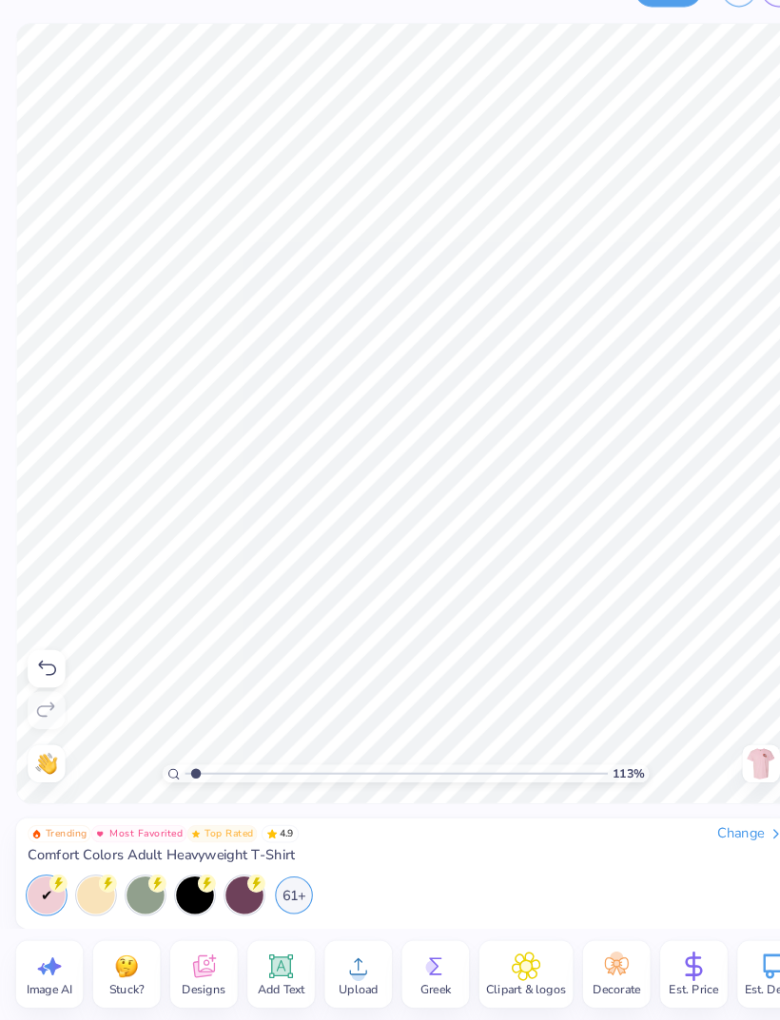
click at [54, 677] on icon at bounding box center [47, 969] width 29 height 29
select select "4"
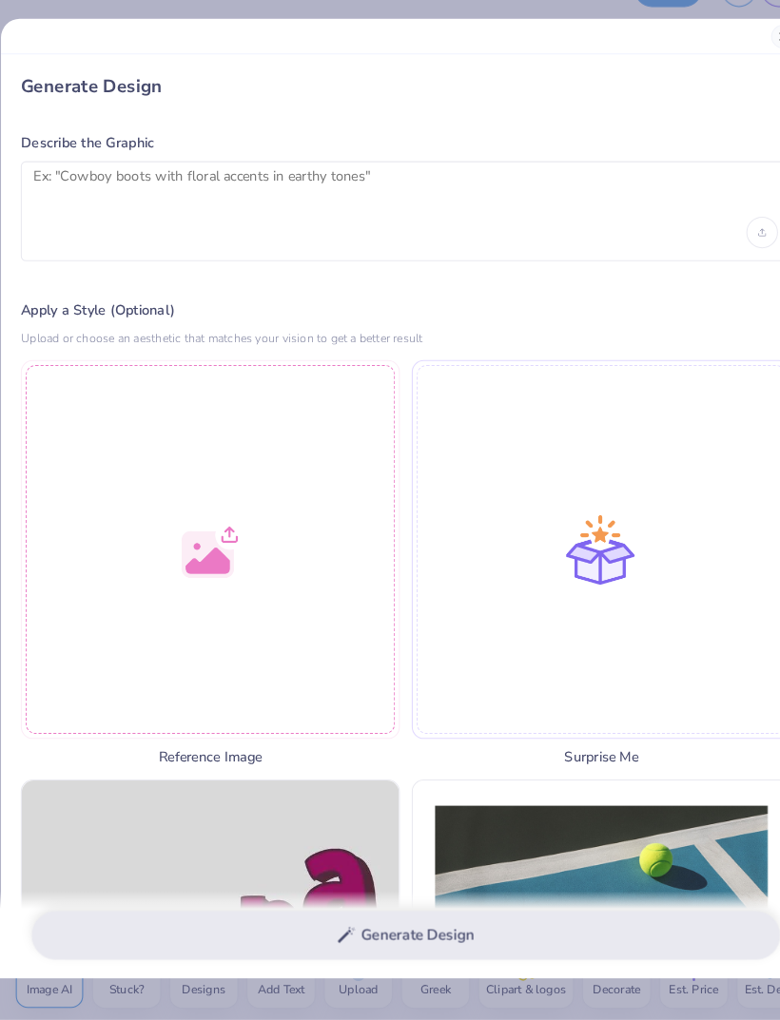
type input "1.13349924262184"
click at [205, 539] on div at bounding box center [202, 568] width 364 height 364
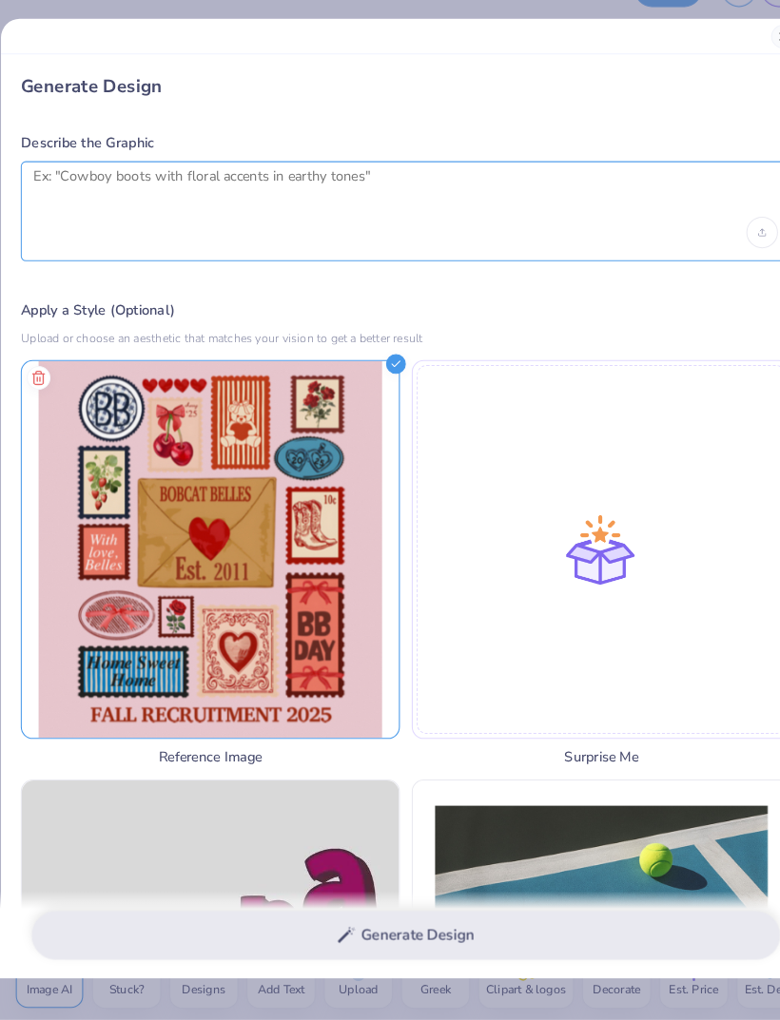
click at [550, 202] on textarea at bounding box center [389, 226] width 715 height 48
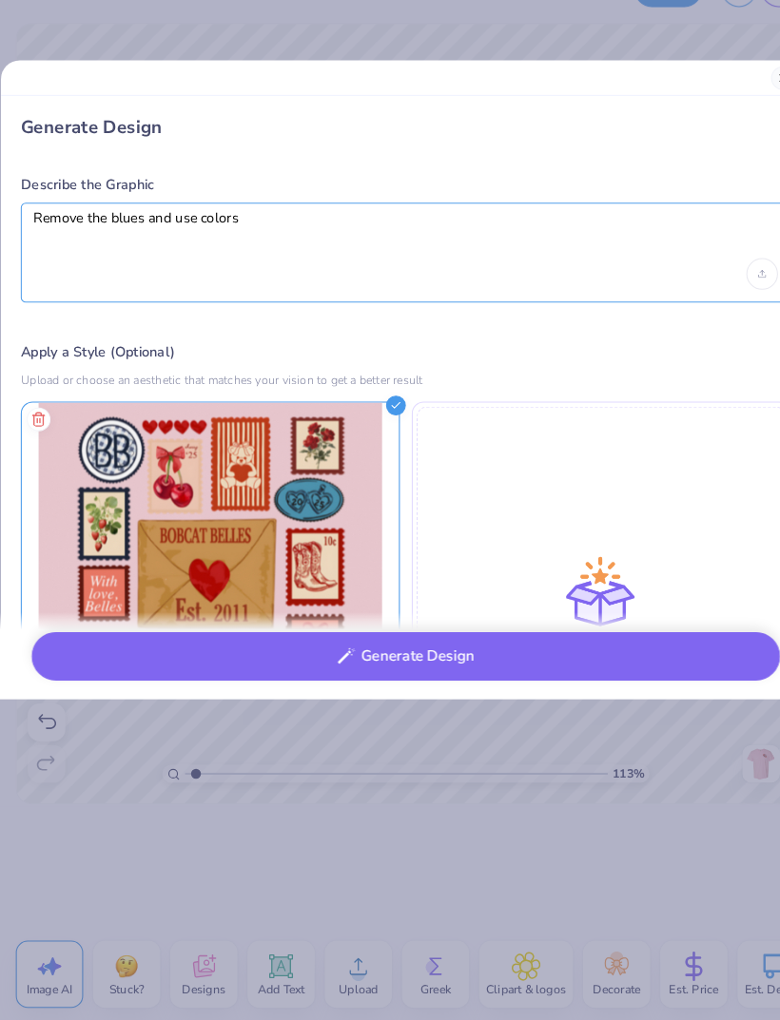
click at [161, 242] on textarea "Remove the blues and use colors" at bounding box center [389, 266] width 715 height 48
click at [160, 242] on textarea "Remove the blues and use colors" at bounding box center [389, 266] width 715 height 48
click at [435, 242] on textarea "Remove the blues but use colors" at bounding box center [389, 266] width 715 height 48
click at [190, 242] on textarea "Remove the blues but use colors" at bounding box center [389, 266] width 715 height 48
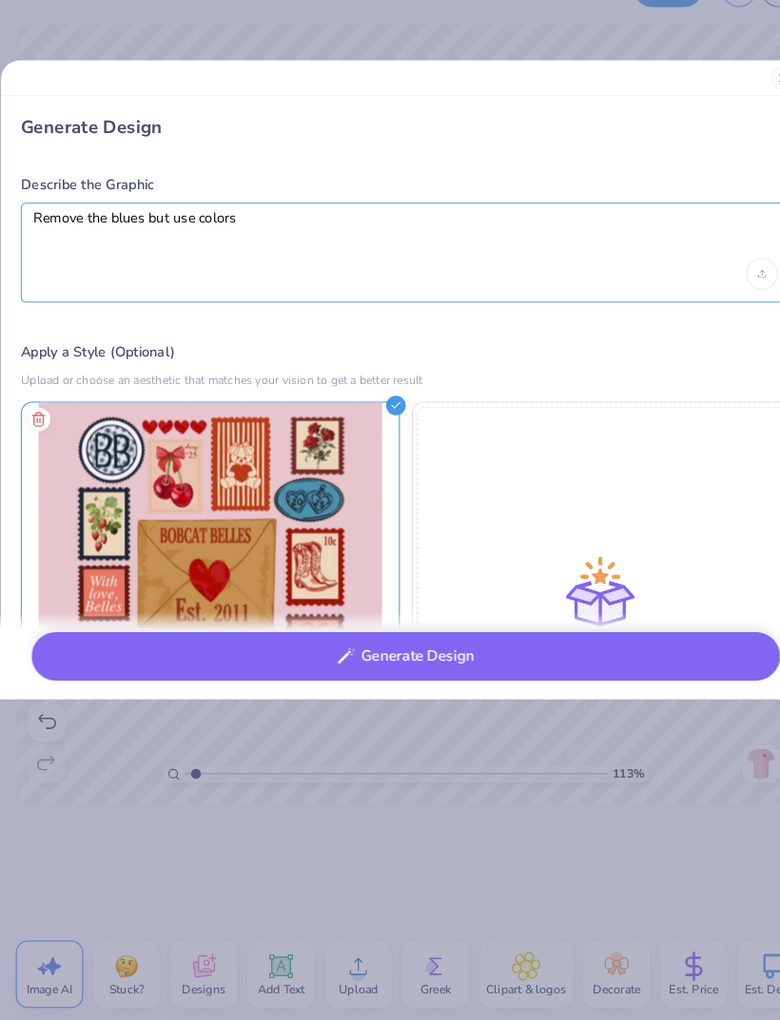
click at [154, 242] on textarea "Remove the blues but use colors" at bounding box center [389, 266] width 715 height 48
click at [177, 242] on textarea "Remove the blues but use colors" at bounding box center [389, 266] width 715 height 48
click at [409, 242] on textarea "Remove the blues but replace them with colors" at bounding box center [389, 266] width 715 height 48
type textarea "Remove the blues but replace them with colors that were already there"
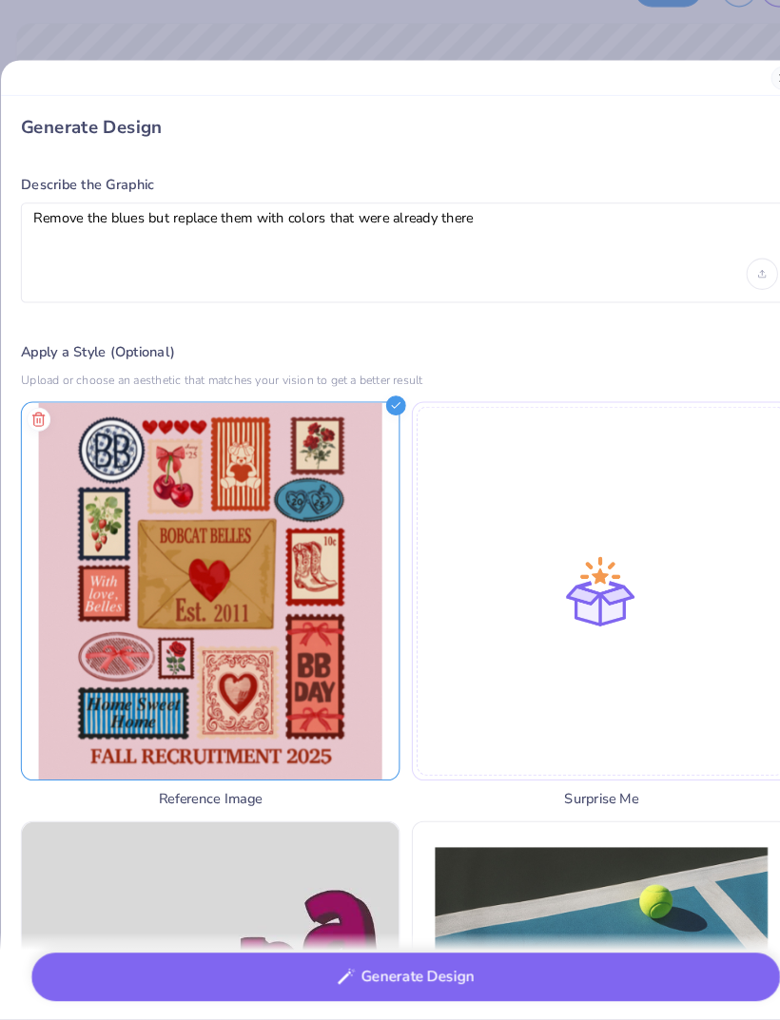
click at [608, 677] on button "Generate Design" at bounding box center [389, 979] width 719 height 47
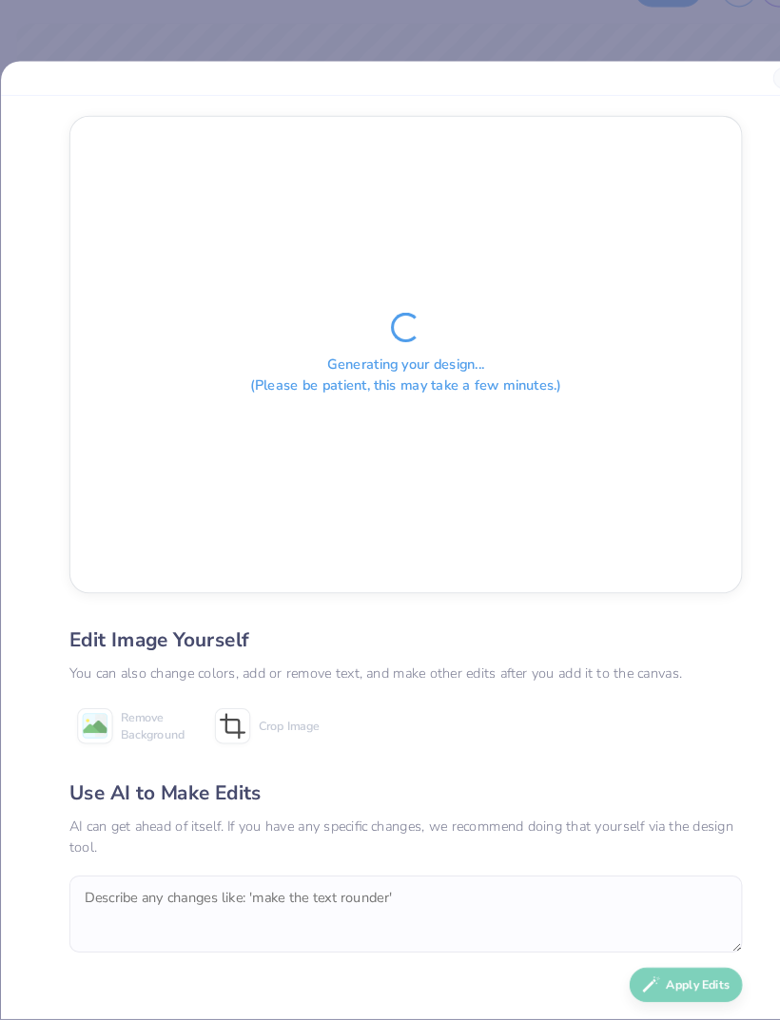
click at [675, 160] on div "Generating your design... (Please be patient, this may take a few minutes.)" at bounding box center [390, 380] width 645 height 457
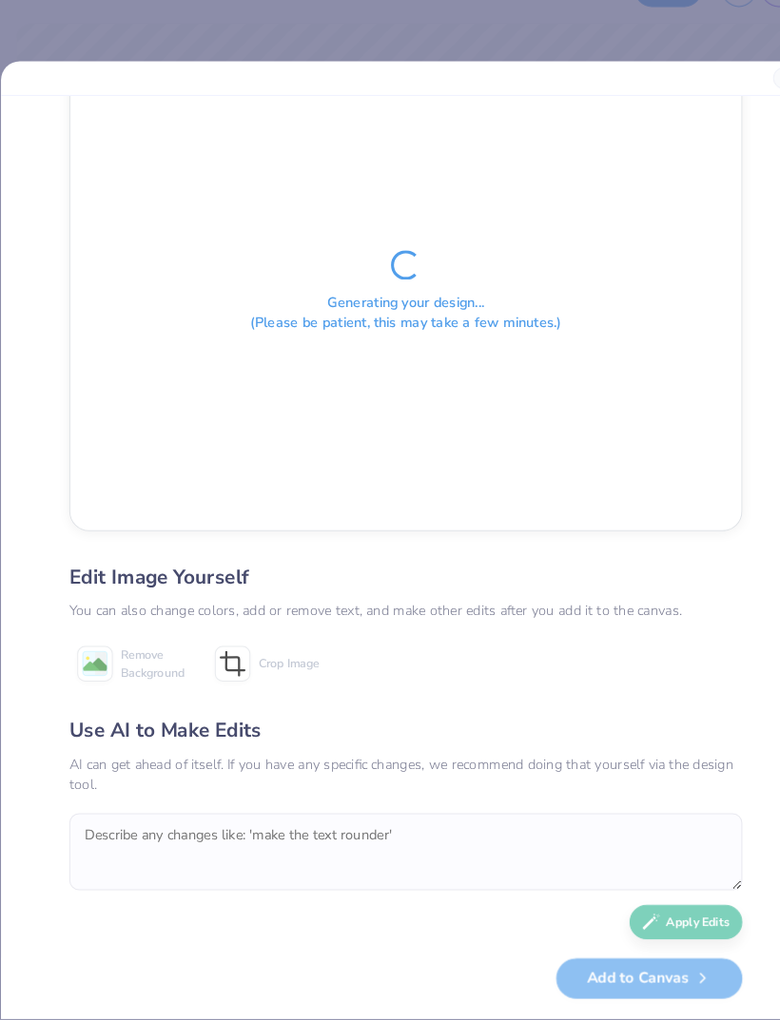
scroll to position [87, 0]
click at [679, 677] on div "Use AI to Make Edits" at bounding box center [390, 742] width 647 height 29
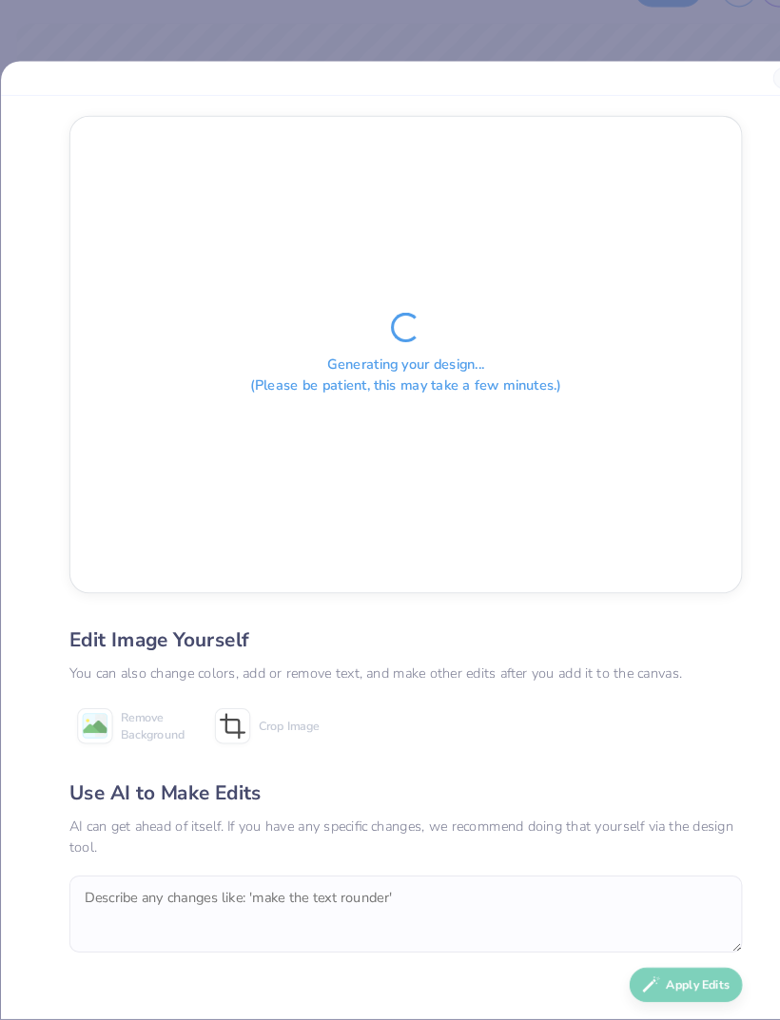
scroll to position [0, 0]
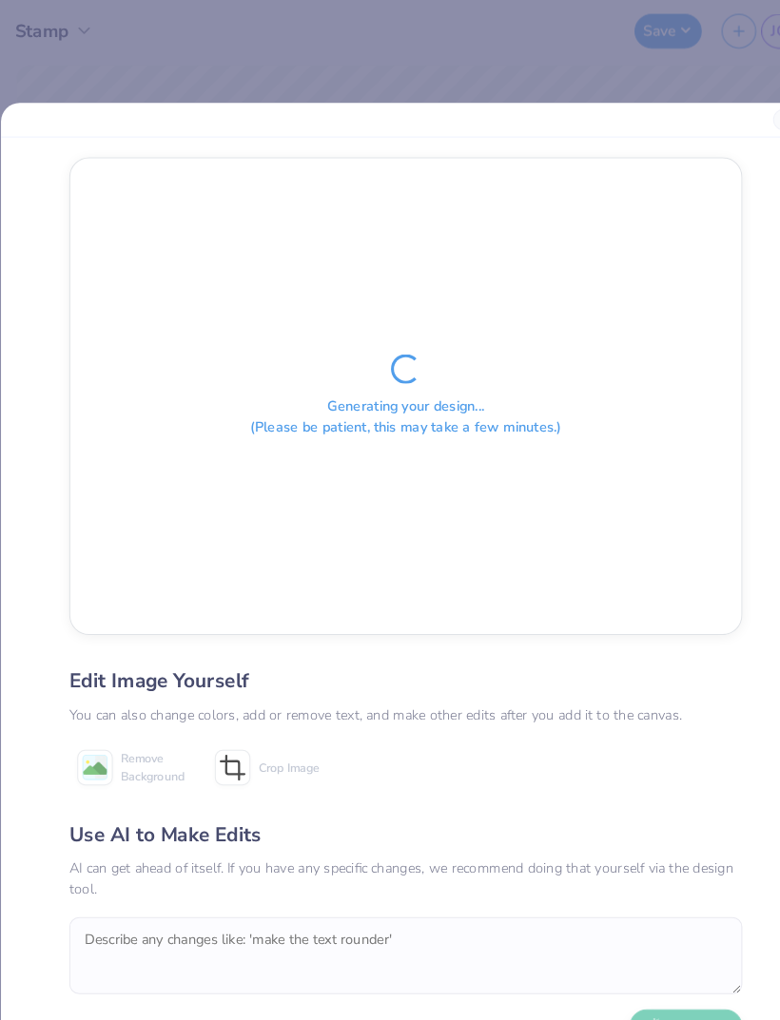
click at [705, 87] on div "Generating your design... (Please be patient, this may take a few minutes.) Edi…" at bounding box center [390, 510] width 780 height 1020
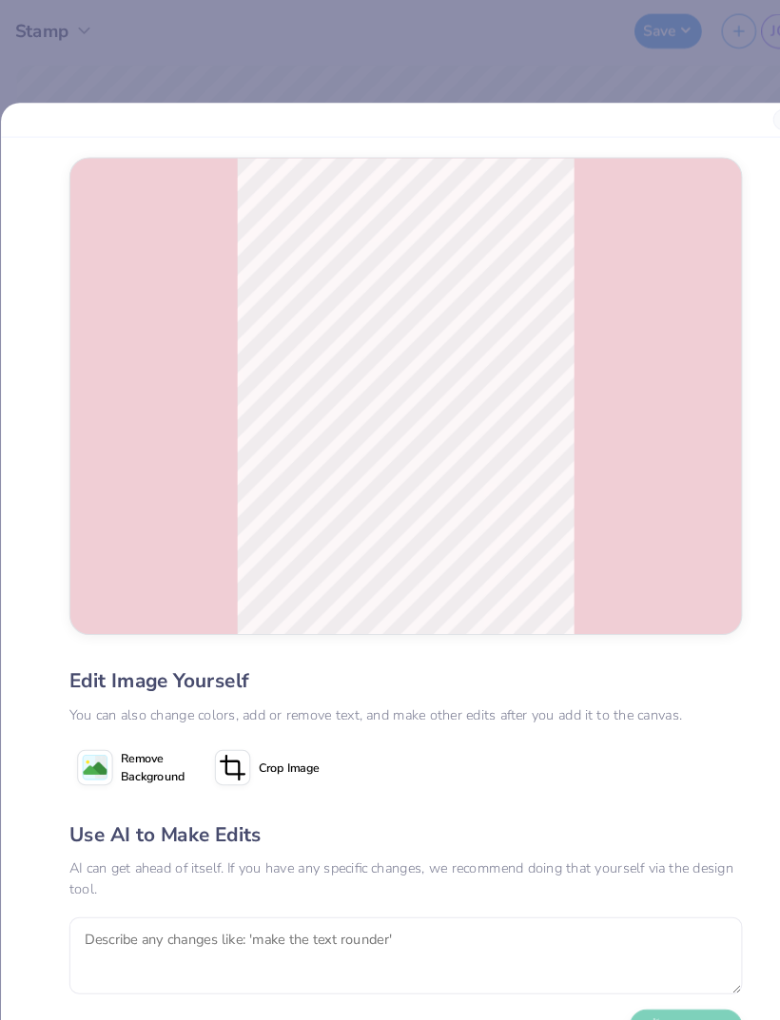
click at [368, 84] on div "Edit Image Yourself You can also change colors, add or remove text, and make ot…" at bounding box center [390, 510] width 780 height 1020
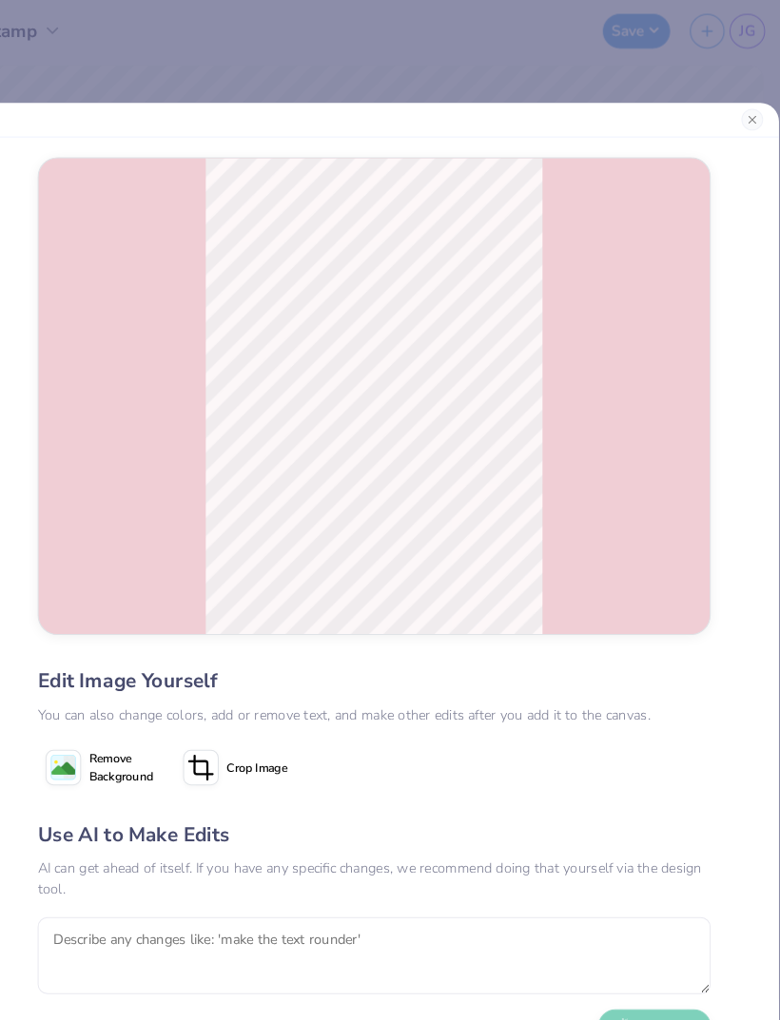
click at [743, 121] on button "Close" at bounding box center [753, 115] width 21 height 21
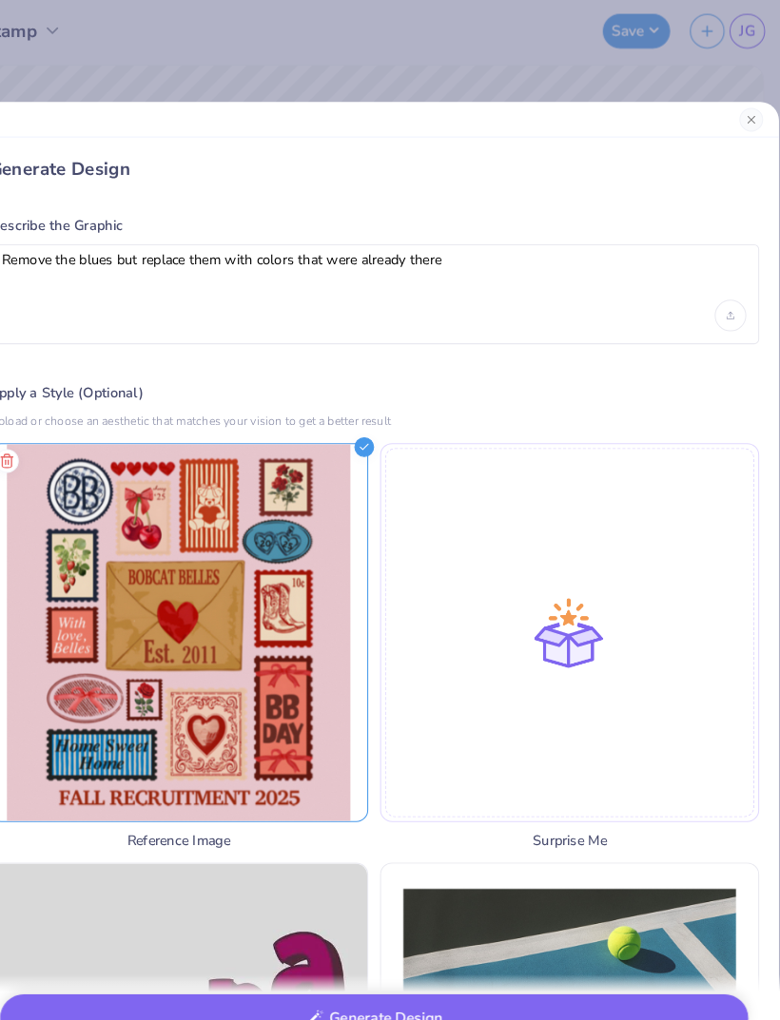
click at [82, 45] on div "Generate Design Describe the Graphic Remove the blues but replace them with col…" at bounding box center [390, 510] width 780 height 1020
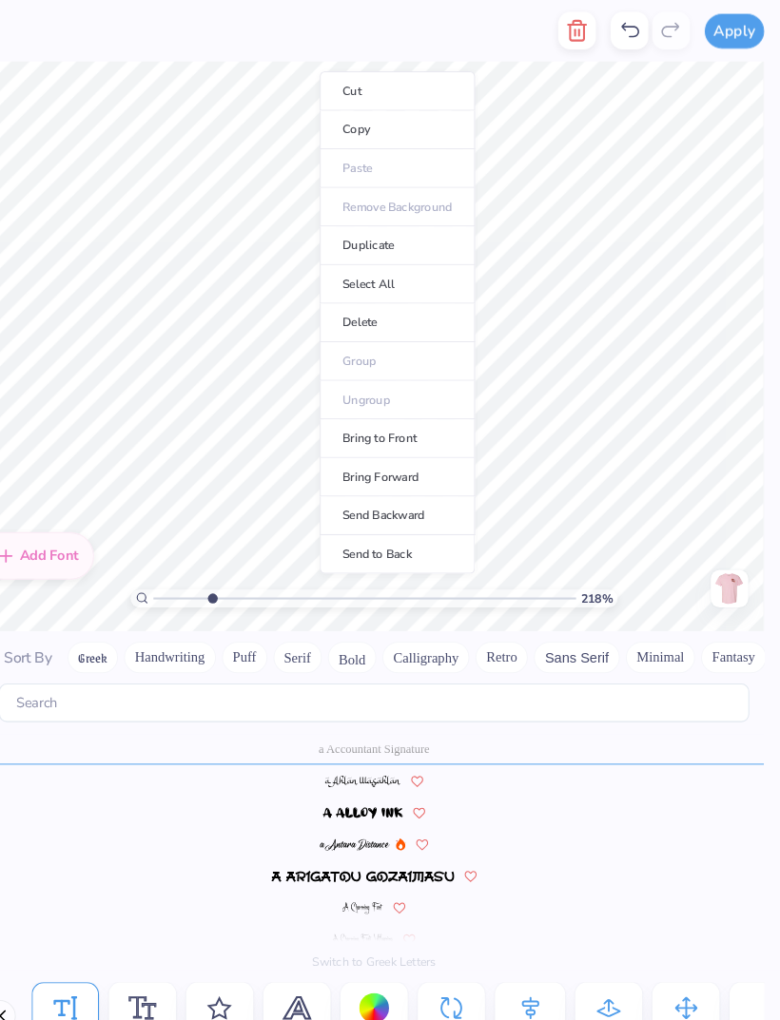
type input "2.18497419876035"
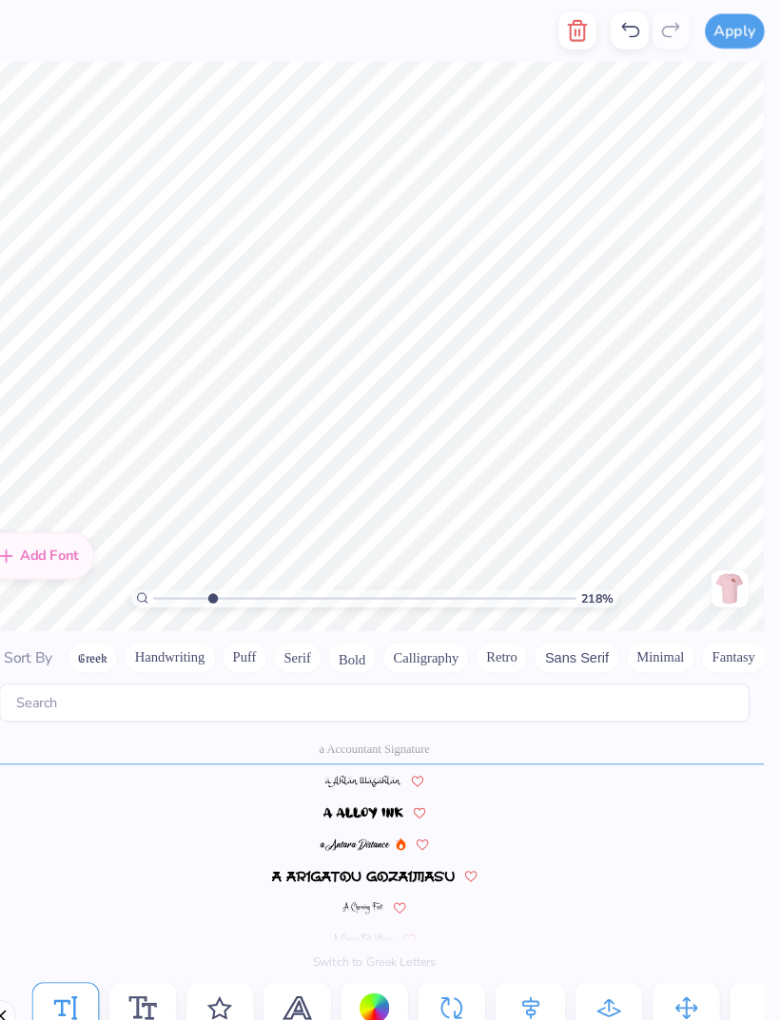
scroll to position [1, 2]
type textarea "Belles"
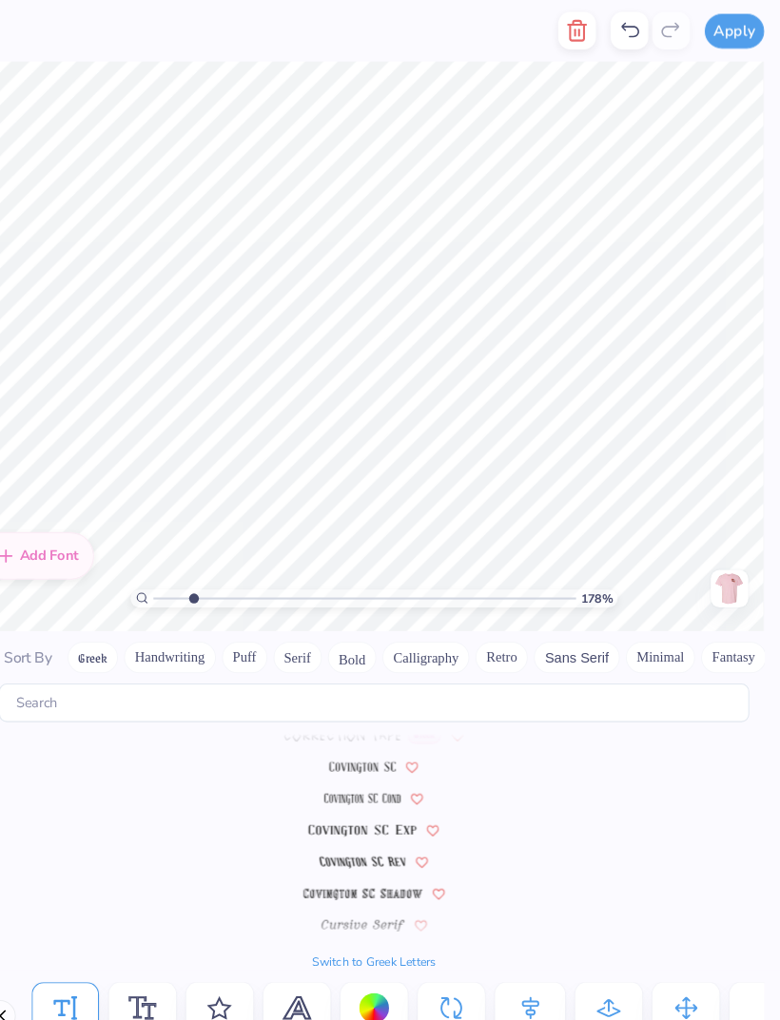
scroll to position [9022, 0]
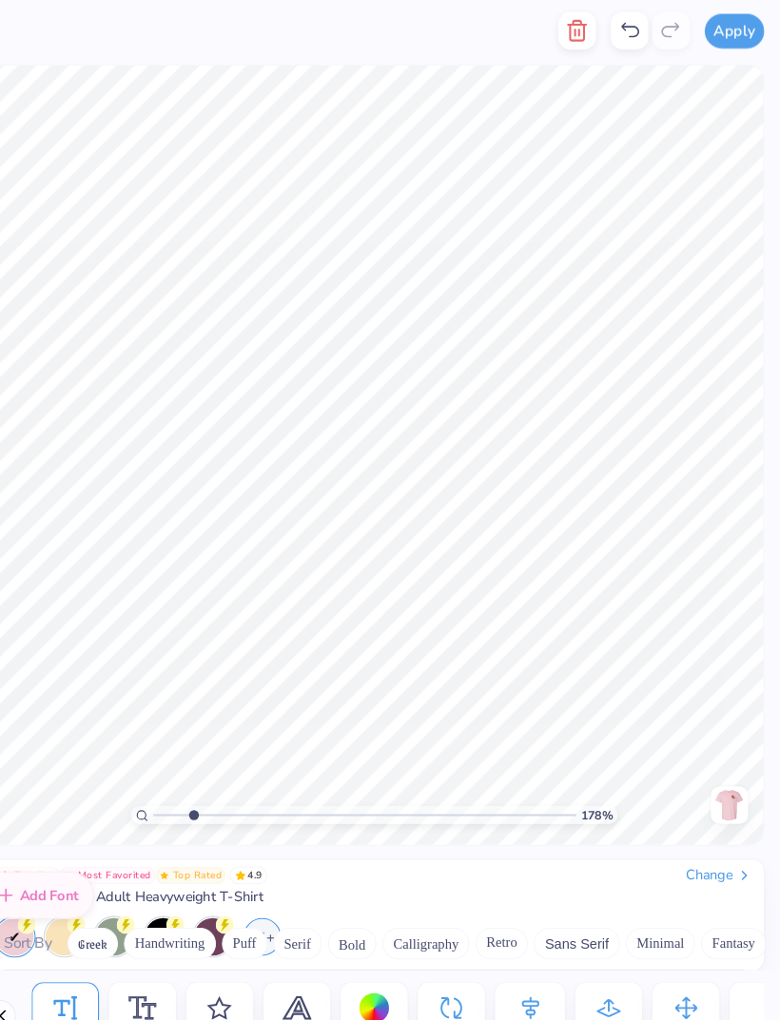
click at [369, 677] on div at bounding box center [389, 1010] width 749 height 30
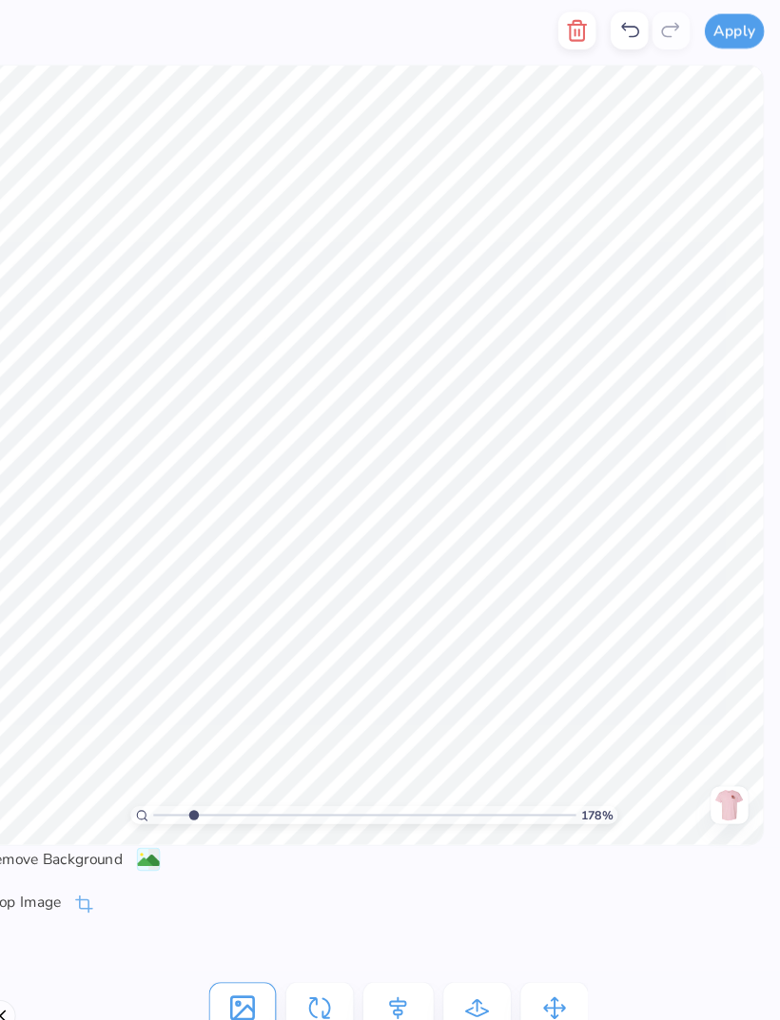
click at [624, 27] on icon at bounding box center [635, 29] width 23 height 23
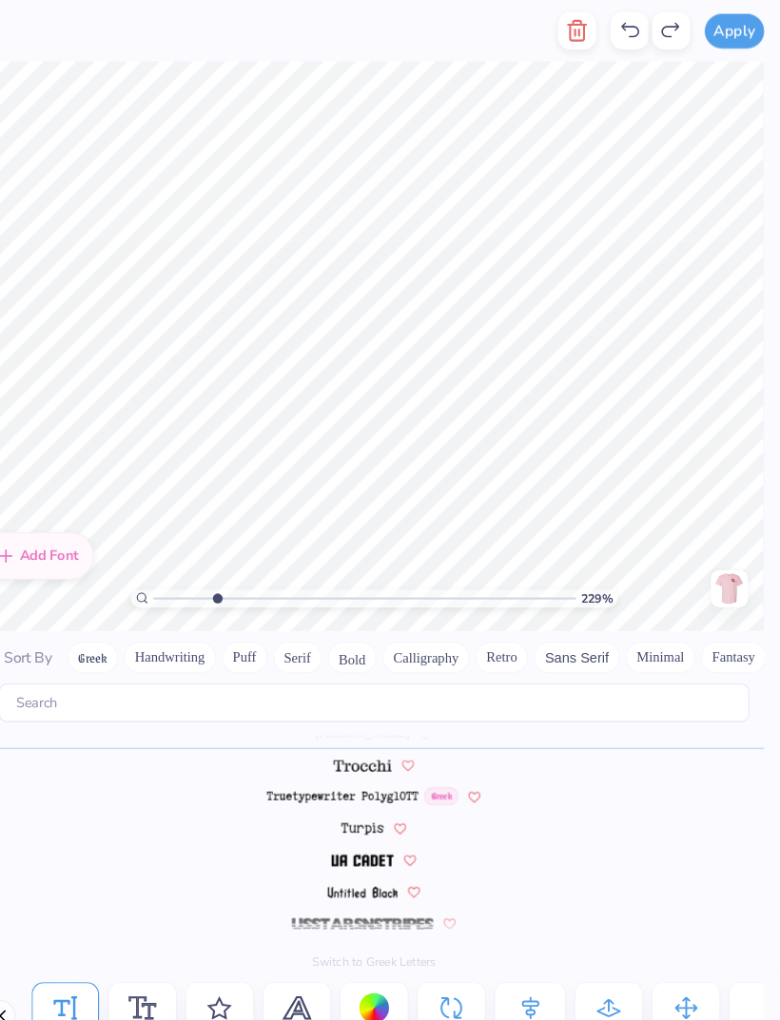
scroll to position [9052, 0]
click at [197, 567] on input "range" at bounding box center [381, 575] width 406 height 17
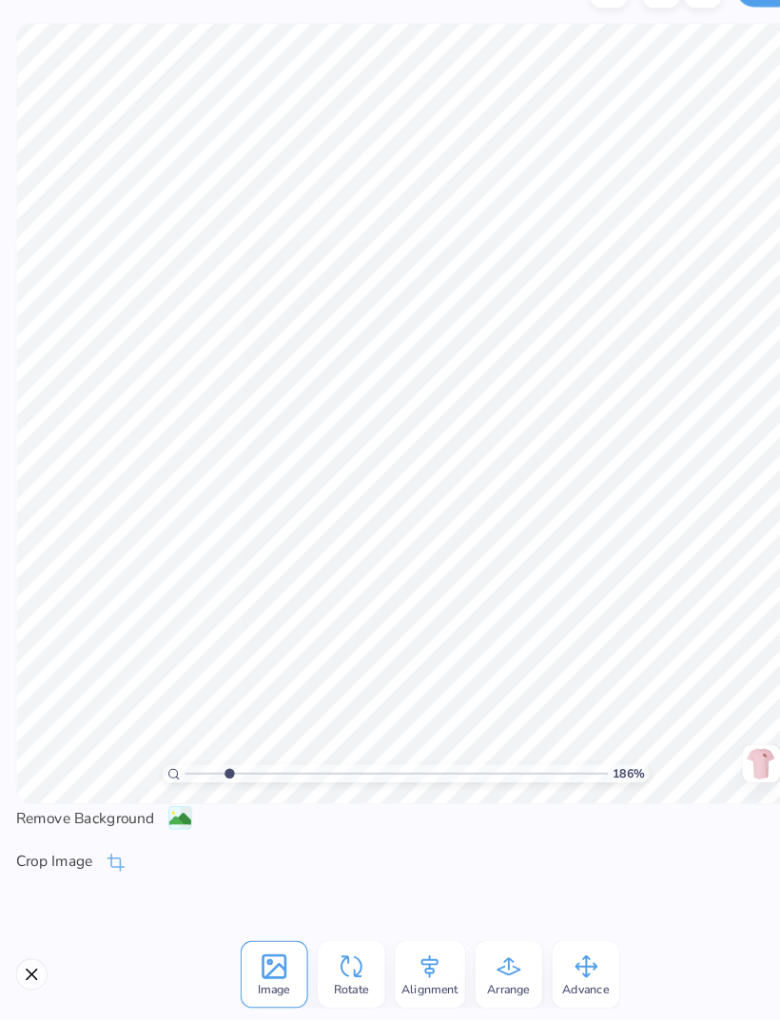
click at [579, 677] on div "Advance" at bounding box center [563, 976] width 65 height 65
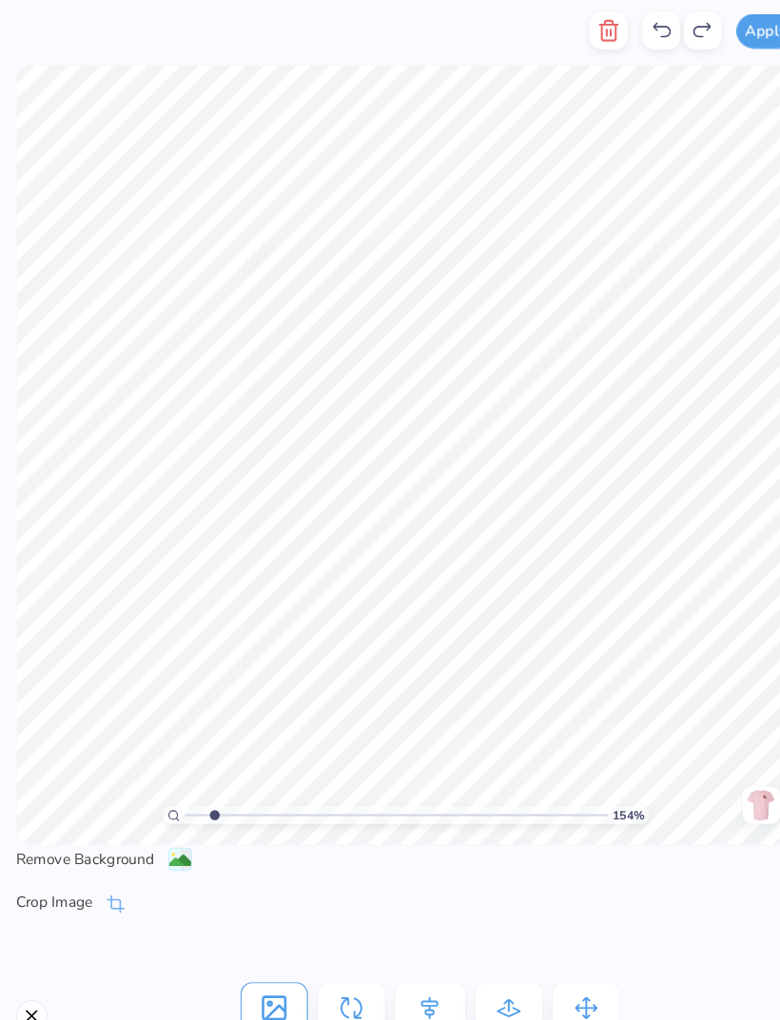
click at [179, 677] on image at bounding box center [173, 827] width 21 height 21
click at [629, 30] on icon at bounding box center [635, 29] width 23 height 23
click at [674, 34] on icon at bounding box center [675, 29] width 23 height 23
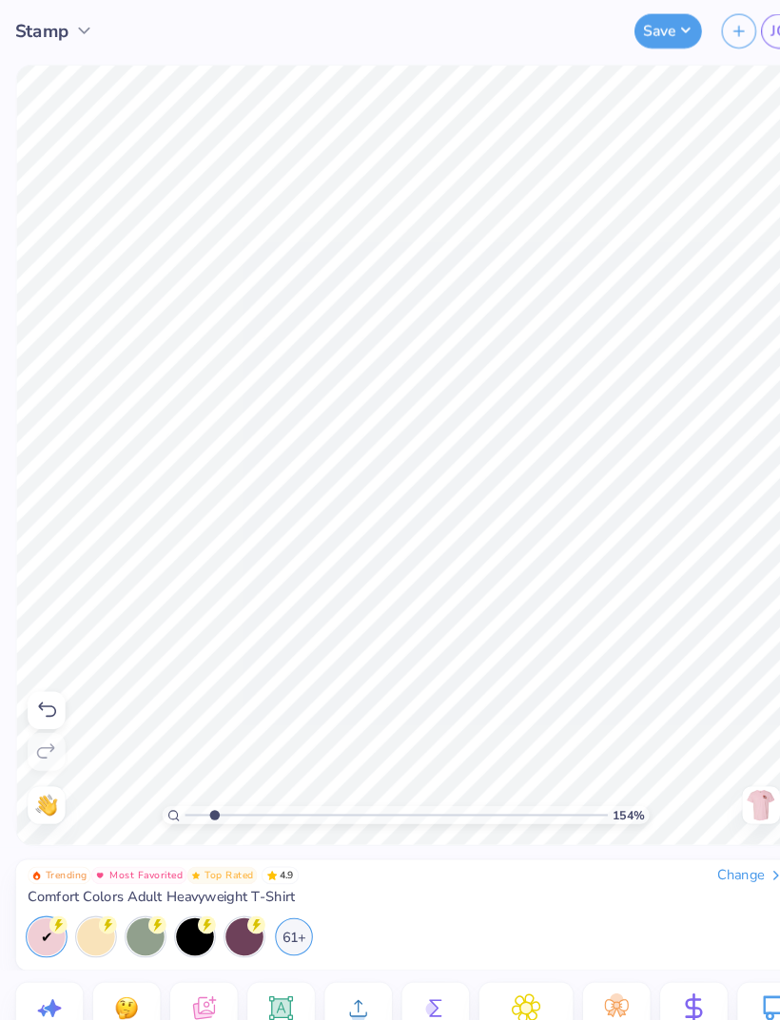
click at [706, 17] on button "button" at bounding box center [709, 29] width 33 height 33
click at [714, 16] on button "button" at bounding box center [709, 29] width 33 height 33
click at [39, 672] on icon at bounding box center [44, 682] width 23 height 23
click at [38, 677] on icon at bounding box center [45, 682] width 17 height 14
click at [52, 677] on icon at bounding box center [45, 682] width 17 height 14
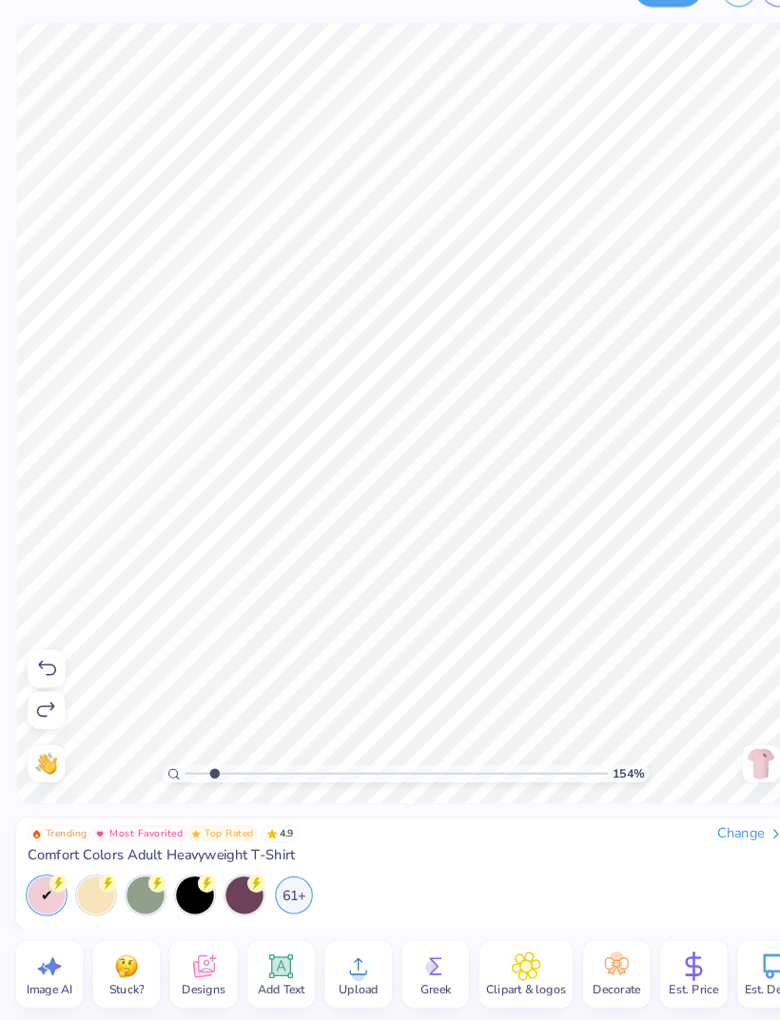
click at [593, 677] on circle at bounding box center [592, 961] width 13 height 13
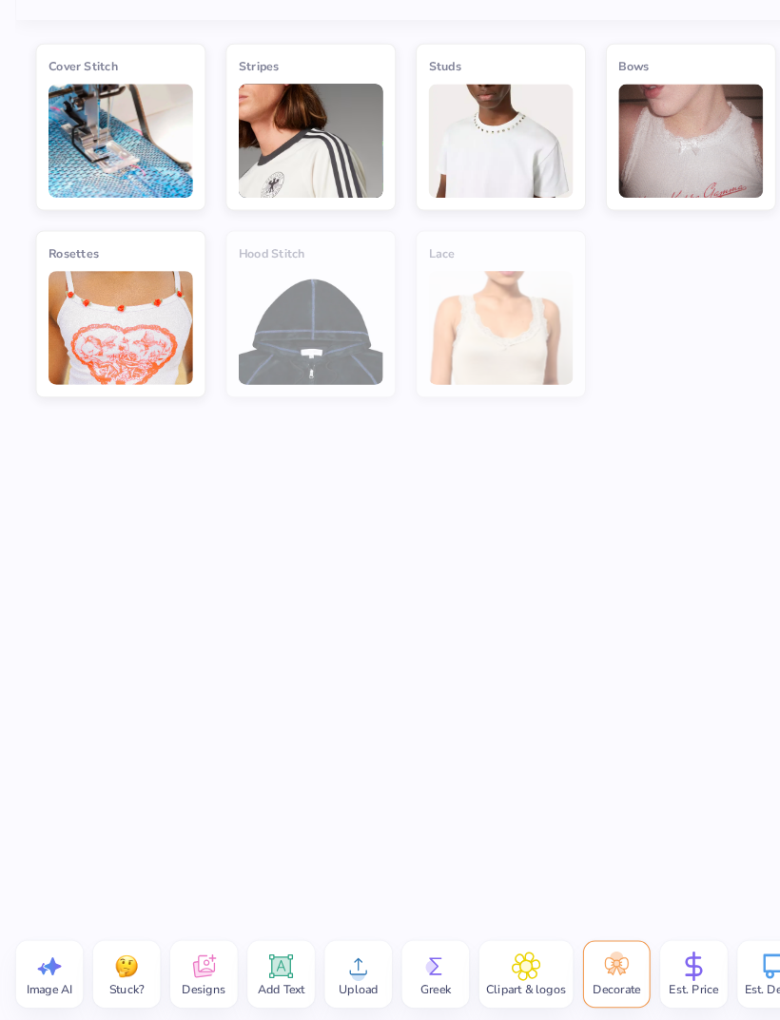
click at [522, 677] on div "Clipart & logos" at bounding box center [505, 976] width 90 height 65
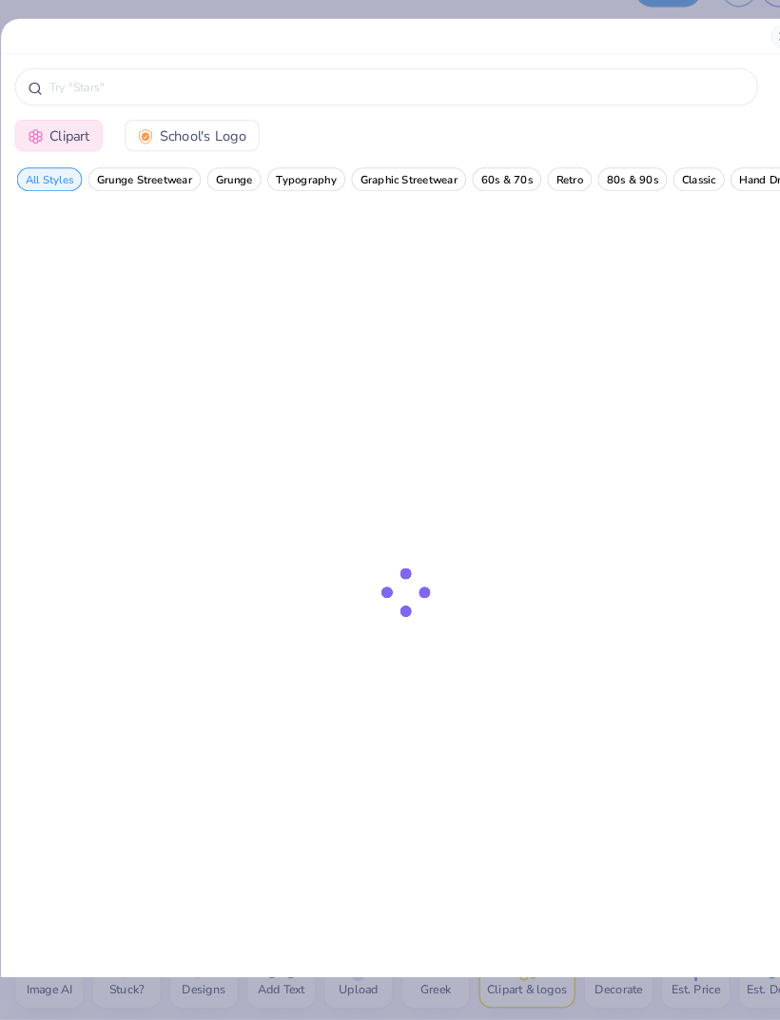
scroll to position [0, 0]
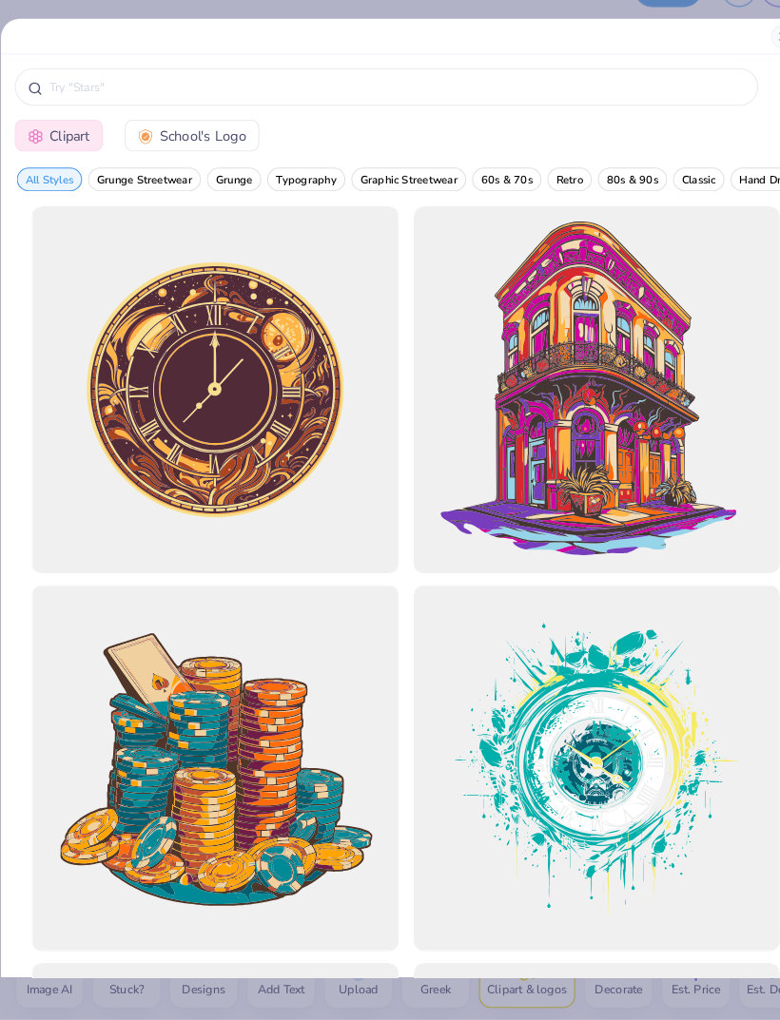
click at [43, 58] on div at bounding box center [390, 75] width 778 height 34
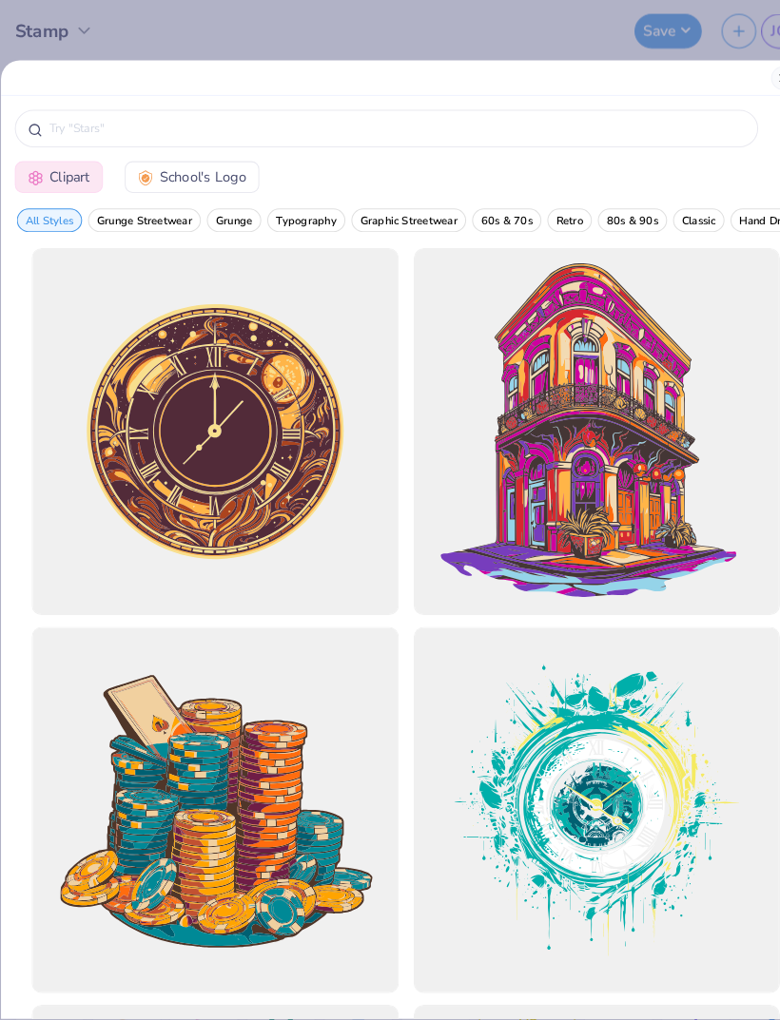
click at [63, 69] on div at bounding box center [390, 75] width 778 height 34
click at [63, 68] on div at bounding box center [390, 75] width 778 height 34
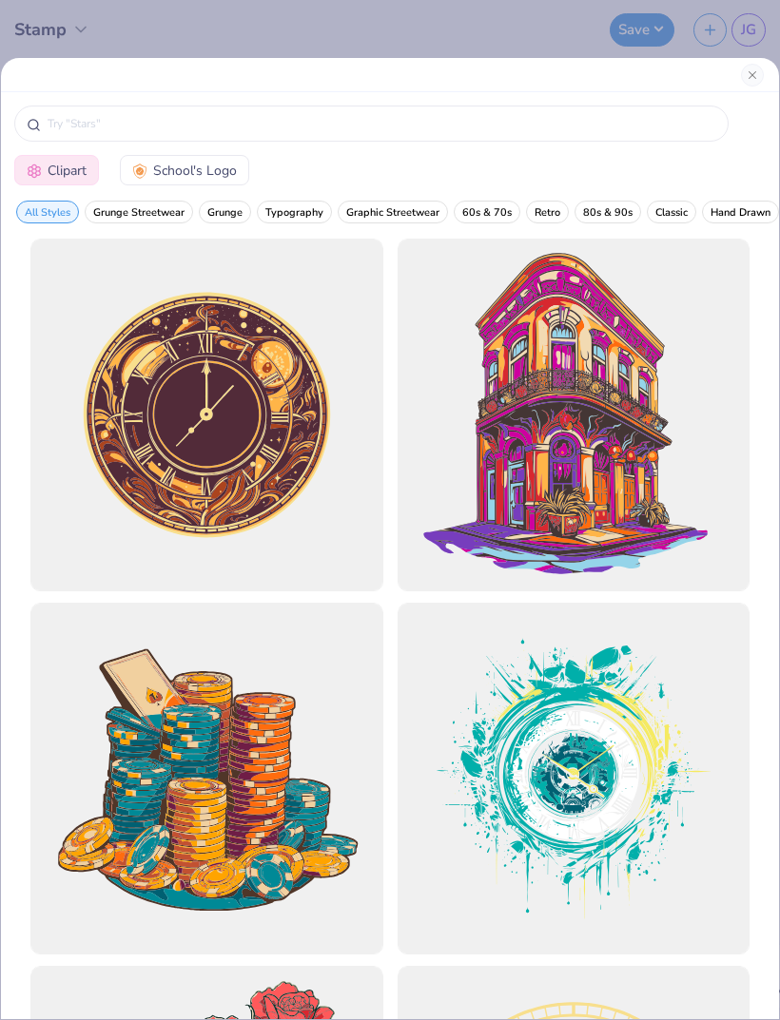
click at [747, 71] on button "Close" at bounding box center [752, 75] width 23 height 23
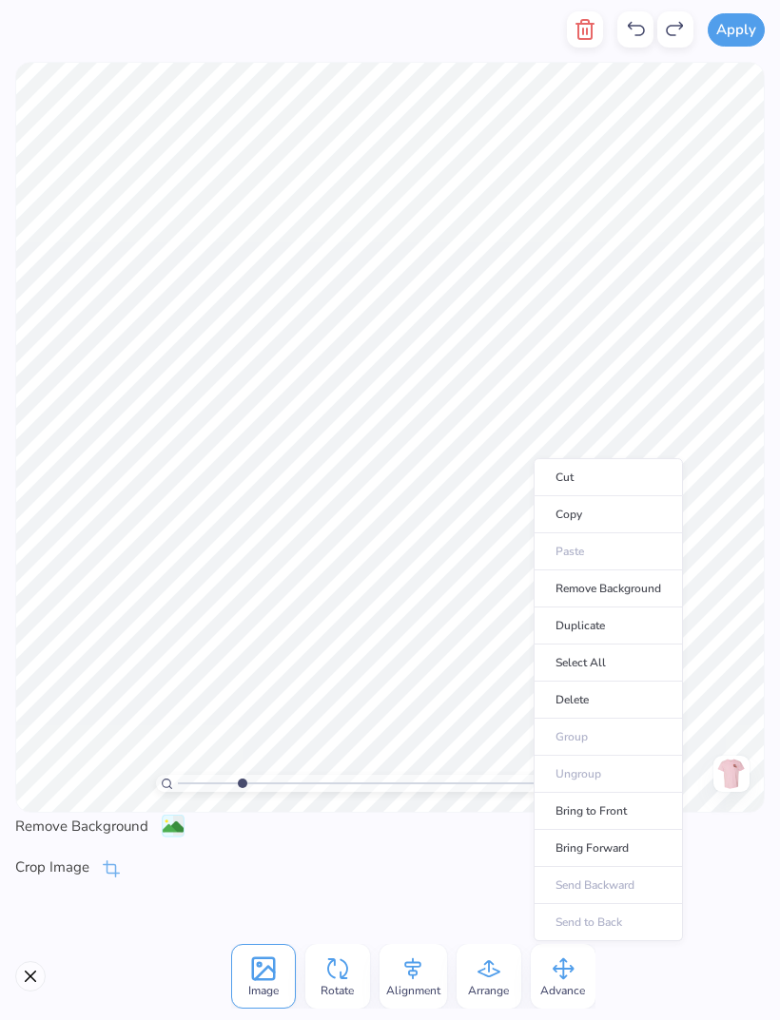
click at [460, 677] on div "Crop Image" at bounding box center [389, 868] width 749 height 22
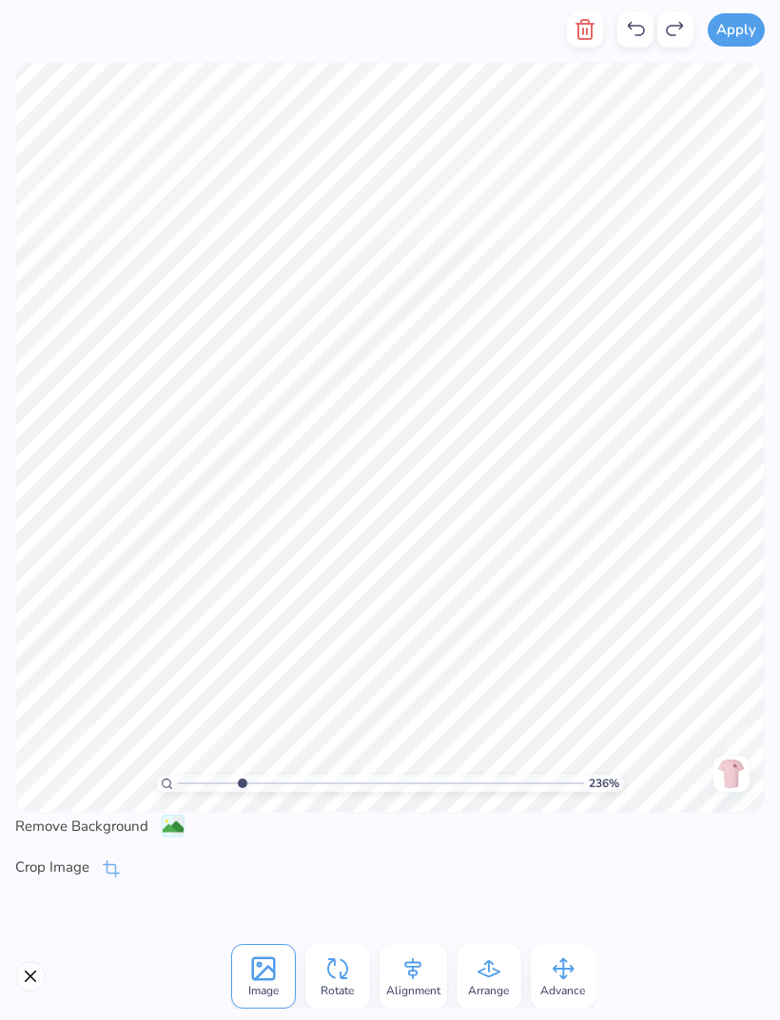
click at [36, 677] on button "Close" at bounding box center [30, 976] width 30 height 30
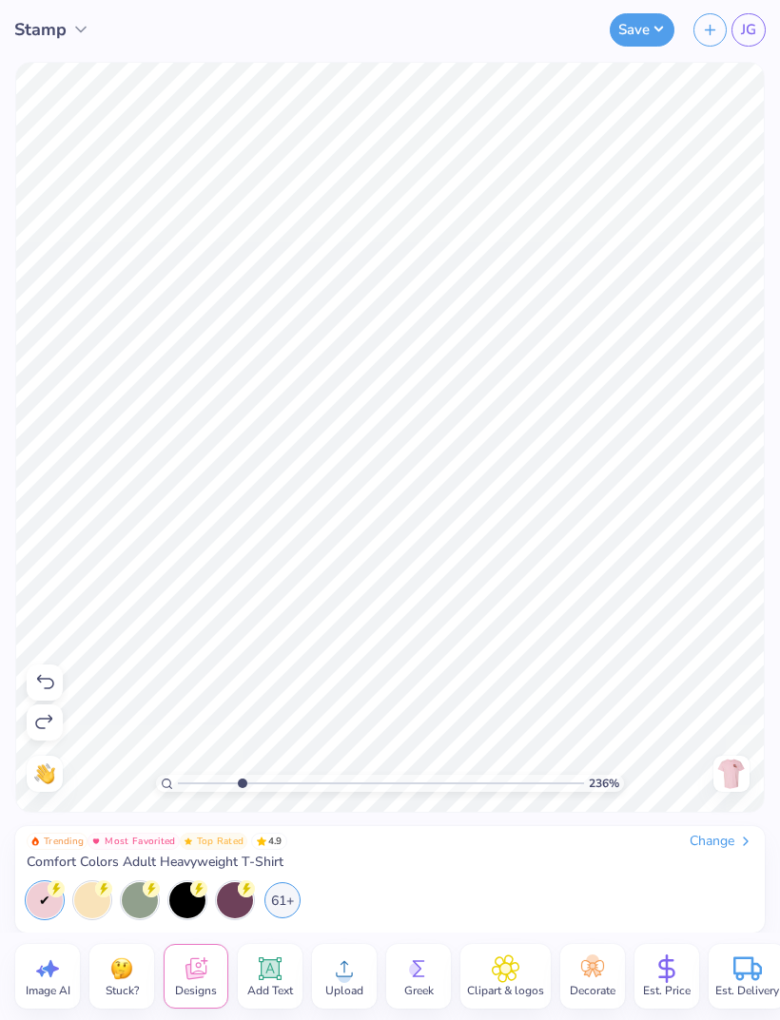
click at [114, 677] on img at bounding box center [121, 969] width 29 height 29
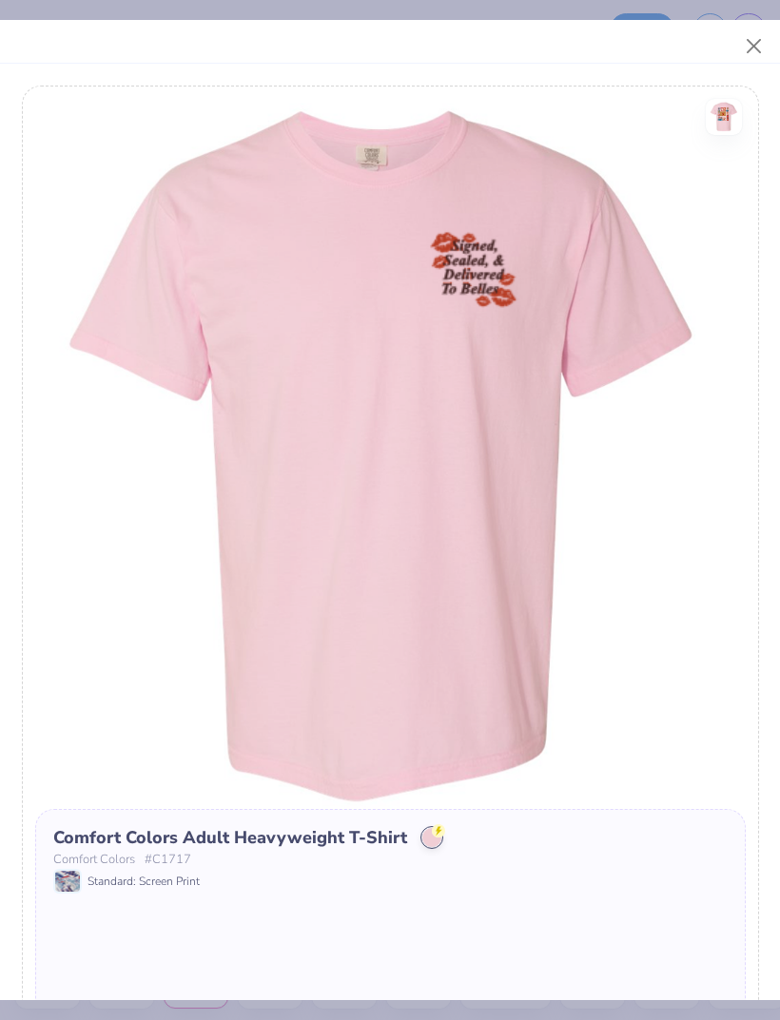
click at [764, 51] on button "Close" at bounding box center [754, 47] width 36 height 36
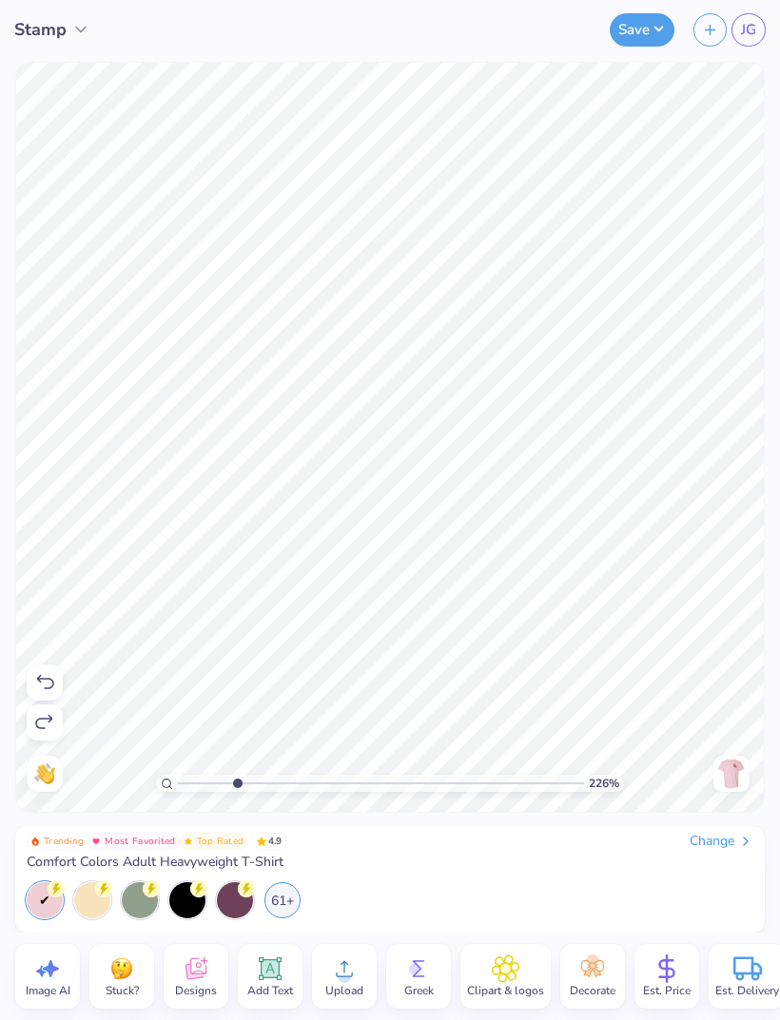
click at [269, 677] on icon at bounding box center [270, 969] width 18 height 18
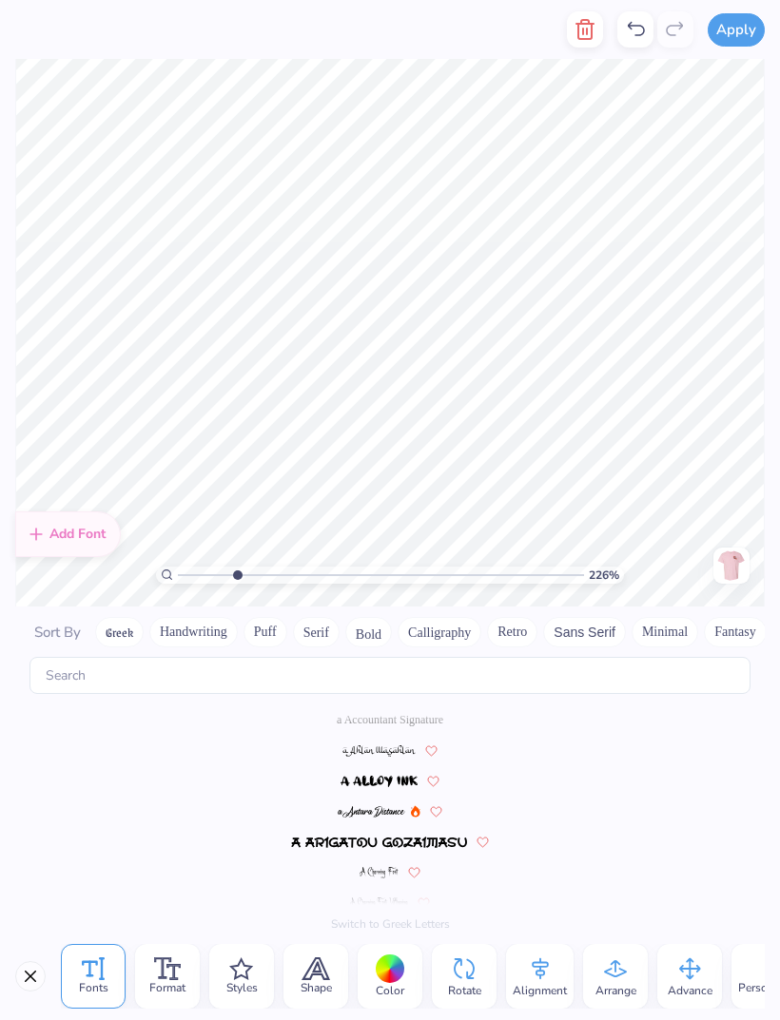
scroll to position [8474, 0]
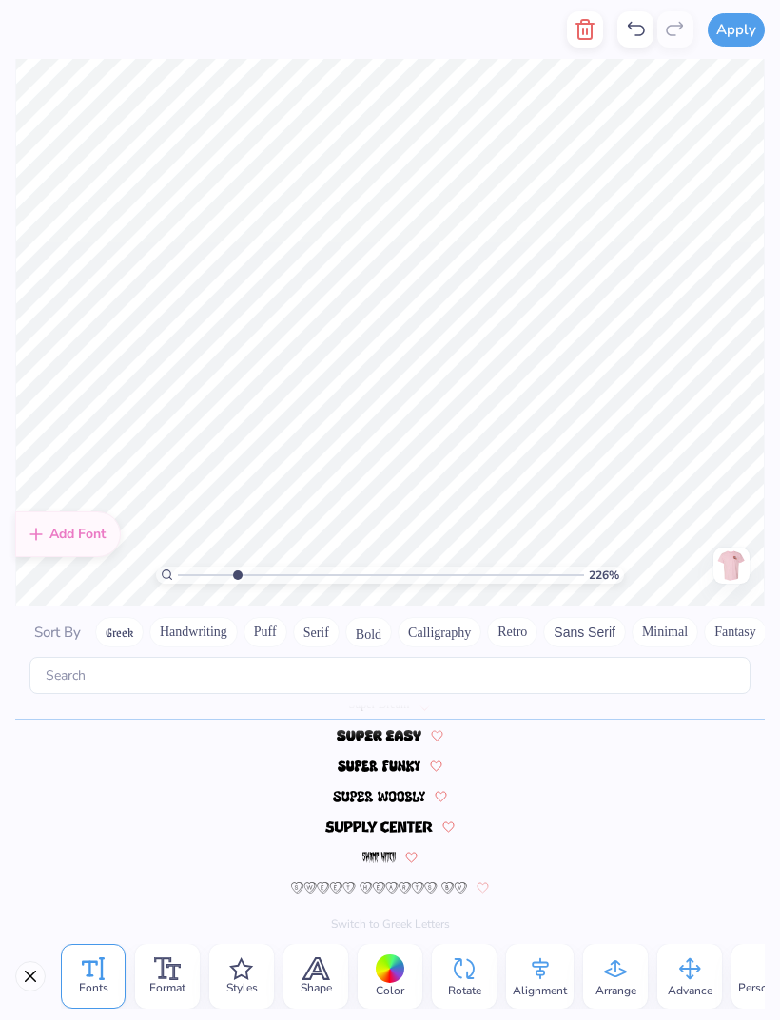
click at [388, 677] on div at bounding box center [390, 969] width 29 height 29
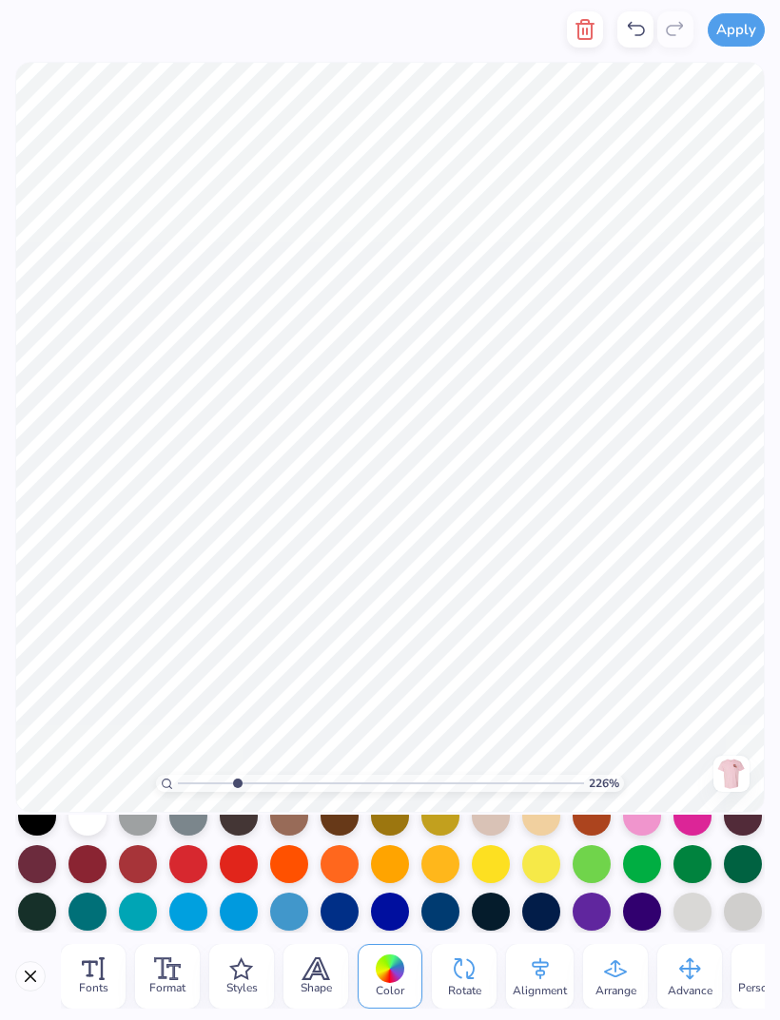
scroll to position [78, 0]
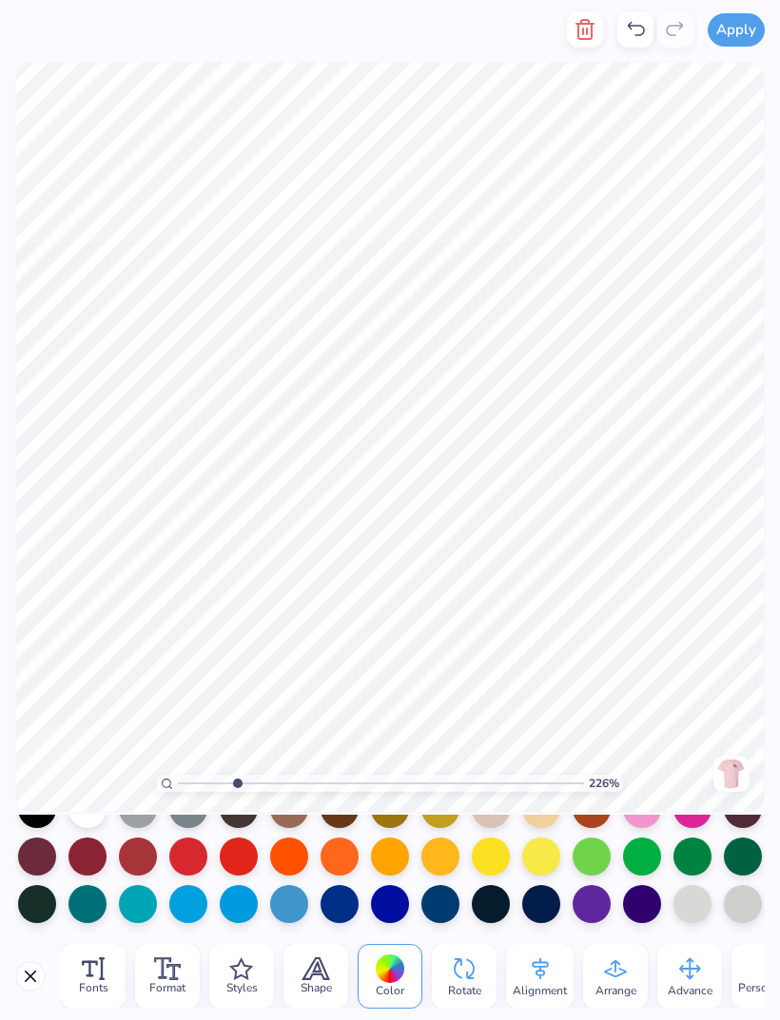
click at [101, 677] on div at bounding box center [87, 857] width 38 height 38
click at [47, 677] on div at bounding box center [37, 857] width 38 height 38
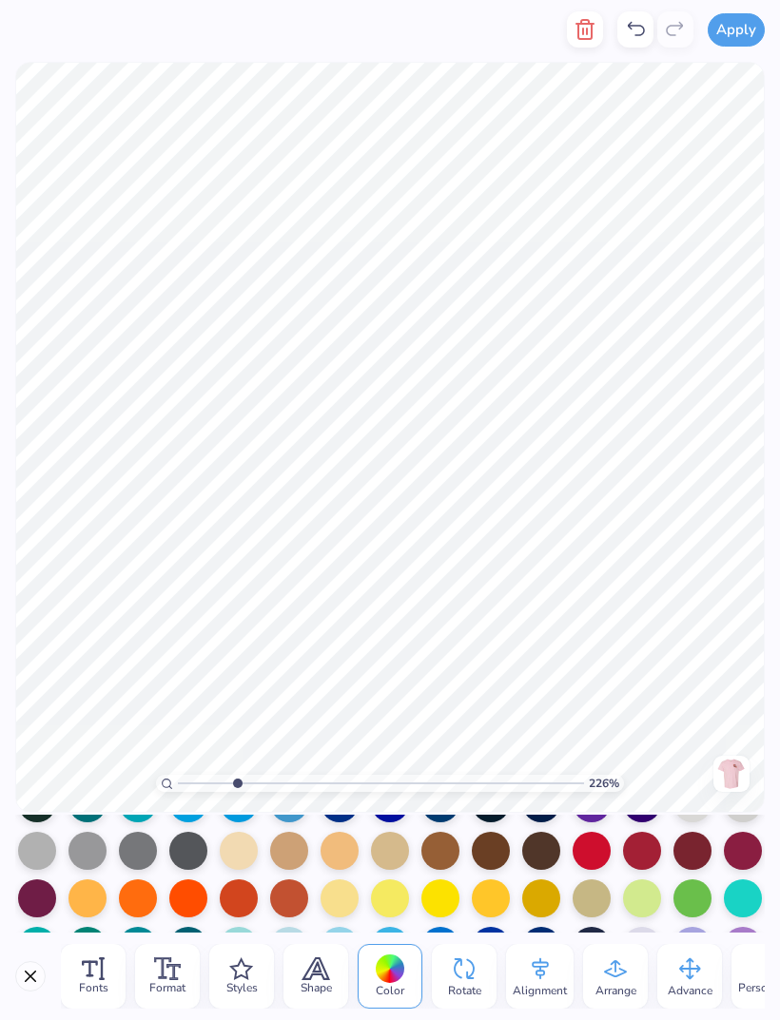
scroll to position [181, 0]
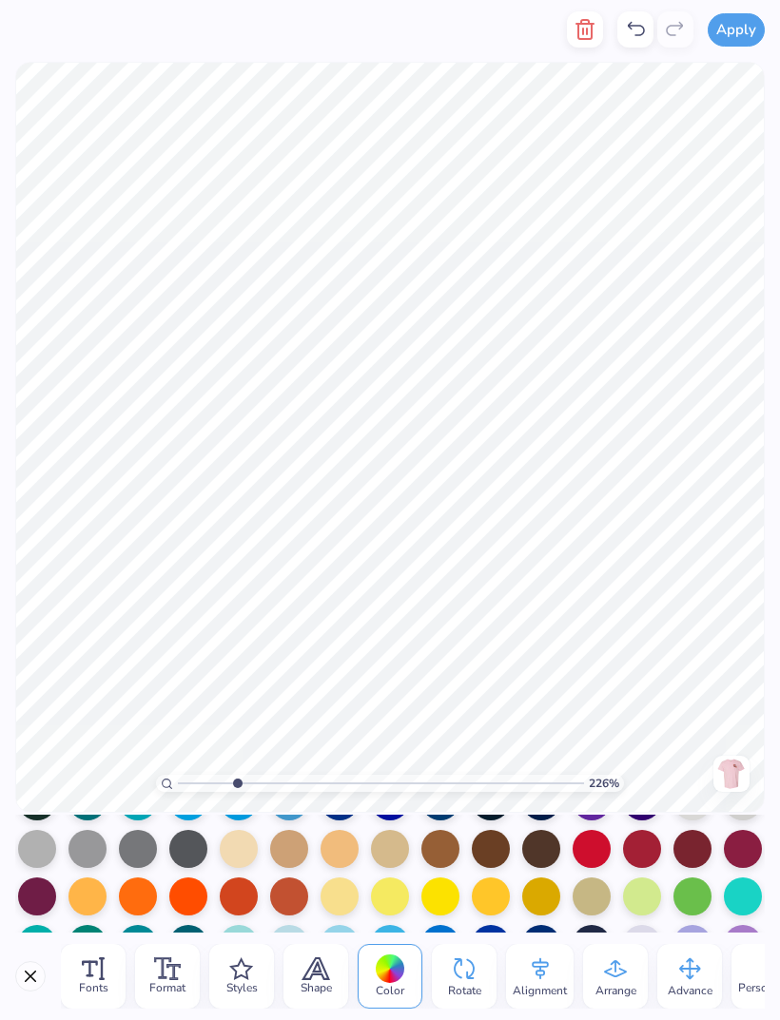
click at [698, 677] on div at bounding box center [692, 849] width 38 height 38
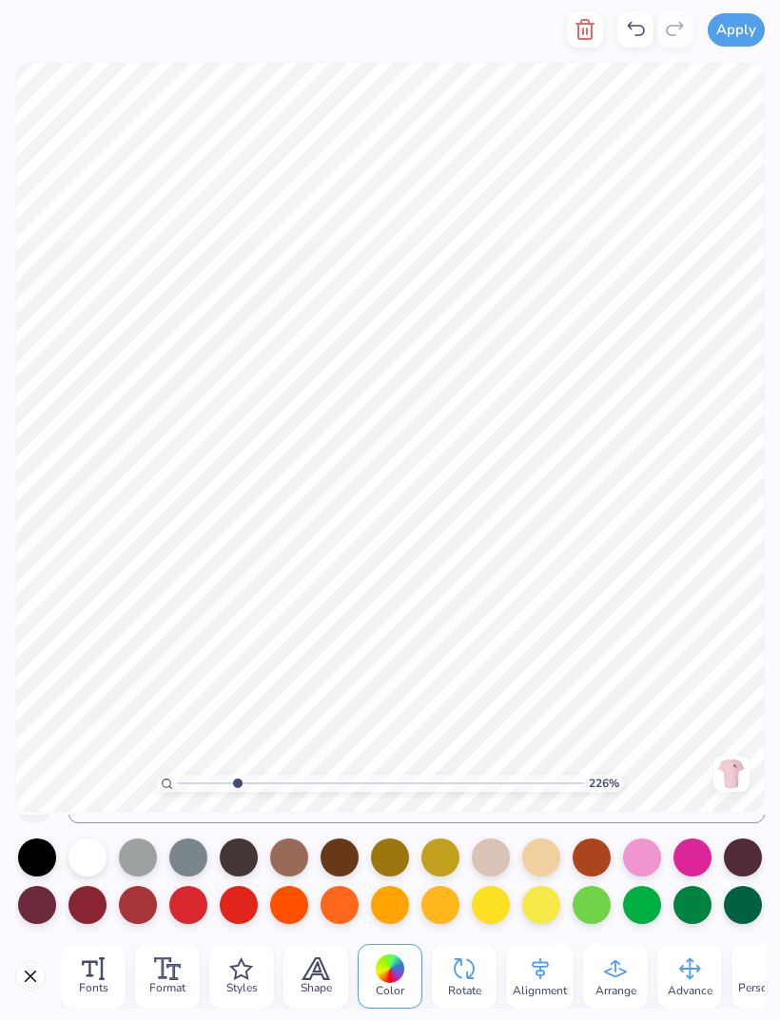
scroll to position [31, 0]
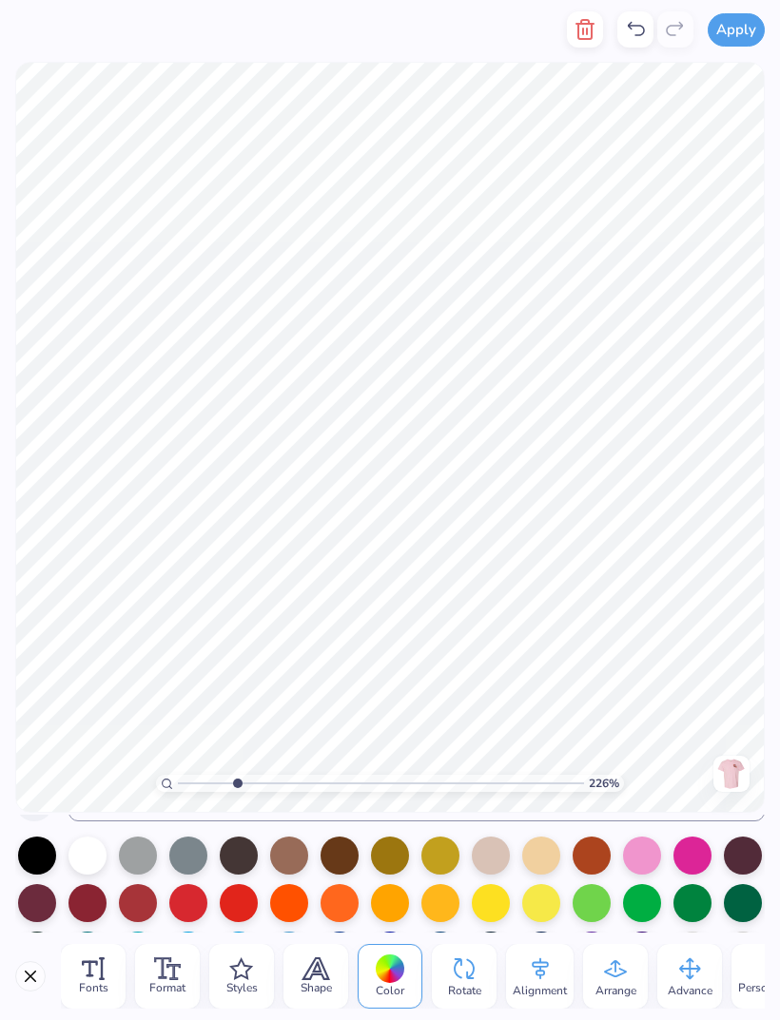
click at [740, 677] on div at bounding box center [743, 856] width 38 height 38
click at [733, 677] on div at bounding box center [743, 856] width 38 height 38
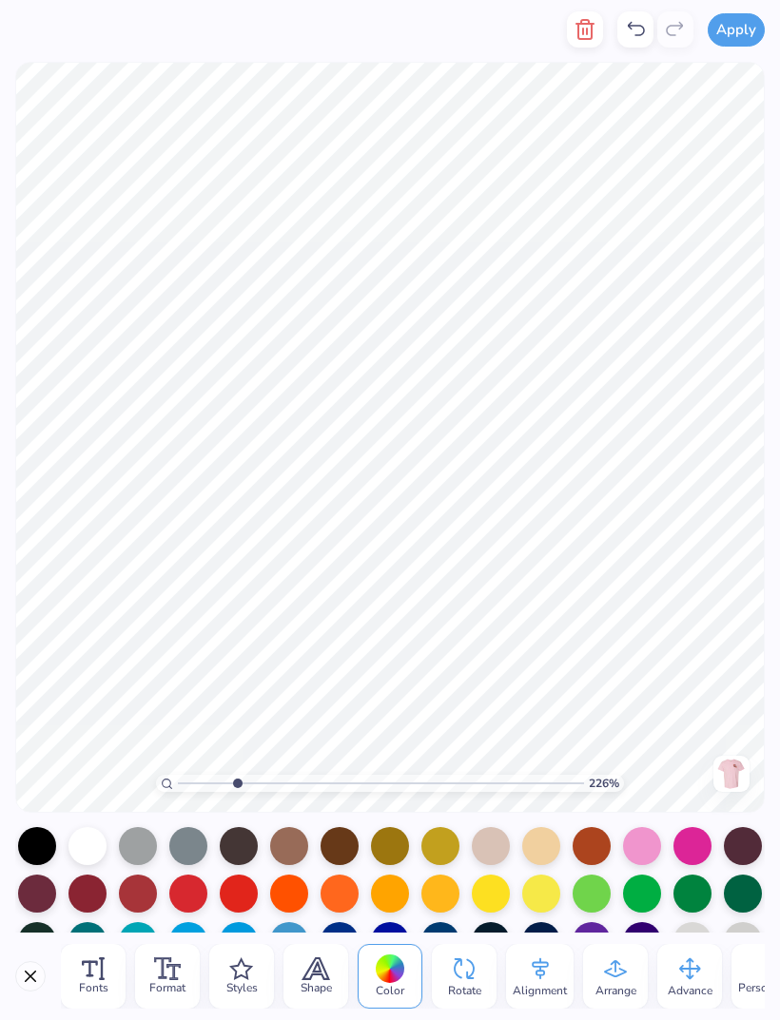
scroll to position [48, 0]
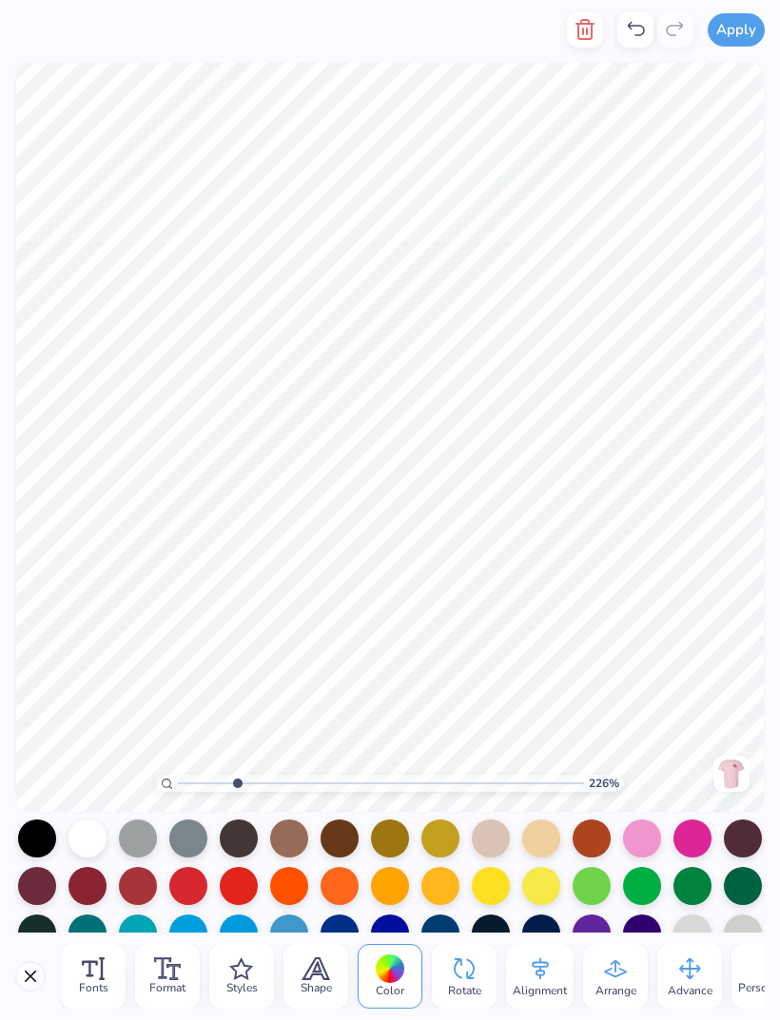
click at [41, 677] on div at bounding box center [37, 886] width 38 height 38
click at [83, 677] on div at bounding box center [87, 886] width 38 height 38
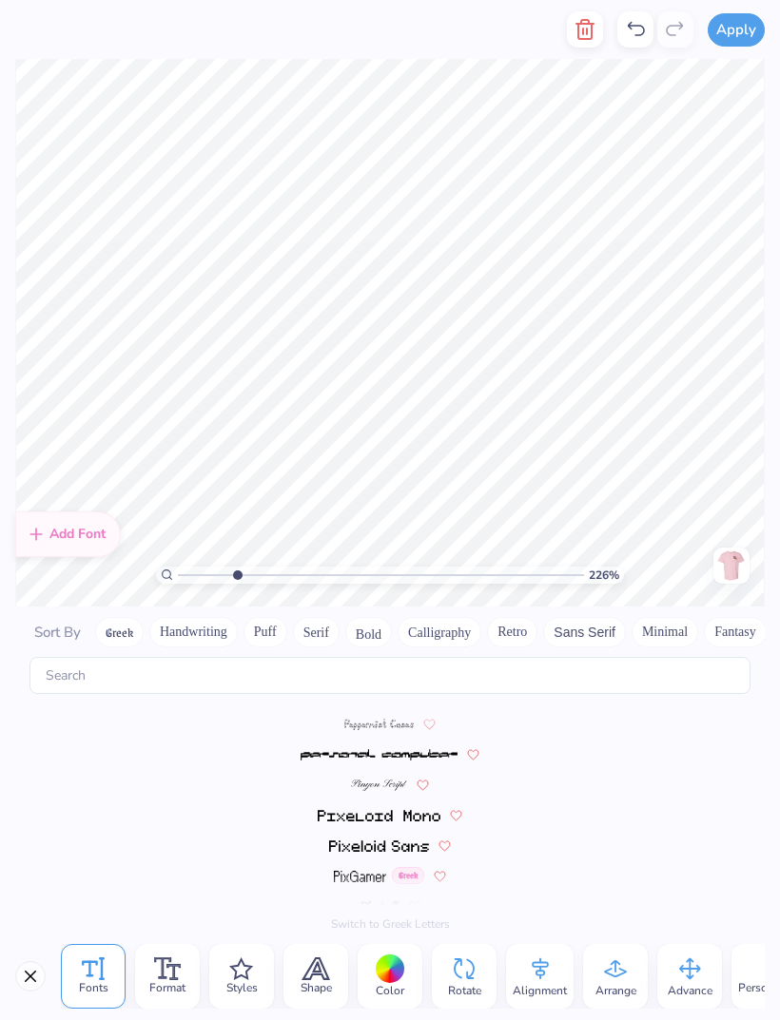
scroll to position [8474, 0]
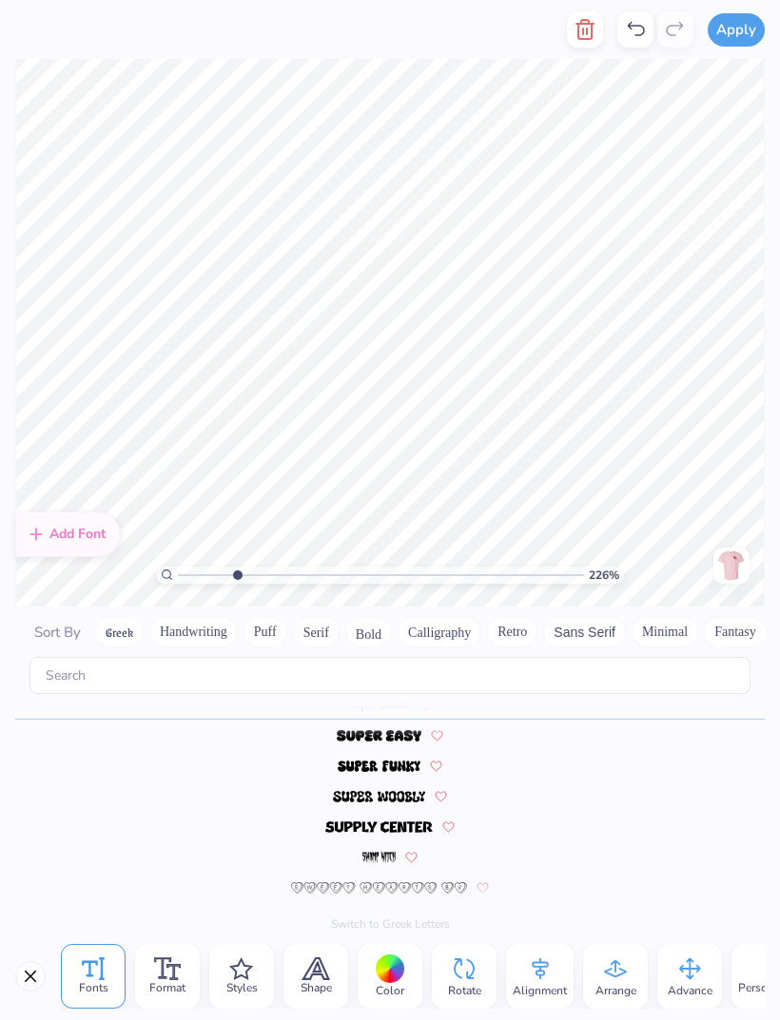
type input "2.25769636700512"
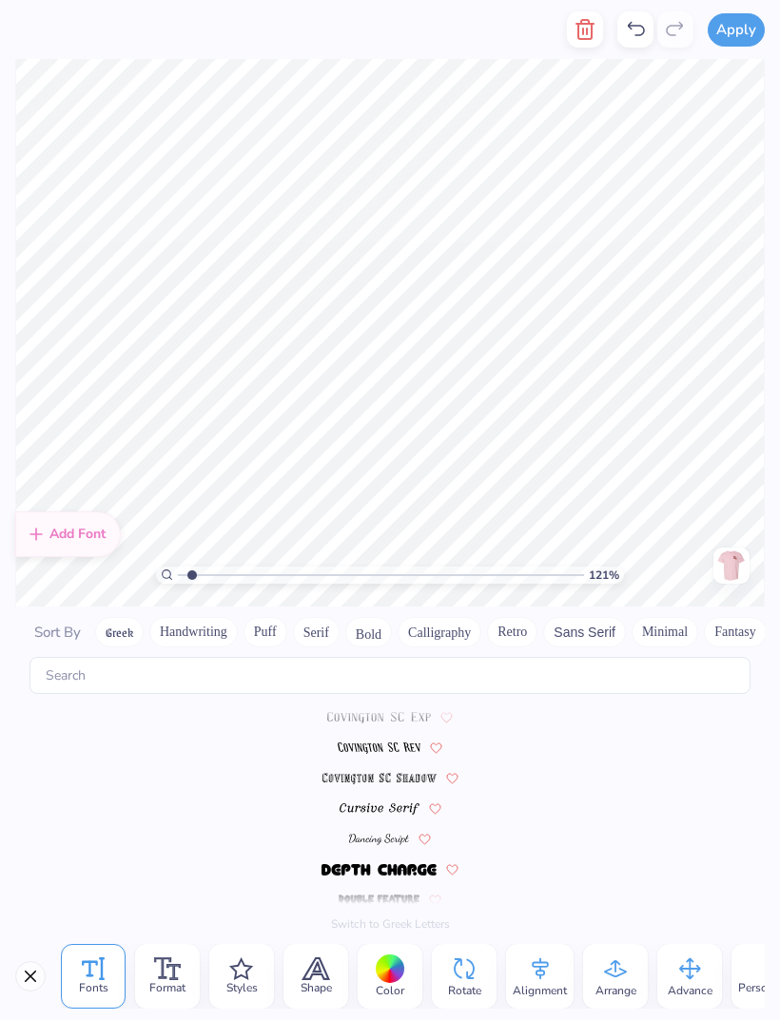
scroll to position [8474, 0]
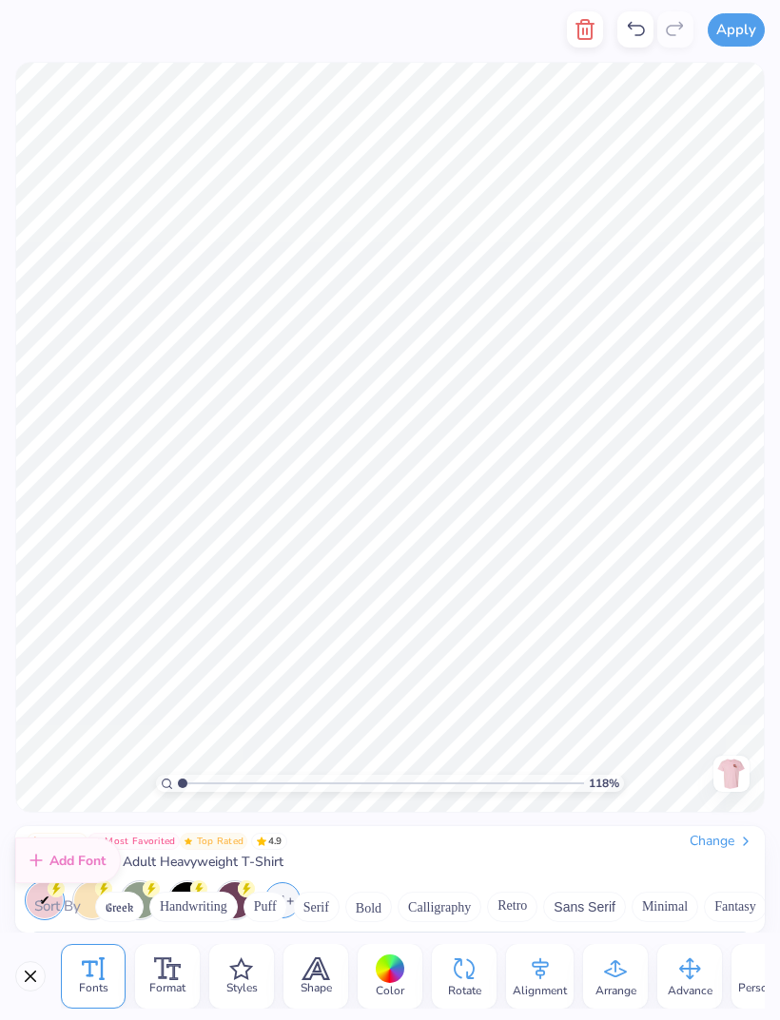
type input "1"
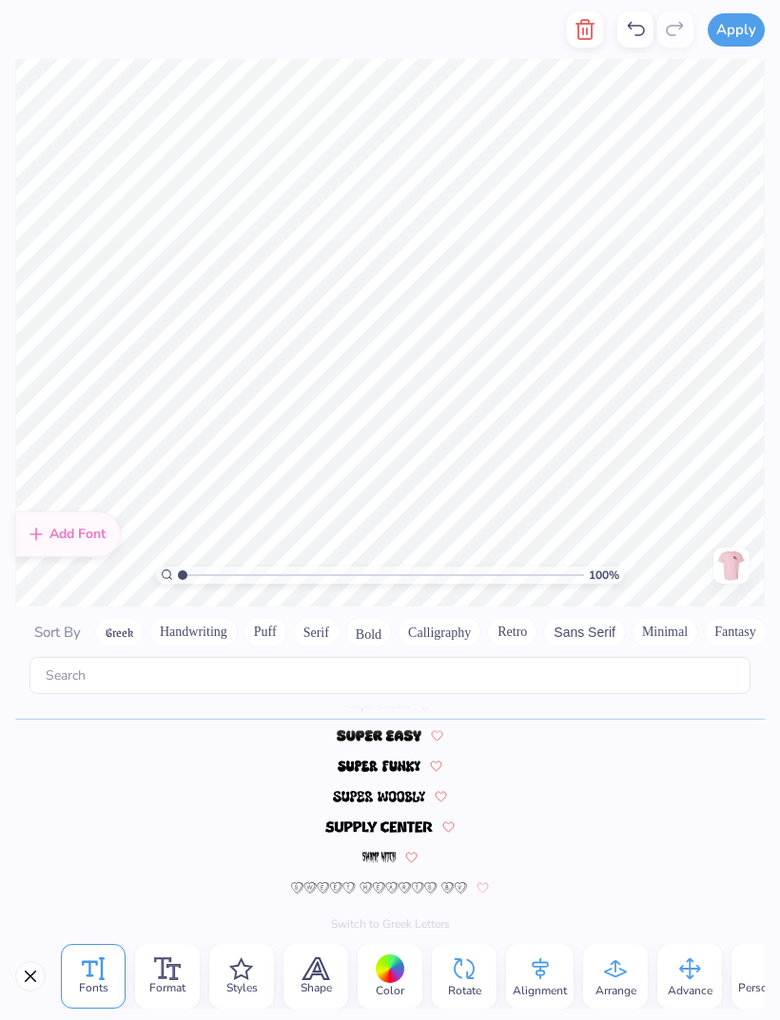
click at [28, 972] on button "Close" at bounding box center [30, 976] width 30 height 30
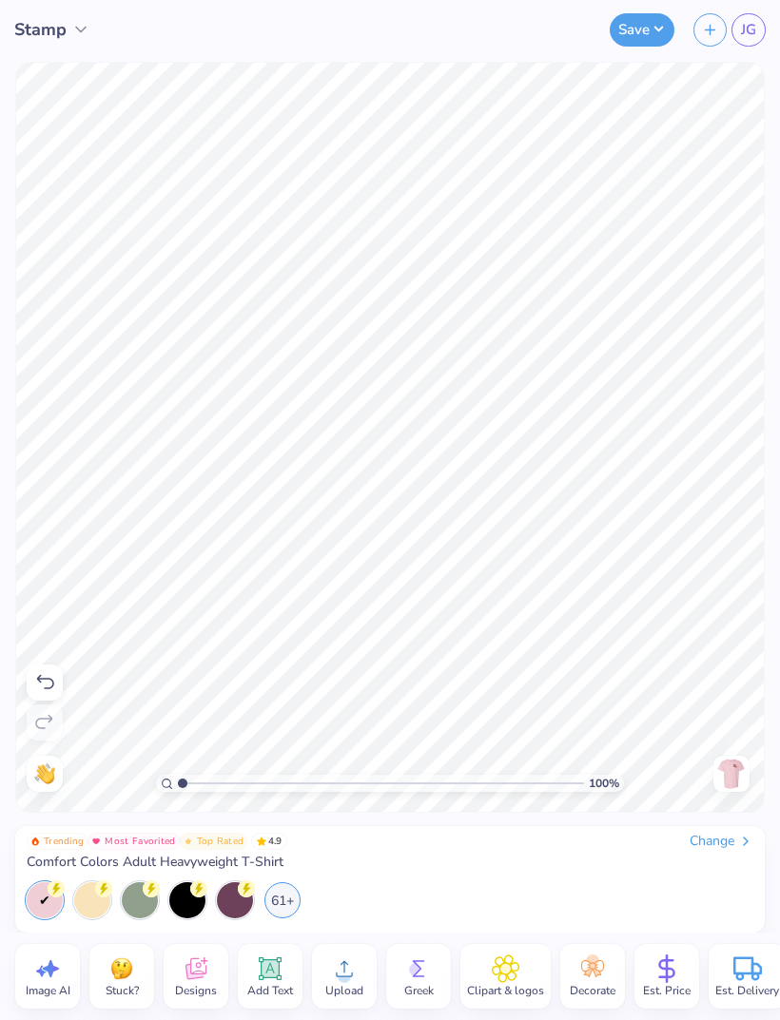
click at [52, 669] on div at bounding box center [45, 683] width 36 height 36
click at [54, 678] on icon at bounding box center [44, 682] width 23 height 23
click at [47, 675] on icon at bounding box center [44, 682] width 23 height 23
click at [50, 679] on icon at bounding box center [45, 682] width 17 height 14
click at [50, 686] on icon at bounding box center [44, 682] width 23 height 23
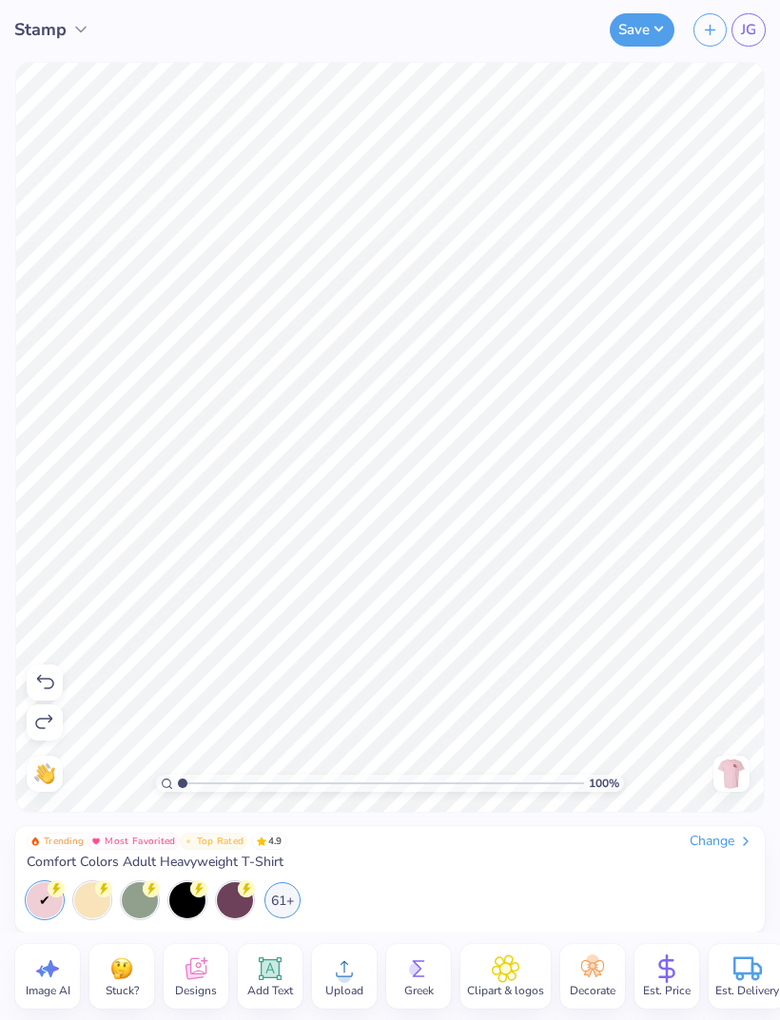
scroll to position [1, 1]
type textarea "T"
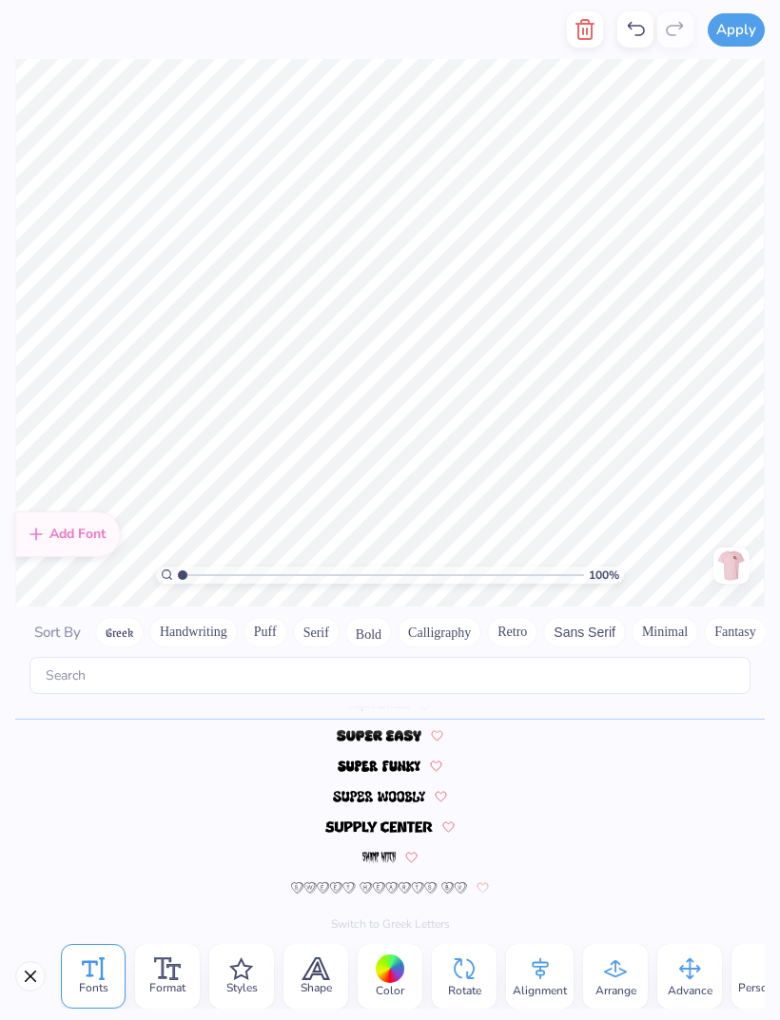
scroll to position [1, 0]
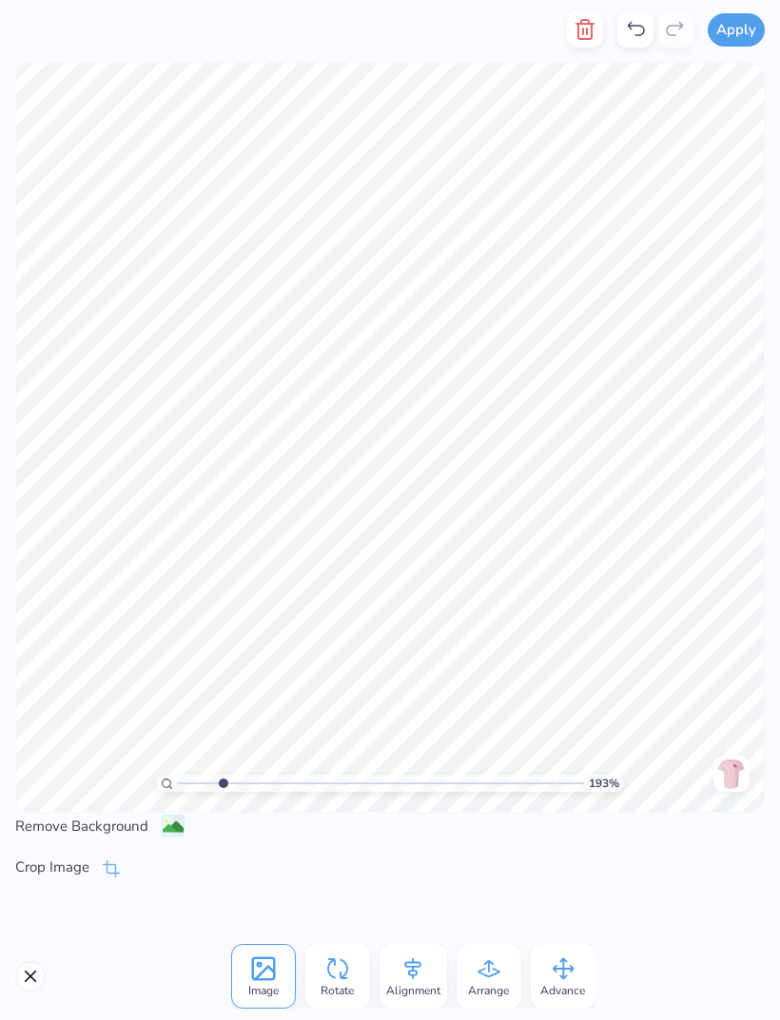
click at [640, 19] on icon at bounding box center [635, 29] width 23 height 23
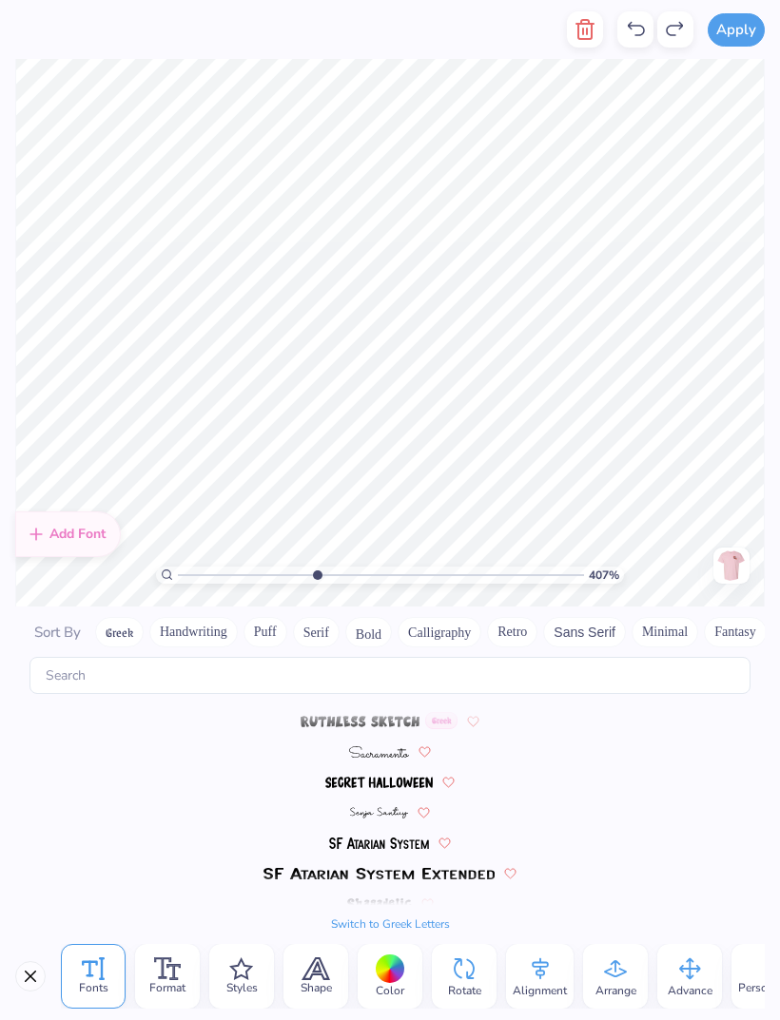
scroll to position [9022, 0]
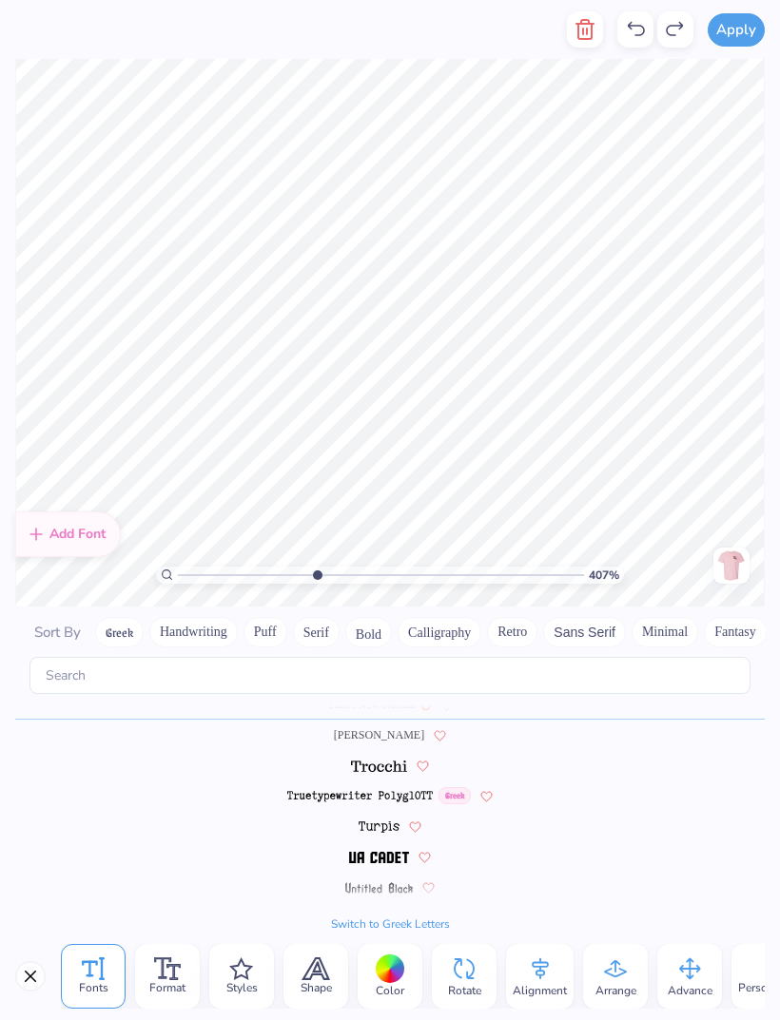
type input "4.07372979217125"
type textarea "Home"
type input "4.07372979217125"
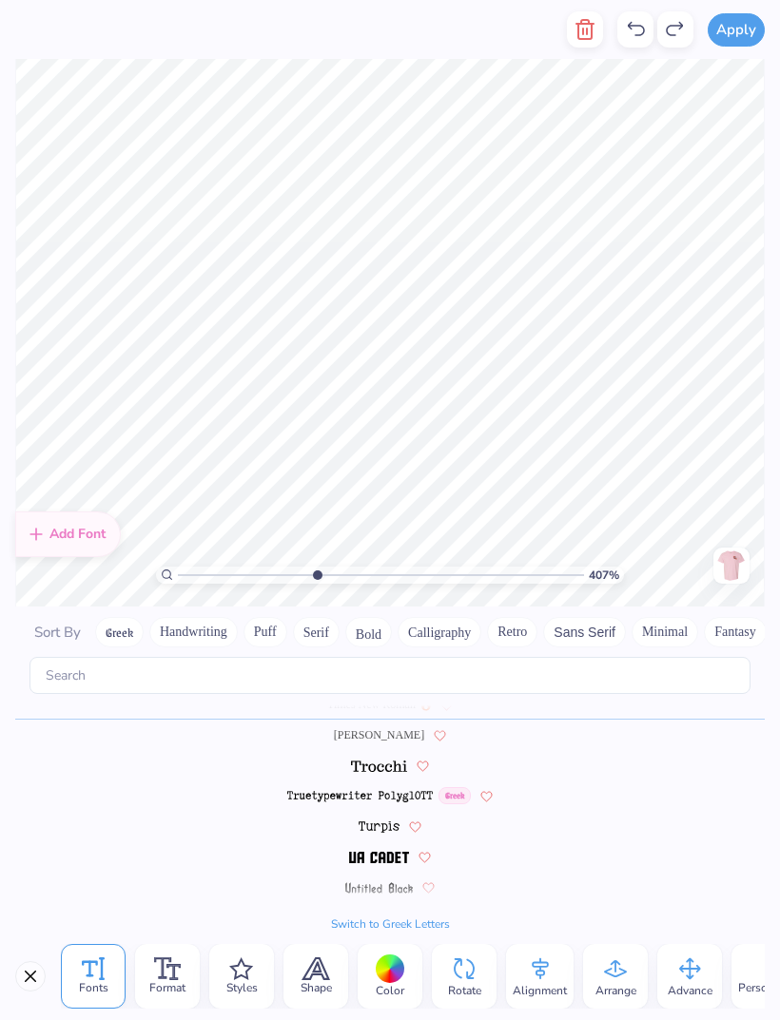
type textarea "Spring"
type input "4.07372979217125"
type textarea "Recruitment"
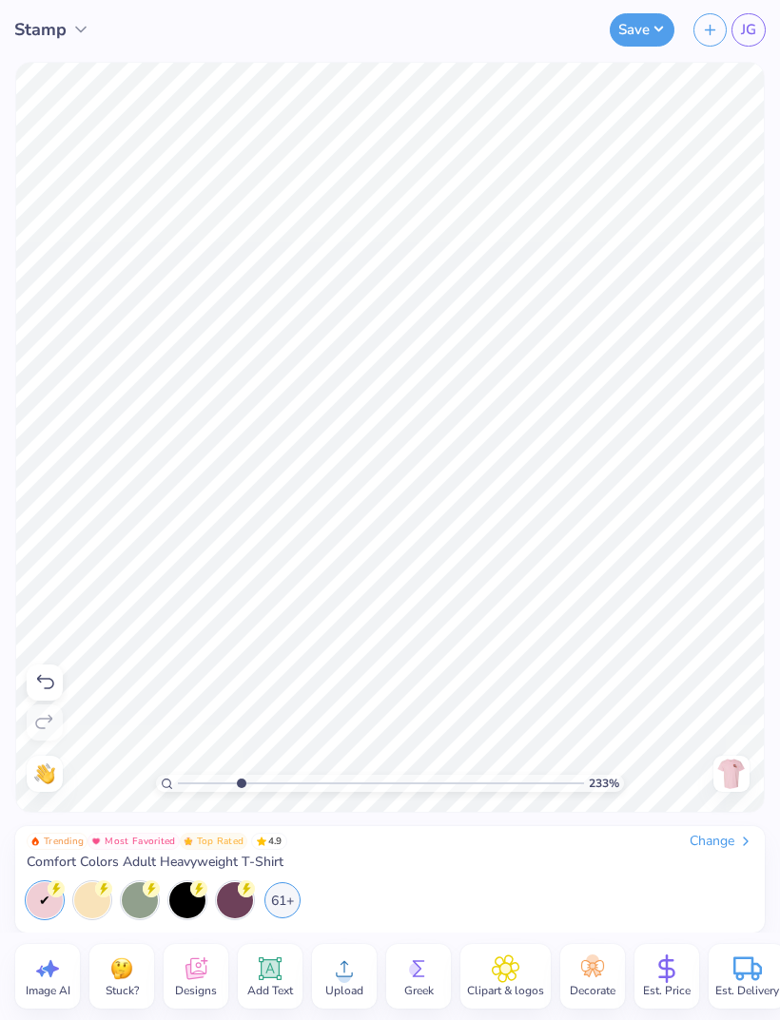
click at [47, 900] on div at bounding box center [45, 900] width 36 height 36
type input "2.31"
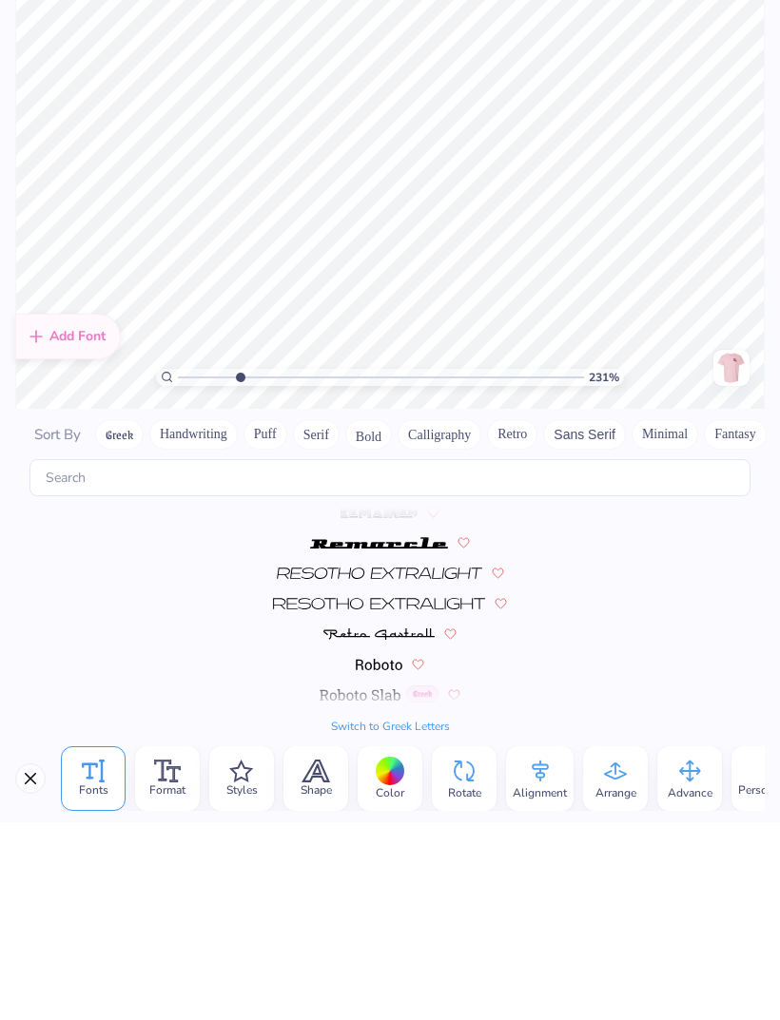
scroll to position [9022, 0]
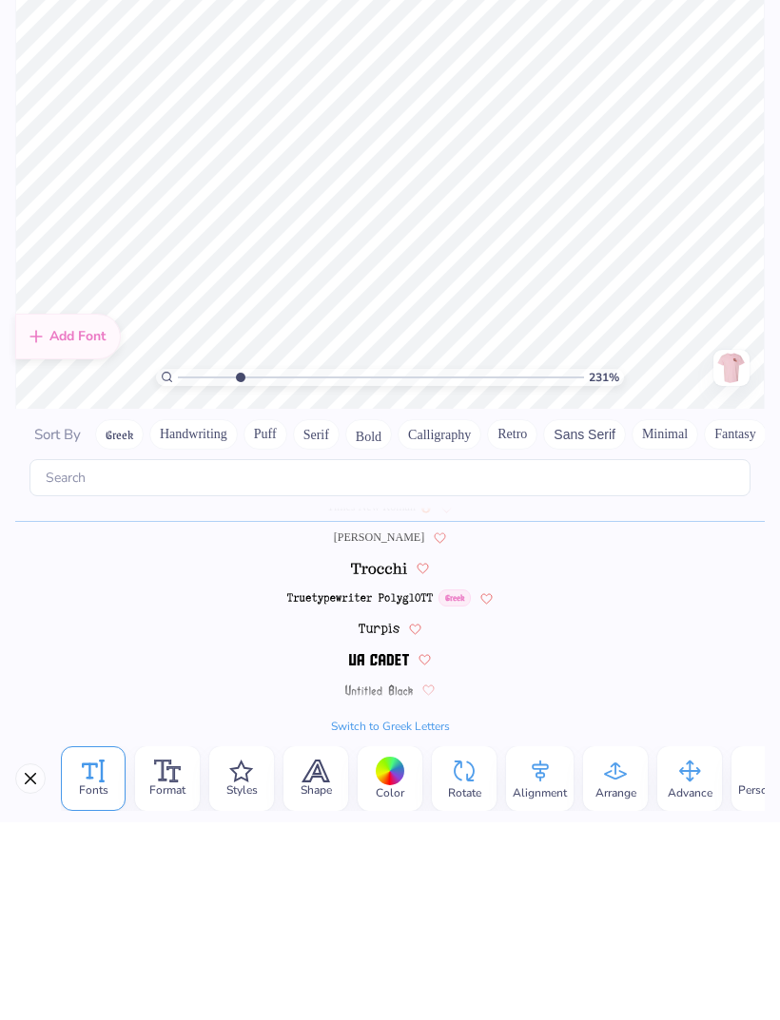
type textarea "Fall"
click at [734, 811] on div at bounding box center [389, 826] width 749 height 30
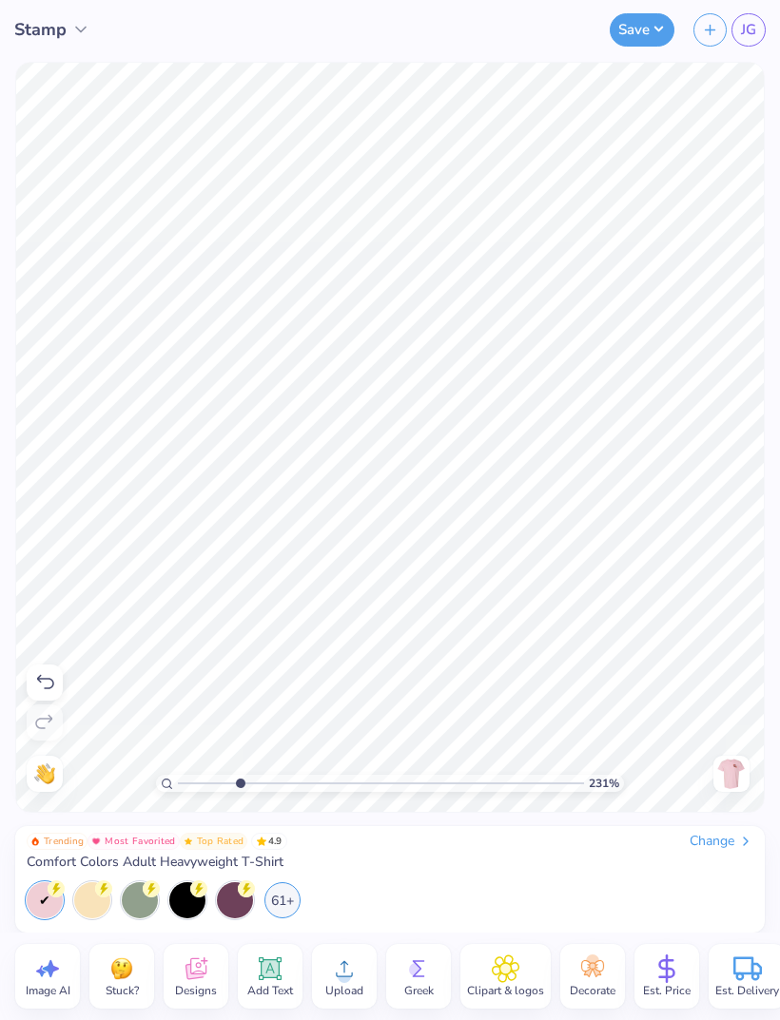
click at [48, 670] on div at bounding box center [45, 683] width 36 height 36
type input "2.43476291216403"
